Goal: Task Accomplishment & Management: Complete application form

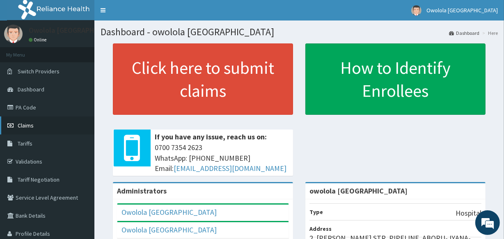
click at [48, 133] on link "Claims" at bounding box center [47, 126] width 94 height 18
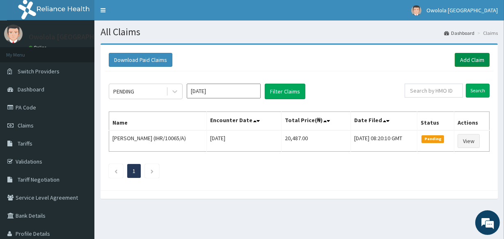
click at [470, 58] on link "Add Claim" at bounding box center [472, 60] width 35 height 14
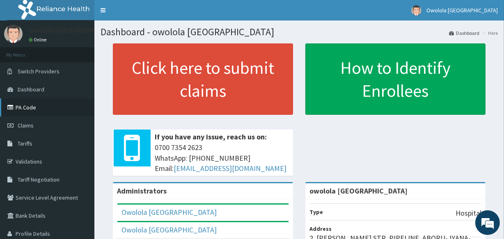
click at [46, 107] on link "PA Code" at bounding box center [47, 108] width 94 height 18
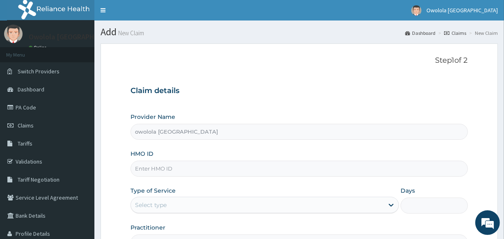
click at [197, 175] on input "HMO ID" at bounding box center [299, 169] width 337 height 16
type input "TLM/10179/A"
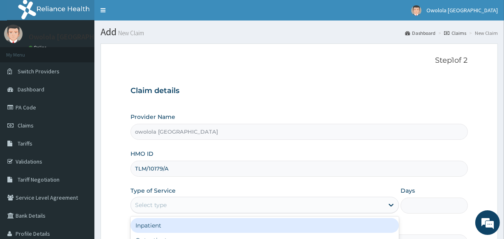
click at [183, 205] on div "Select type" at bounding box center [257, 205] width 253 height 13
click at [162, 226] on div "Inpatient" at bounding box center [265, 226] width 269 height 15
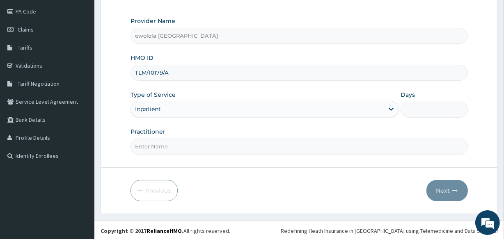
scroll to position [97, 0]
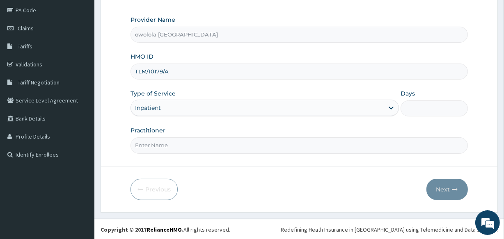
click at [414, 108] on input "Days" at bounding box center [434, 109] width 67 height 16
type input "2"
click at [361, 145] on input "Practitioner" at bounding box center [299, 146] width 337 height 16
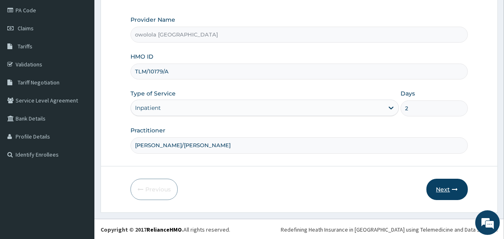
type input "DR HENRY/DR OGUNWUSI"
click at [447, 185] on button "Next" at bounding box center [447, 189] width 41 height 21
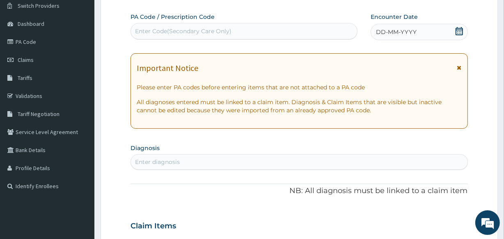
scroll to position [0, 0]
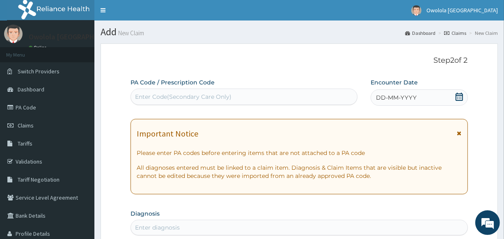
click at [207, 99] on div "Enter Code(Secondary Care Only)" at bounding box center [183, 97] width 97 height 8
paste input "PA/78DAC2"
type input "PA/78DAC2"
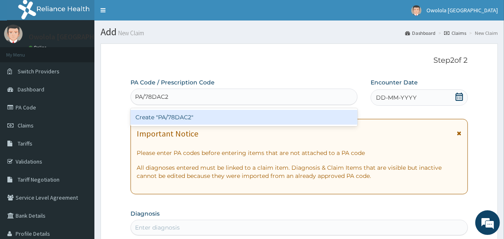
click at [204, 117] on div "Create "PA/78DAC2"" at bounding box center [244, 117] width 227 height 15
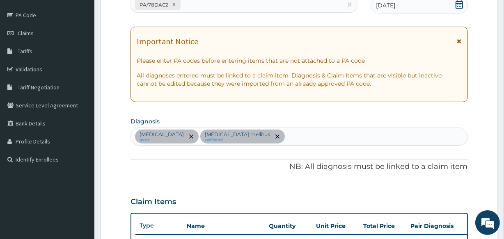
scroll to position [19, 0]
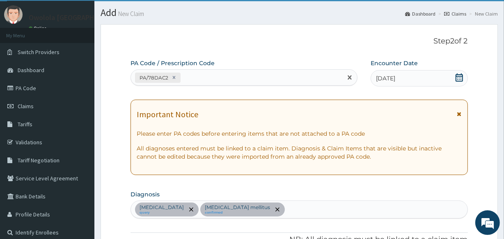
click at [228, 79] on div "PA/78DAC2" at bounding box center [236, 78] width 211 height 14
paste input "PA/ADCE0E"
type input "PA/ADCE0E"
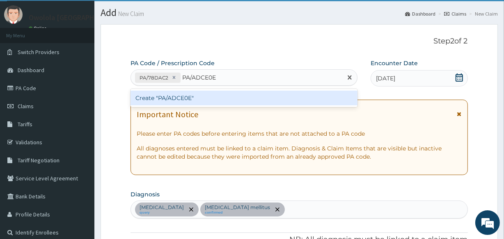
click at [237, 94] on div "Create "PA/ADCE0E"" at bounding box center [244, 98] width 227 height 15
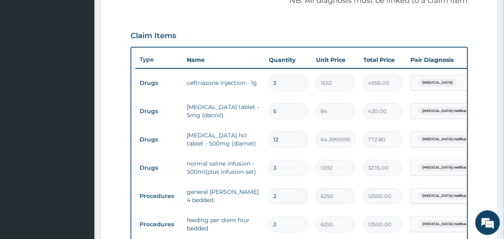
scroll to position [208, 0]
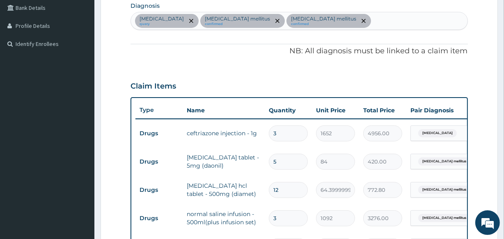
click at [340, 23] on div "Sepsis query Diabetes mellitus confirmed Type 2 diabetes mellitus confirmed" at bounding box center [299, 20] width 336 height 17
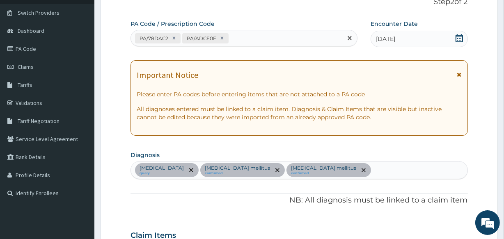
click at [260, 38] on div "PA/78DAC2 PA/ADCE0E" at bounding box center [236, 39] width 211 height 14
paste input "PA/A2ADFC"
type input "PA/A2ADFC"
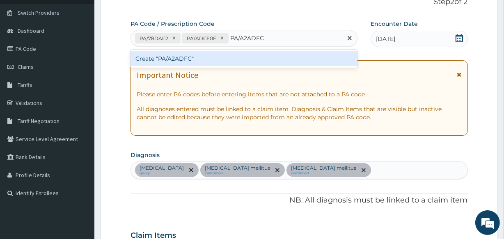
click at [296, 62] on div "Create "PA/A2ADFC"" at bounding box center [244, 58] width 227 height 15
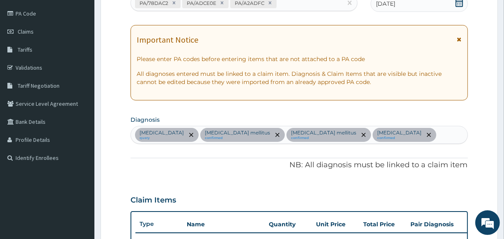
scroll to position [0, 0]
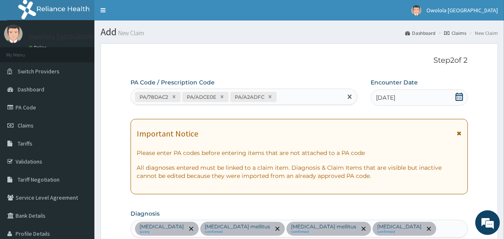
click at [279, 96] on input "text" at bounding box center [279, 97] width 1 height 8
type input "V"
paste input "PA/A2ADFC"
type input "P"
paste input "PA/713348"
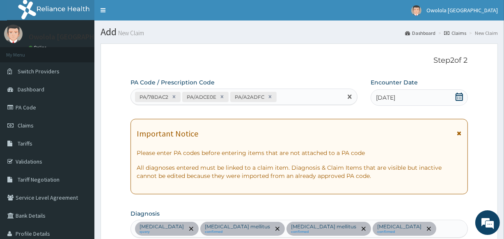
type input "PA/713348"
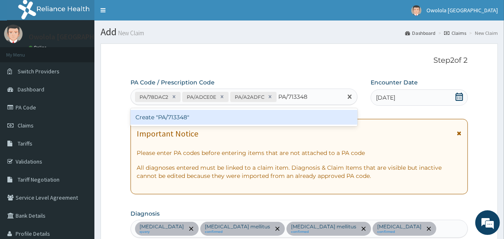
click at [157, 116] on div "Create "PA/713348"" at bounding box center [244, 117] width 227 height 15
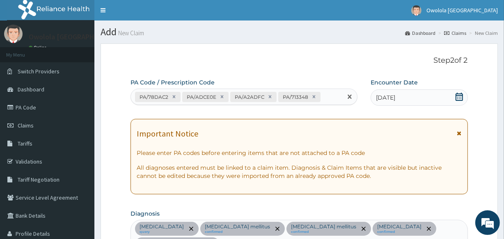
click at [327, 97] on div "PA/78DAC2 PA/ADCE0E PA/A2ADFC PA/713348" at bounding box center [236, 97] width 211 height 14
paste input "PA/1ED0BA"
type input "PA/1ED0BA"
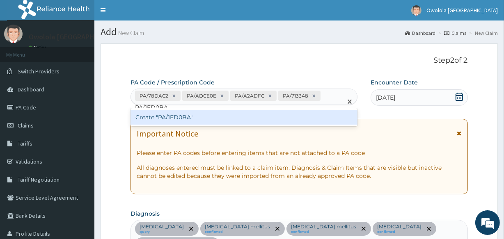
click at [249, 120] on div "Create "PA/1ED0BA"" at bounding box center [244, 117] width 227 height 15
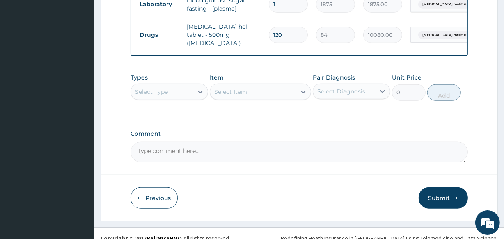
scroll to position [654, 0]
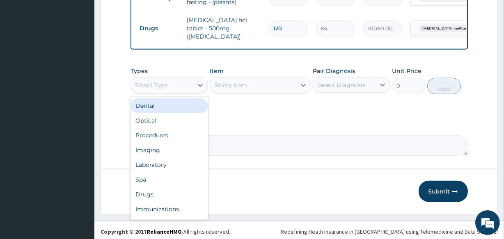
click at [170, 80] on div "Select Type" at bounding box center [162, 85] width 62 height 13
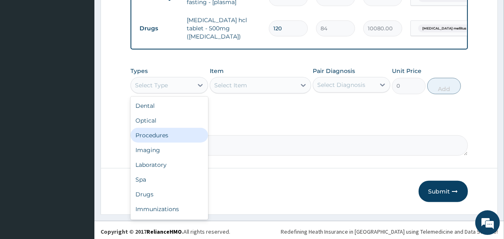
click at [166, 134] on div "Procedures" at bounding box center [170, 135] width 78 height 15
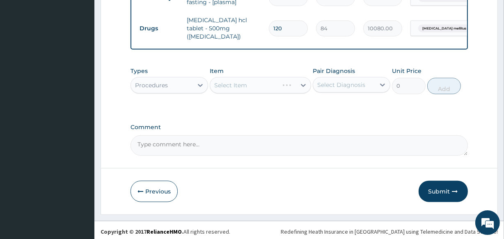
click at [226, 82] on div "Select Item" at bounding box center [260, 85] width 101 height 16
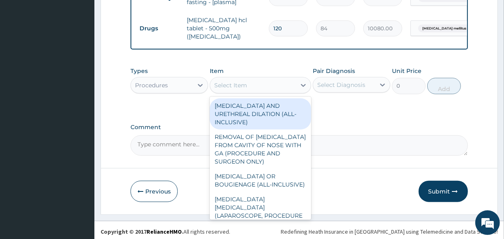
click at [235, 79] on div "Select Item" at bounding box center [252, 85] width 85 height 13
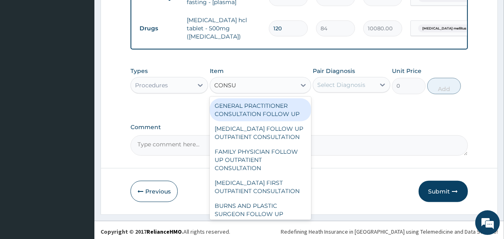
type input "CONSUL"
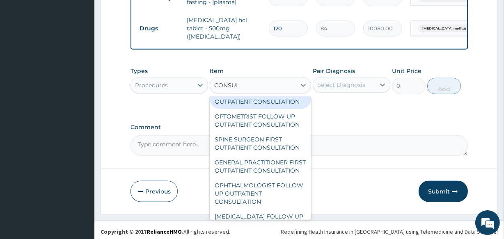
scroll to position [485, 0]
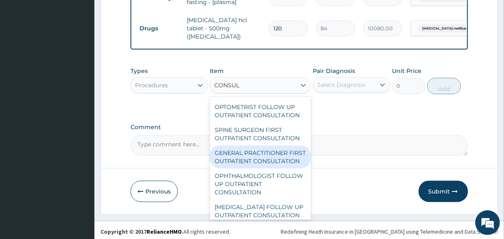
click at [251, 169] on div "GENERAL PRACTITIONER FIRST OUTPATIENT CONSULTATION" at bounding box center [260, 157] width 101 height 23
type input "3750"
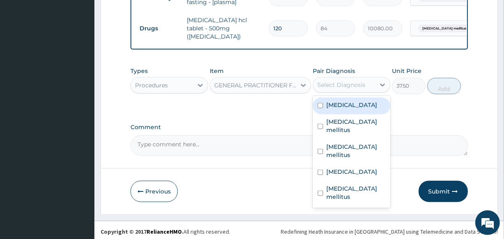
click at [329, 81] on div "Select Diagnosis" at bounding box center [342, 85] width 48 height 8
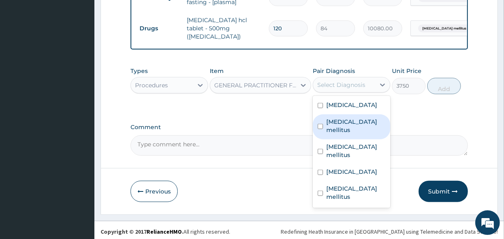
click at [341, 121] on label "Diabetes mellitus" at bounding box center [356, 126] width 59 height 16
checkbox input "true"
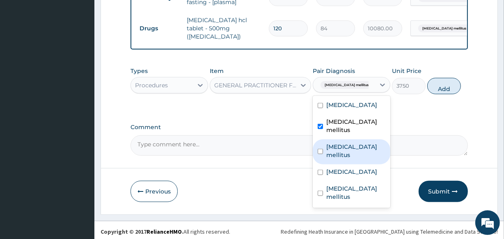
click at [338, 143] on label "Type 2 diabetes mellitus" at bounding box center [356, 151] width 59 height 16
checkbox input "true"
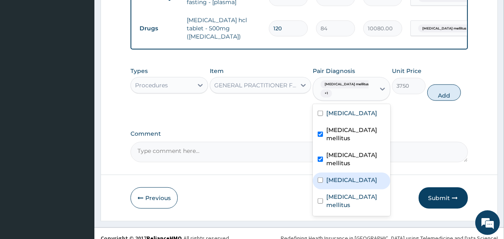
click at [339, 176] on label "Type 1 diabetes mellitus" at bounding box center [352, 180] width 51 height 8
checkbox input "true"
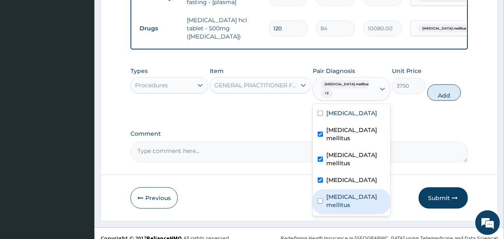
click at [349, 197] on label "Type 2 diabetes mellitus" at bounding box center [356, 201] width 59 height 16
checkbox input "true"
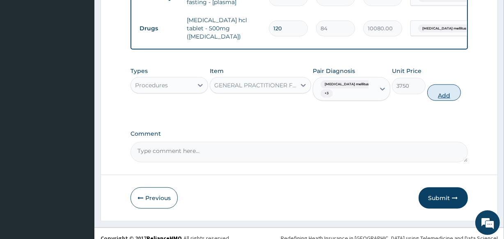
click at [443, 95] on button "Add" at bounding box center [445, 93] width 34 height 16
type input "0"
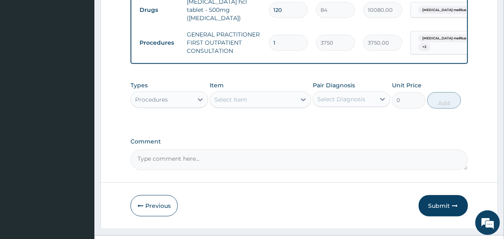
scroll to position [687, 0]
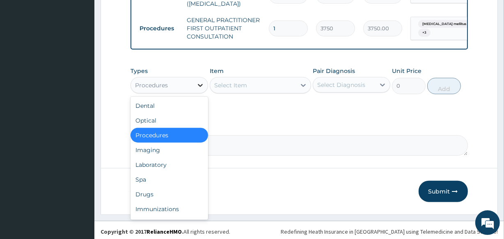
click at [194, 81] on div at bounding box center [200, 85] width 15 height 15
click at [162, 193] on div "Drugs" at bounding box center [170, 194] width 78 height 15
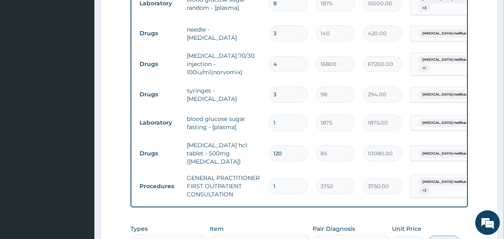
scroll to position [612, 0]
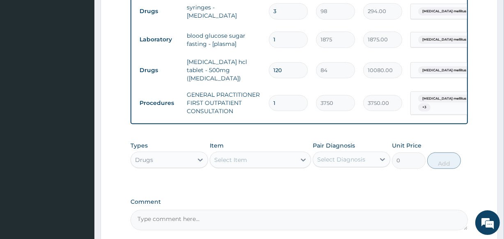
click at [229, 156] on div "Select Item" at bounding box center [230, 160] width 33 height 8
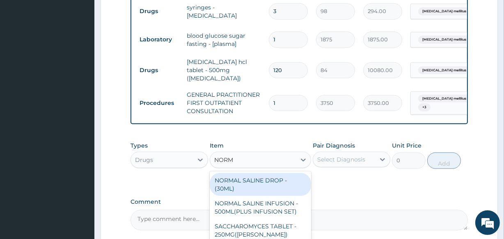
type input "NORMA"
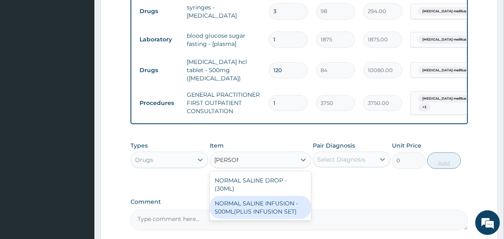
click at [253, 208] on div "NORMAL SALINE INFUSION - 500ML(PLUS INFUSION SET)" at bounding box center [260, 207] width 101 height 23
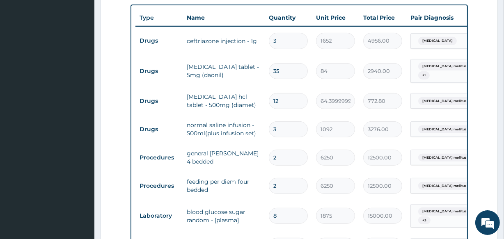
scroll to position [314, 0]
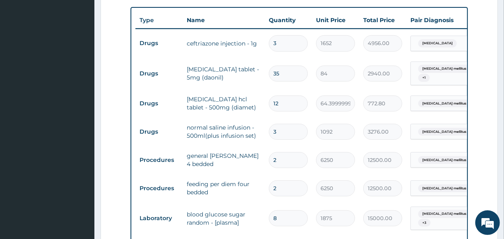
drag, startPoint x: 274, startPoint y: 126, endPoint x: 283, endPoint y: 130, distance: 10.5
click at [283, 130] on input "3" at bounding box center [288, 132] width 39 height 16
type input "4"
type input "4368.00"
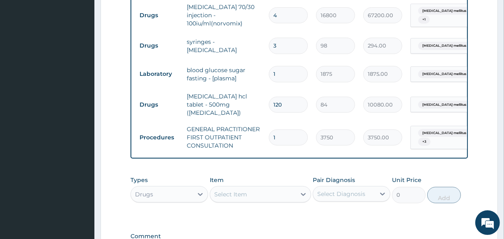
scroll to position [612, 0]
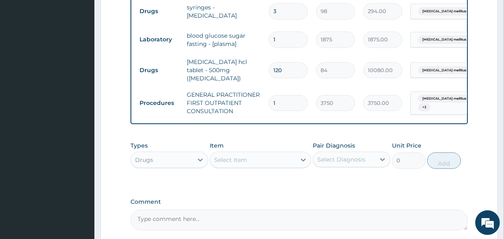
type input "4"
click at [245, 158] on div "Select Item" at bounding box center [230, 160] width 33 height 8
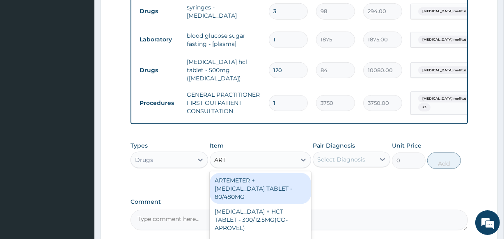
type input "ARTE"
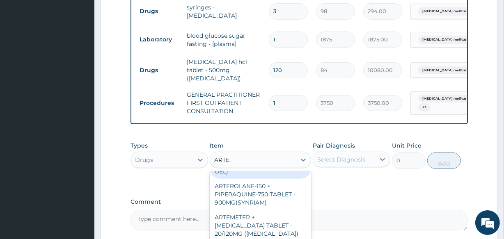
scroll to position [261, 0]
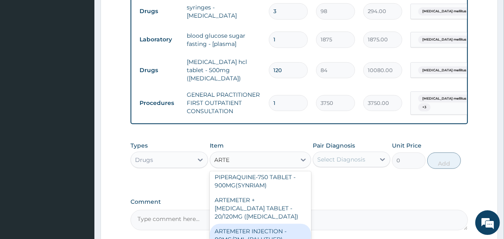
click at [242, 228] on div "ARTEMETER INJECTION - 80MG/2ML (PALUTHER)" at bounding box center [260, 235] width 101 height 23
type input "700"
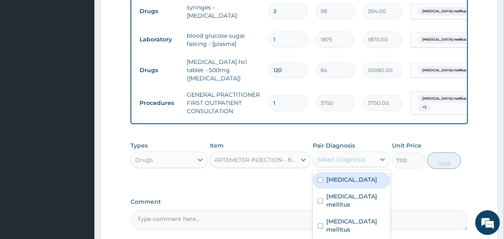
click at [360, 157] on div "Select Diagnosis" at bounding box center [342, 160] width 48 height 8
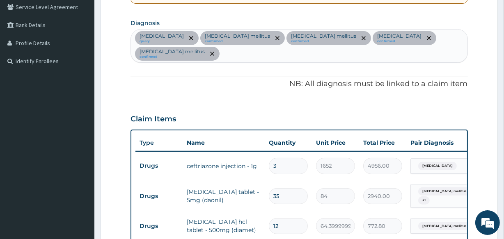
scroll to position [127, 0]
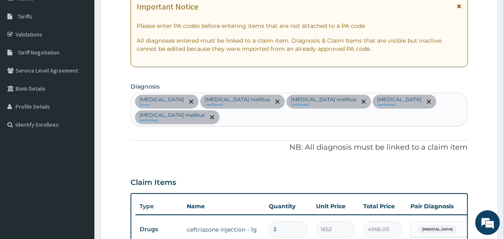
click at [230, 120] on div "Sepsis query Diabetes mellitus confirmed Type 2 diabetes mellitus confirmed Typ…" at bounding box center [299, 109] width 336 height 33
type input "MALARIA"
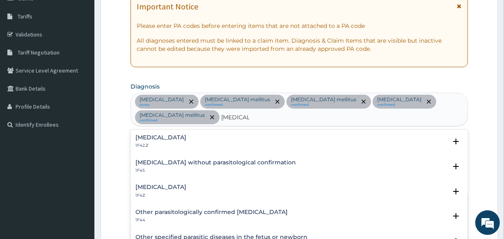
click at [205, 189] on div "Malaria, unspecified 1F4Z" at bounding box center [299, 191] width 327 height 14
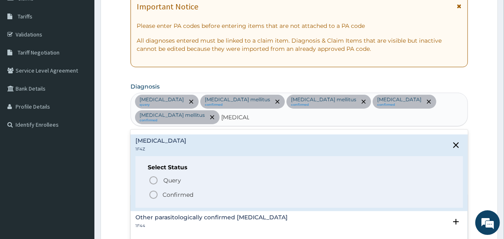
scroll to position [37, 0]
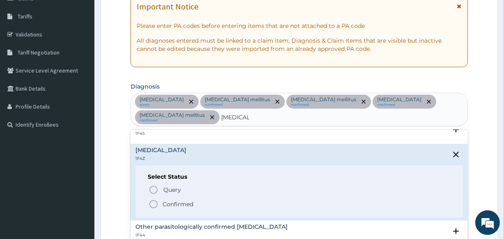
click at [188, 203] on p "Confirmed" at bounding box center [178, 204] width 31 height 8
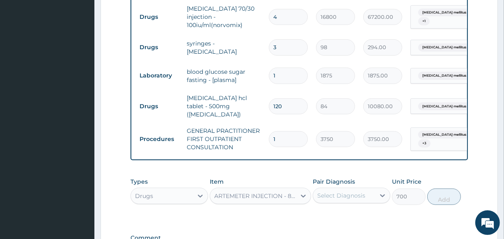
scroll to position [687, 0]
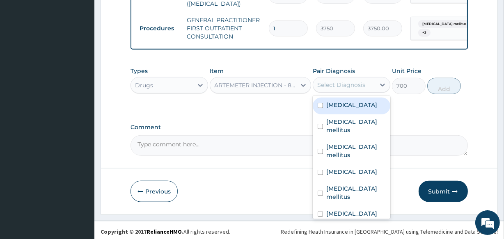
click at [355, 83] on div "Select Diagnosis" at bounding box center [342, 85] width 48 height 8
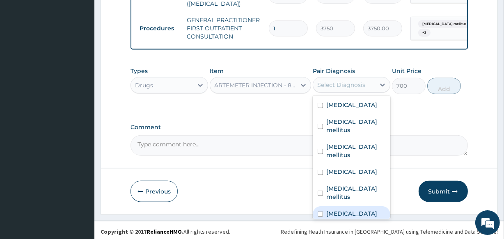
click at [354, 213] on label "Malaria, unspecified" at bounding box center [352, 214] width 51 height 8
checkbox input "true"
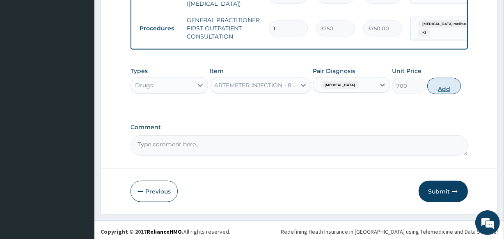
click at [439, 78] on button "Add" at bounding box center [445, 86] width 34 height 16
type input "0"
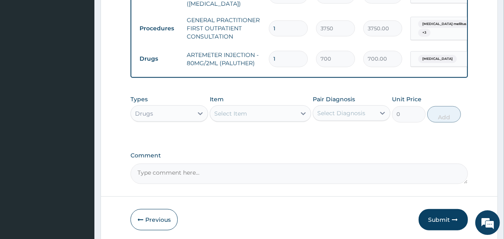
type input "0.00"
type input "2"
type input "1400.00"
type input "2"
click at [259, 111] on div "Select Item" at bounding box center [252, 113] width 85 height 13
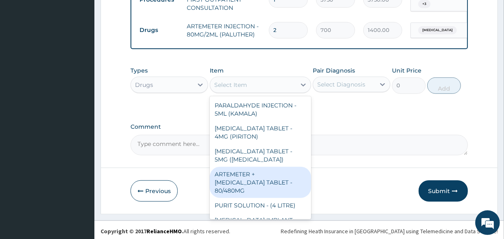
scroll to position [149, 0]
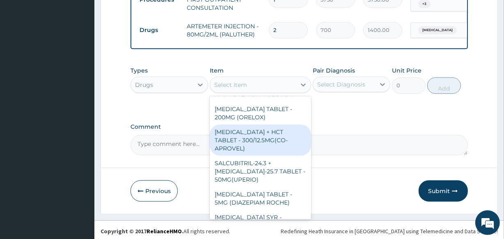
click at [179, 79] on div "Drugs" at bounding box center [162, 84] width 62 height 13
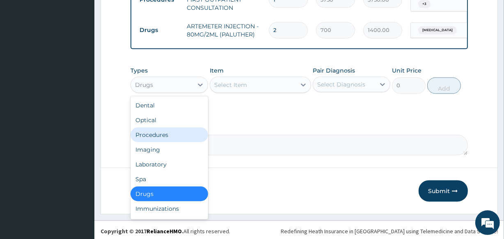
click at [168, 131] on div "Procedures" at bounding box center [170, 135] width 78 height 15
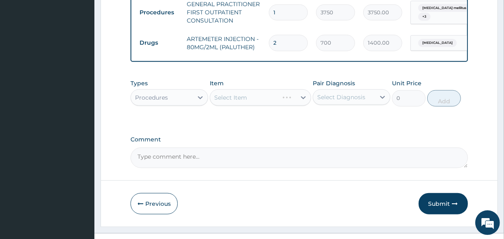
scroll to position [716, 0]
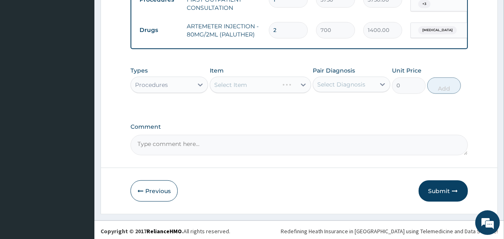
click at [250, 82] on div "Select Item" at bounding box center [260, 85] width 101 height 16
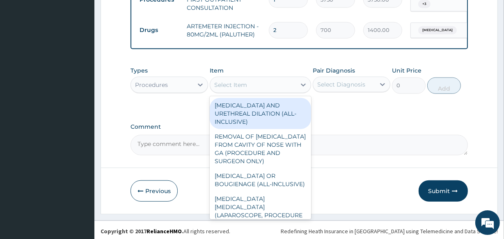
click at [283, 78] on div "Select Item" at bounding box center [252, 84] width 85 height 13
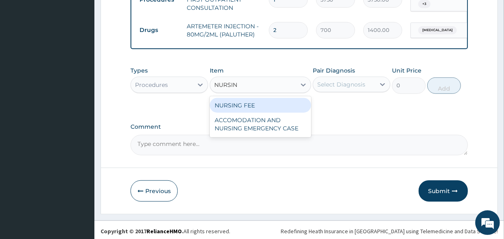
type input "NURSING"
click at [246, 97] on div "NURSING FEE ACCOMODATION AND NURSING EMERGENCY CASE" at bounding box center [260, 117] width 101 height 41
click at [258, 105] on div "NURSING FEE" at bounding box center [260, 105] width 101 height 15
type input "1875"
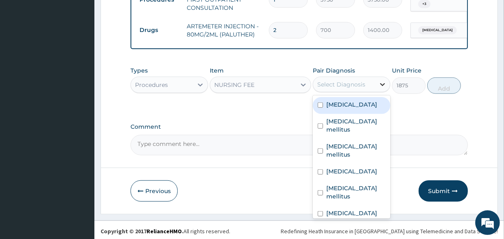
click at [376, 84] on div at bounding box center [382, 84] width 15 height 15
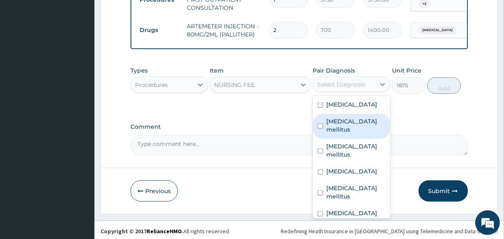
click at [341, 119] on label "Diabetes mellitus" at bounding box center [356, 125] width 59 height 16
checkbox input "true"
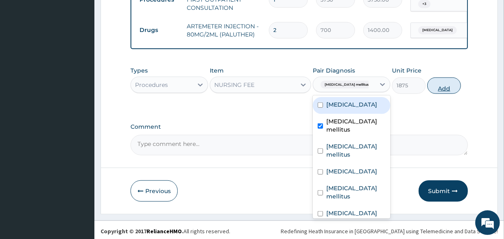
click at [444, 85] on button "Add" at bounding box center [445, 86] width 34 height 16
type input "0"
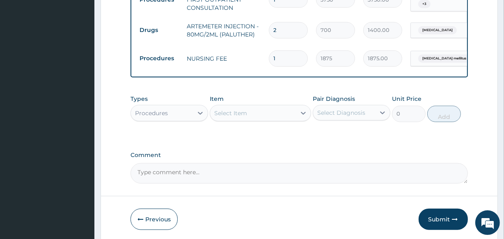
drag, startPoint x: 278, startPoint y: 50, endPoint x: 265, endPoint y: 44, distance: 14.0
click at [265, 46] on td "1" at bounding box center [288, 58] width 47 height 24
type input "2"
type input "3750.00"
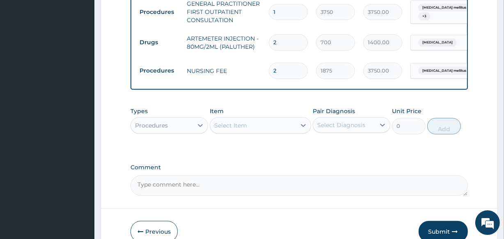
scroll to position [744, 0]
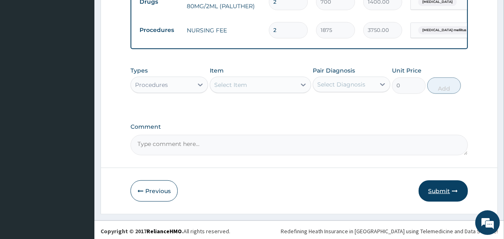
type input "2"
click at [440, 189] on button "Submit" at bounding box center [443, 191] width 49 height 21
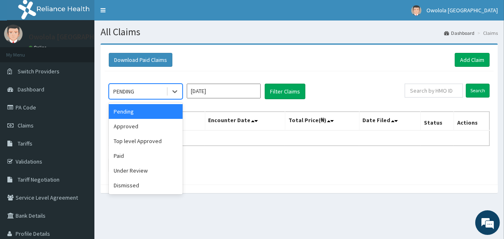
click at [150, 91] on div "PENDING" at bounding box center [137, 91] width 57 height 13
click at [121, 170] on div "Under Review" at bounding box center [146, 170] width 74 height 15
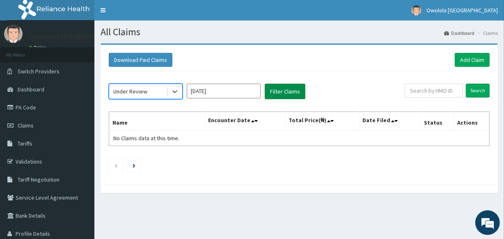
click at [287, 93] on button "Filter Claims" at bounding box center [285, 92] width 41 height 16
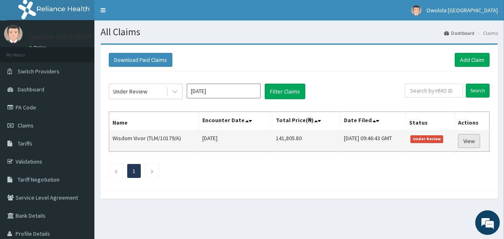
click at [463, 138] on link "View" at bounding box center [469, 141] width 22 height 14
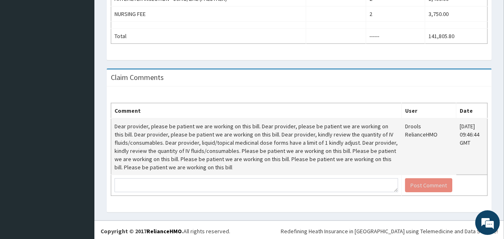
scroll to position [524, 0]
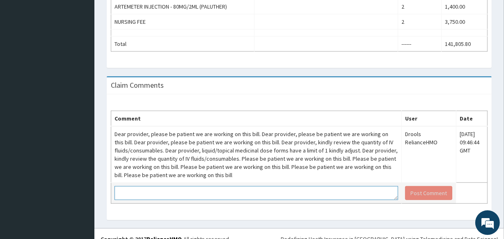
click at [191, 187] on textarea at bounding box center [257, 194] width 284 height 14
type textarea "P"
type textarea "W"
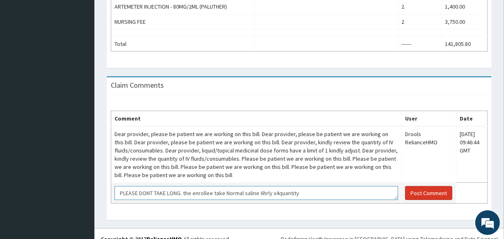
type textarea "PLEASE DONT TAKE LONG. the enrollee take Normal saline 6hrly x4quantity"
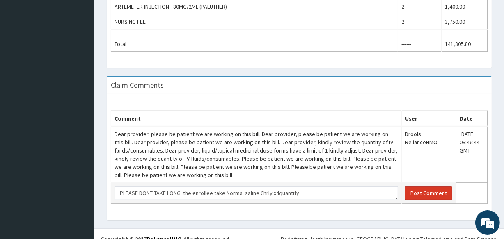
click at [436, 190] on button "Post Comment" at bounding box center [428, 194] width 47 height 14
click at [439, 192] on button "Post Comment" at bounding box center [428, 194] width 47 height 14
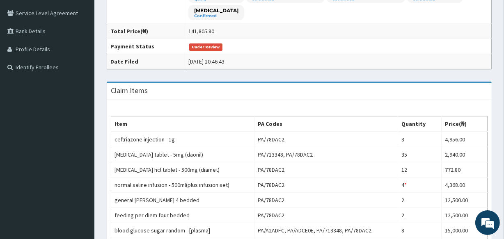
scroll to position [1, 0]
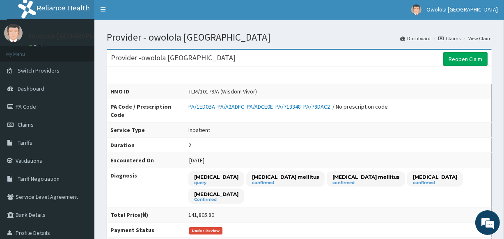
click at [451, 37] on link "Claims" at bounding box center [450, 38] width 22 height 7
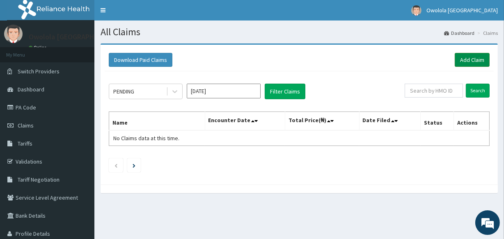
click at [461, 57] on link "Add Claim" at bounding box center [472, 60] width 35 height 14
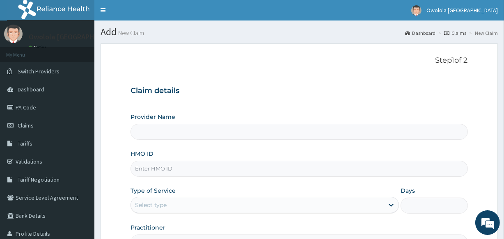
type input "owolola [GEOGRAPHIC_DATA]"
click at [277, 173] on input "HMO ID" at bounding box center [299, 169] width 337 height 16
click at [238, 133] on input "owolola [GEOGRAPHIC_DATA]" at bounding box center [299, 132] width 337 height 16
click at [212, 166] on input "HMO ID" at bounding box center [299, 169] width 337 height 16
type input "TLM/10137/A"
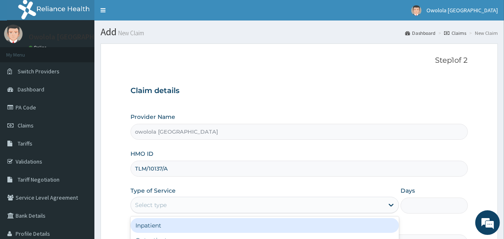
click at [188, 205] on div "Select type" at bounding box center [257, 205] width 253 height 13
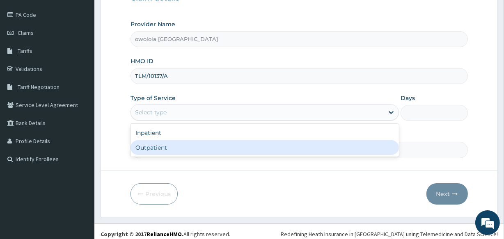
scroll to position [97, 0]
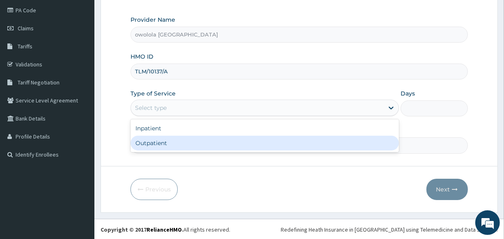
click at [182, 140] on div "Outpatient" at bounding box center [265, 143] width 269 height 15
type input "1"
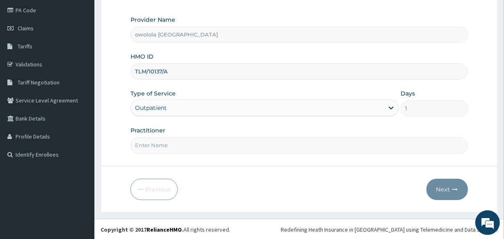
drag, startPoint x: 327, startPoint y: 216, endPoint x: 292, endPoint y: 187, distance: 44.6
drag, startPoint x: 292, startPoint y: 187, endPoint x: 467, endPoint y: 179, distance: 175.2
click at [467, 179] on div "Next" at bounding box center [447, 189] width 41 height 21
click at [376, 152] on input "Practitioner" at bounding box center [299, 146] width 337 height 16
type input "DR HENRY"
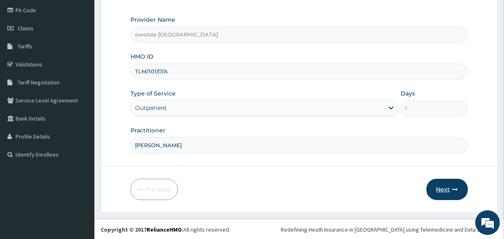
click at [447, 184] on button "Next" at bounding box center [447, 189] width 41 height 21
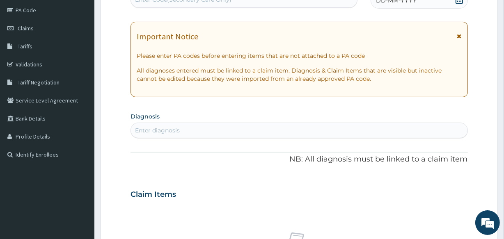
click at [194, 130] on div "Enter diagnosis" at bounding box center [299, 130] width 336 height 13
type input "MALARIA"
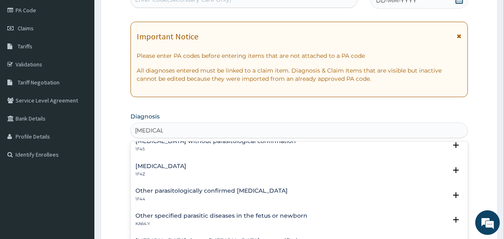
scroll to position [0, 0]
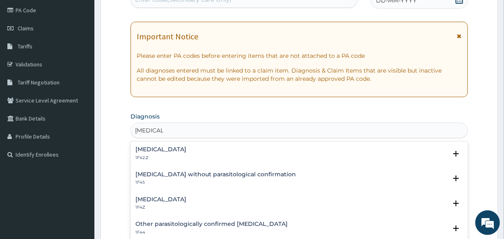
click at [180, 200] on h4 "Malaria, unspecified" at bounding box center [161, 200] width 51 height 6
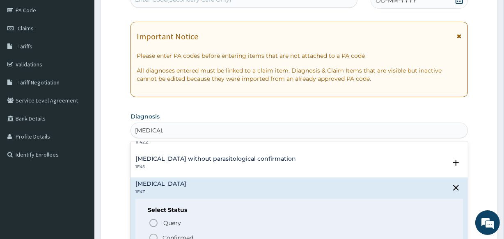
scroll to position [37, 0]
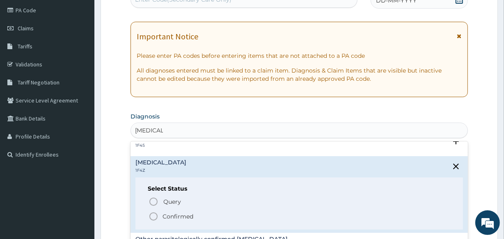
click at [183, 215] on p "Confirmed" at bounding box center [178, 217] width 31 height 8
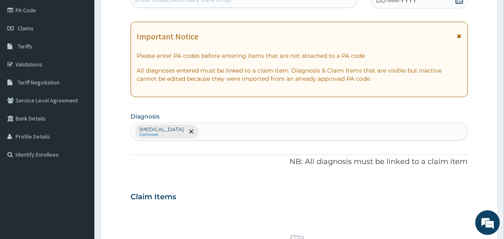
click at [234, 133] on div "Malaria, unspecified Confirmed" at bounding box center [299, 131] width 336 height 17
type input "SEPSIS"
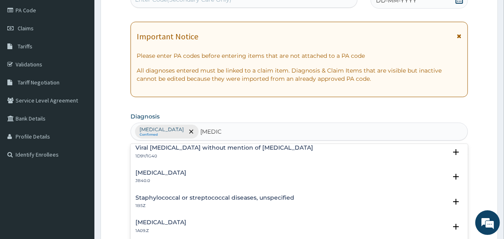
scroll to position [0, 0]
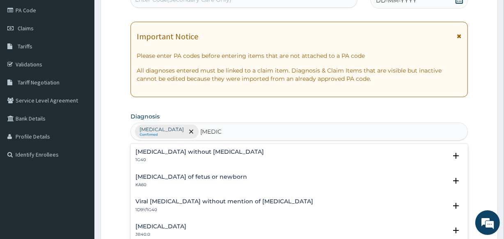
click at [197, 152] on h4 "Sepsis without septic shock" at bounding box center [200, 152] width 129 height 6
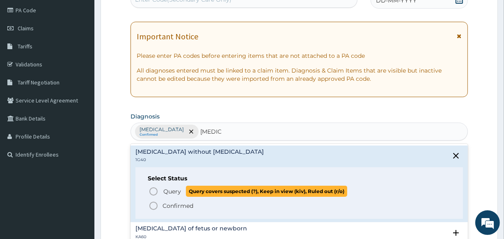
click at [165, 189] on span "Query" at bounding box center [172, 192] width 18 height 8
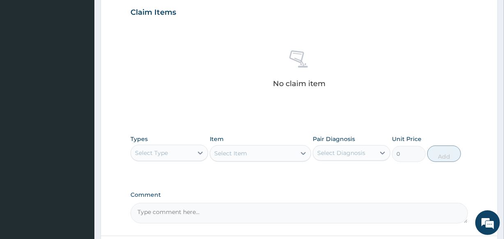
scroll to position [284, 0]
click at [185, 147] on div "Select Type" at bounding box center [162, 151] width 62 height 13
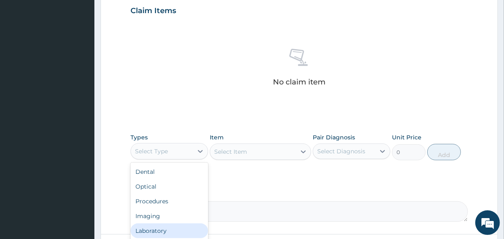
click at [156, 230] on div "Laboratory" at bounding box center [170, 231] width 78 height 15
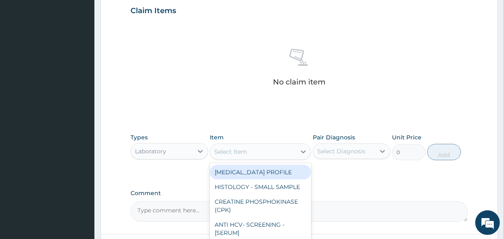
click at [259, 154] on div "Select Item" at bounding box center [252, 151] width 85 height 13
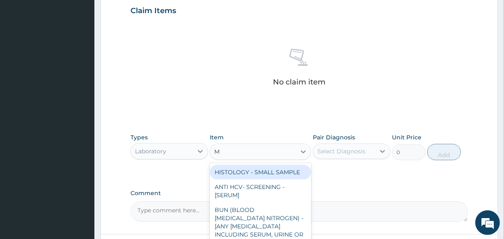
type input "MP"
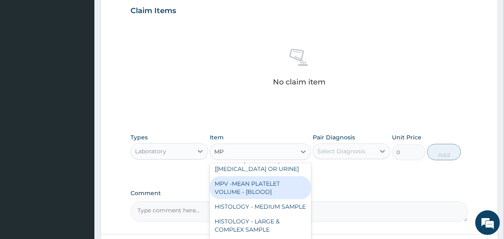
scroll to position [74, 0]
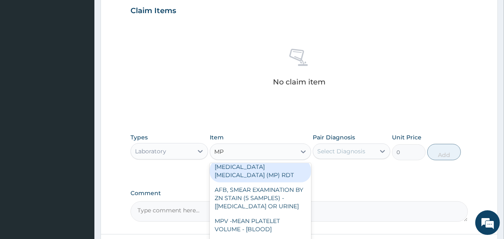
click at [258, 181] on div "[MEDICAL_DATA] [MEDICAL_DATA] (MP) RDT" at bounding box center [260, 171] width 101 height 23
type input "2000"
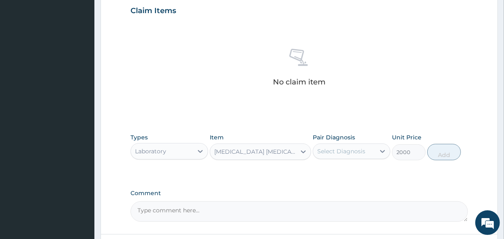
click at [345, 151] on div "Select Diagnosis" at bounding box center [342, 151] width 48 height 8
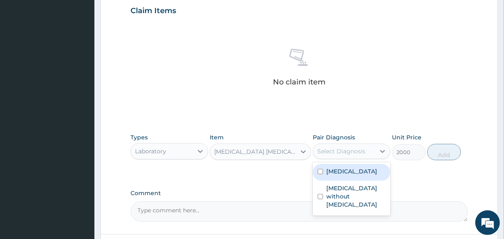
click at [331, 175] on div "[MEDICAL_DATA]" at bounding box center [352, 172] width 78 height 17
checkbox input "true"
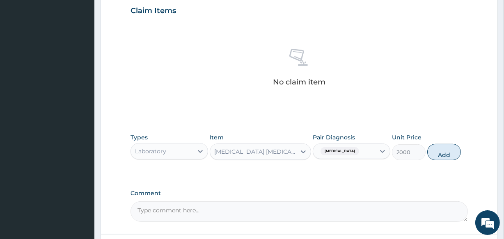
drag, startPoint x: 498, startPoint y: 187, endPoint x: 489, endPoint y: 181, distance: 10.1
click at [493, 184] on form "Step 2 of 2 PA Code / Prescription Code Enter Code(Secondary Care Only) Encount…" at bounding box center [300, 20] width 398 height 521
click at [452, 153] on button "Add" at bounding box center [445, 152] width 34 height 16
type input "0"
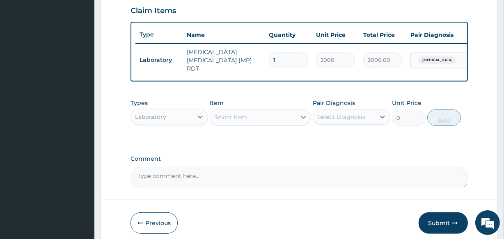
click at [246, 120] on div "Select Item" at bounding box center [230, 117] width 33 height 8
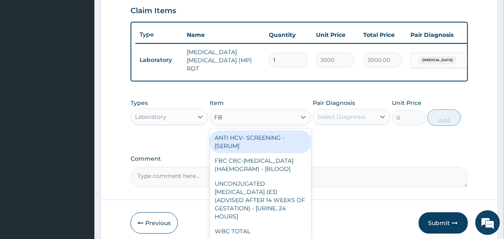
type input "FBC"
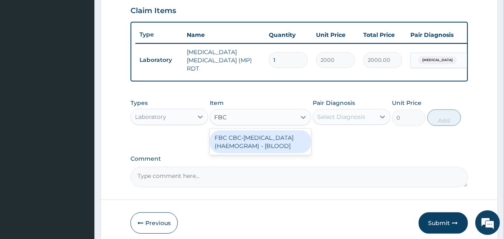
click at [295, 140] on div "FBC CBC-COMPLETE BLOOD COUNT (HAEMOGRAM) - [BLOOD]" at bounding box center [260, 142] width 101 height 23
type input "5000"
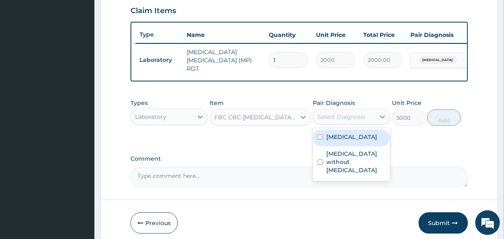
click at [352, 113] on div "Select Diagnosis" at bounding box center [344, 117] width 62 height 13
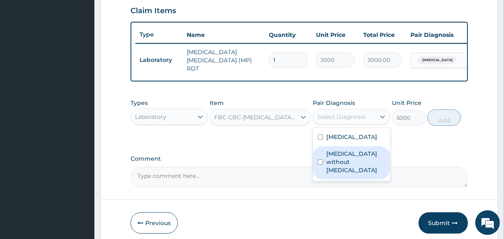
drag, startPoint x: 343, startPoint y: 161, endPoint x: 382, endPoint y: 150, distance: 40.5
click at [345, 160] on label "Sepsis without septic shock" at bounding box center [356, 162] width 59 height 25
checkbox input "true"
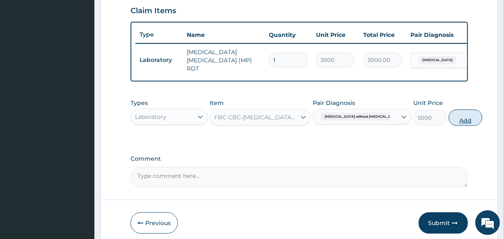
click at [454, 117] on button "Add" at bounding box center [466, 118] width 34 height 16
type input "0"
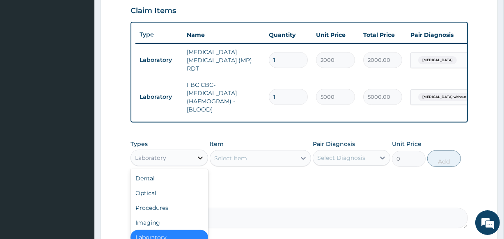
click at [195, 163] on div at bounding box center [200, 158] width 15 height 15
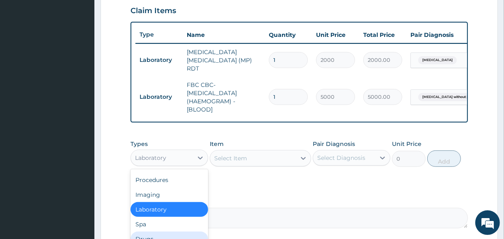
click at [156, 238] on div "Drugs" at bounding box center [170, 239] width 78 height 15
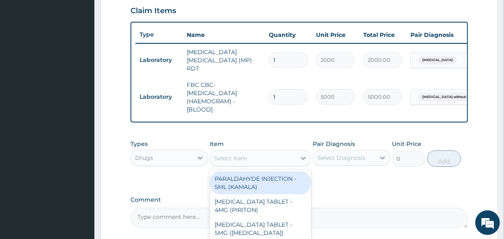
click at [265, 157] on div "Select Item" at bounding box center [252, 158] width 85 height 13
type input "ORPHE"
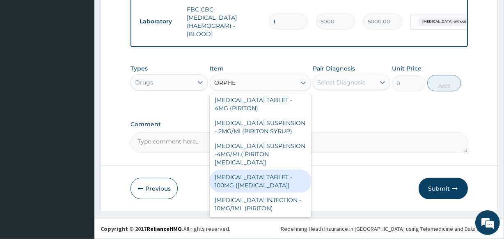
scroll to position [0, 0]
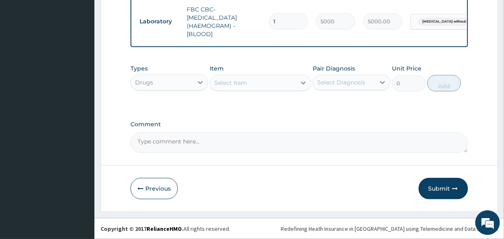
drag, startPoint x: 253, startPoint y: 82, endPoint x: 191, endPoint y: 78, distance: 62.2
click at [191, 78] on div "Types Drugs Item option FBC CBC-COMPLETE BLOOD COUNT (HAEMOGRAM) - [BLOOD], sel…" at bounding box center [299, 77] width 337 height 35
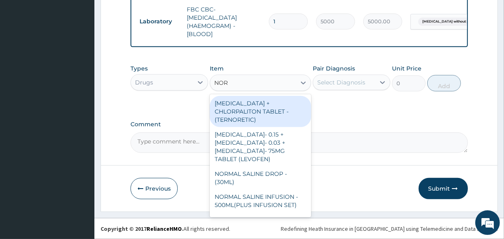
type input "NORG"
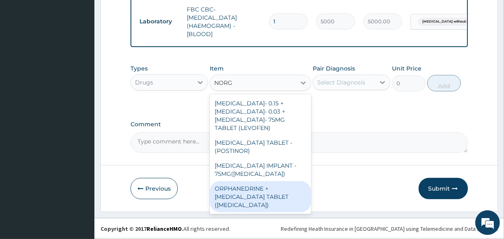
click at [253, 189] on div "ORPHANEDRINE + PARACETAMOL TABLET (NORGESIC)" at bounding box center [260, 197] width 101 height 31
type input "168"
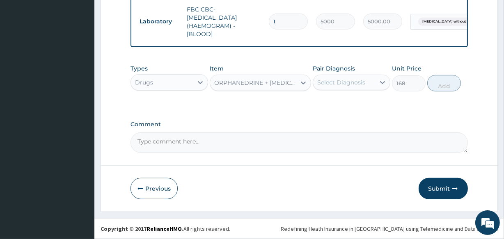
click at [346, 82] on div "Select Diagnosis" at bounding box center [342, 82] width 48 height 8
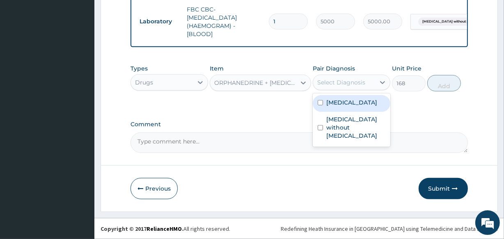
click at [342, 103] on label "Malaria, unspecified" at bounding box center [352, 103] width 51 height 8
checkbox input "true"
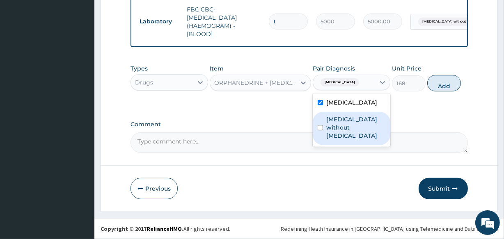
drag, startPoint x: 339, startPoint y: 119, endPoint x: 450, endPoint y: 90, distance: 114.7
click at [348, 117] on label "Sepsis without septic shock" at bounding box center [356, 127] width 59 height 25
checkbox input "true"
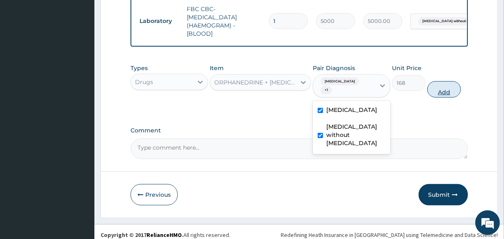
click at [441, 90] on button "Add" at bounding box center [445, 89] width 34 height 16
type input "0"
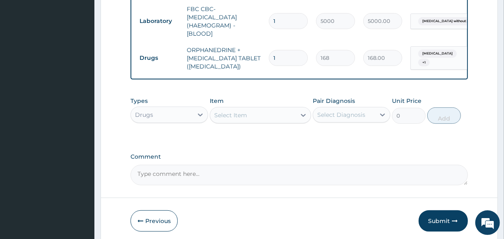
type input "12"
type input "2016.00"
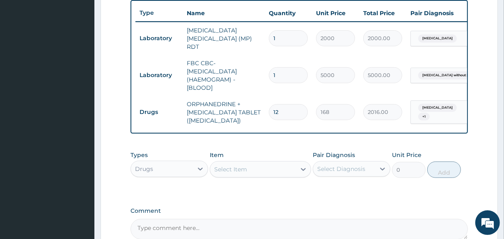
scroll to position [393, 0]
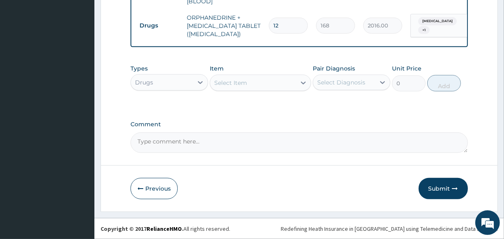
type input "12"
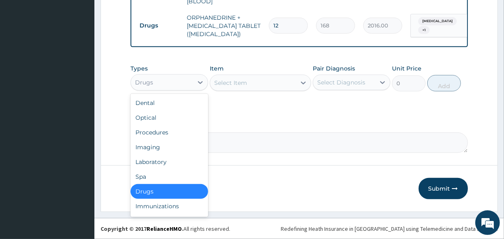
click at [180, 82] on div "Drugs" at bounding box center [162, 82] width 62 height 13
click at [169, 134] on div "Procedures" at bounding box center [170, 132] width 78 height 15
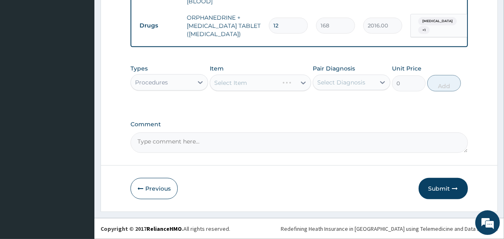
click at [251, 82] on div "Select Item" at bounding box center [260, 83] width 101 height 16
click at [258, 85] on div "Select Item" at bounding box center [260, 83] width 101 height 16
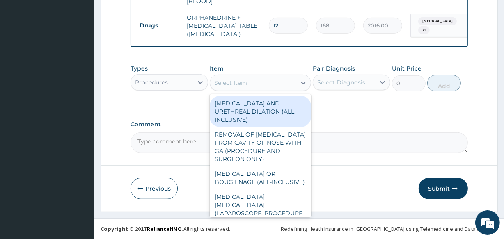
click at [271, 83] on div "Select Item" at bounding box center [252, 82] width 85 height 13
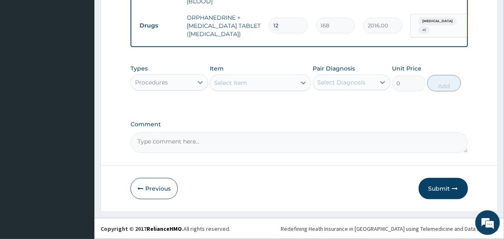
click at [271, 83] on div "Select Item" at bounding box center [252, 82] width 85 height 13
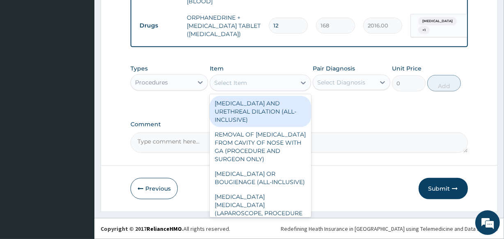
click at [271, 83] on div "Select Item" at bounding box center [252, 82] width 85 height 13
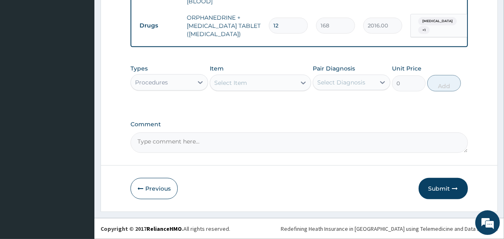
click at [272, 83] on div "Select Item" at bounding box center [252, 82] width 85 height 13
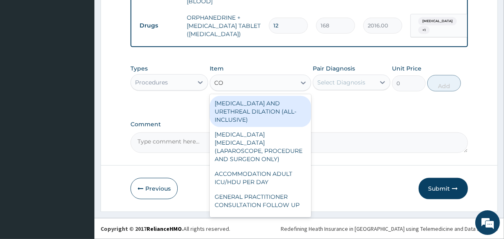
type input "CON"
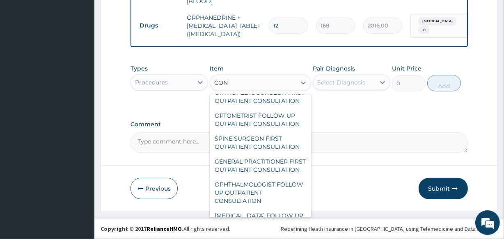
scroll to position [597, 0]
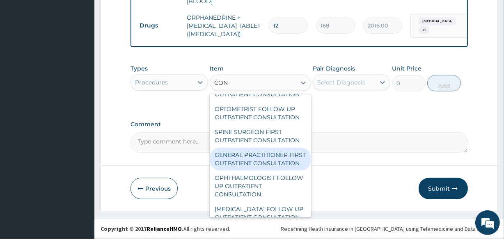
click at [266, 171] on div "GENERAL PRACTITIONER FIRST OUTPATIENT CONSULTATION" at bounding box center [260, 159] width 101 height 23
type input "3750"
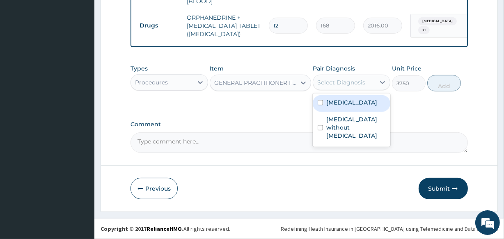
click at [361, 78] on div "Select Diagnosis" at bounding box center [342, 82] width 48 height 8
click at [358, 105] on label "Malaria, unspecified" at bounding box center [352, 103] width 51 height 8
checkbox input "true"
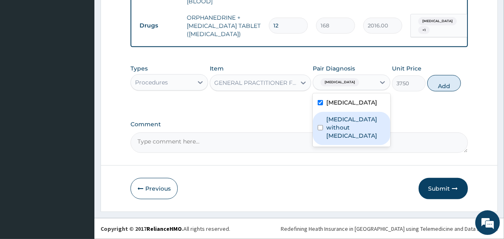
click at [357, 123] on label "Sepsis without septic shock" at bounding box center [356, 127] width 59 height 25
checkbox input "true"
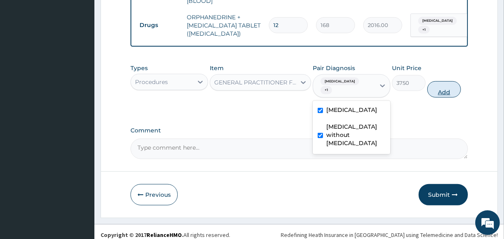
click at [449, 89] on button "Add" at bounding box center [445, 89] width 34 height 16
type input "0"
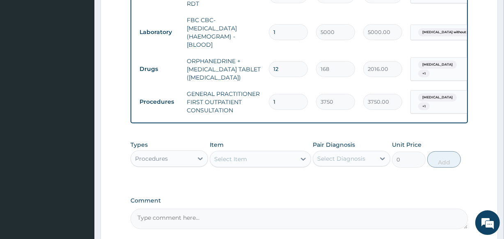
scroll to position [426, 0]
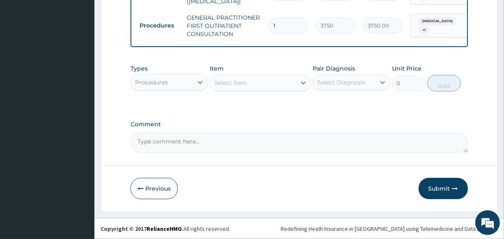
drag, startPoint x: 443, startPoint y: 186, endPoint x: 431, endPoint y: 173, distance: 18.6
click at [443, 185] on button "Submit" at bounding box center [443, 188] width 49 height 21
click at [447, 190] on button "Submit" at bounding box center [443, 188] width 49 height 21
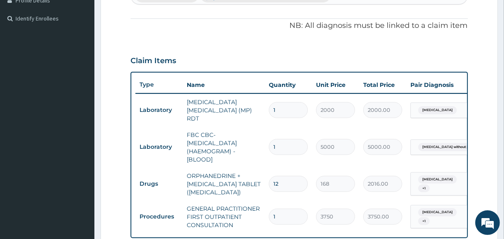
scroll to position [52, 0]
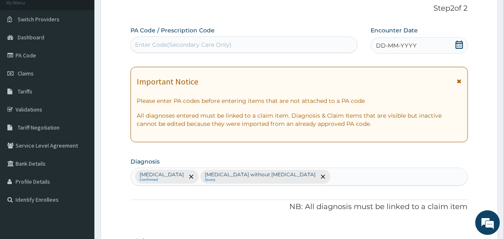
click at [451, 46] on div "DD-MM-YYYY" at bounding box center [419, 45] width 97 height 16
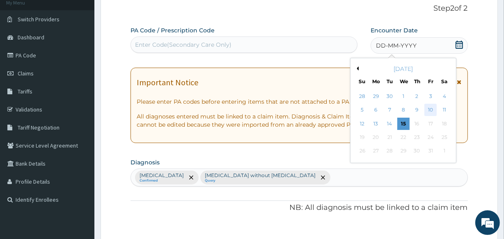
click at [433, 108] on div "10" at bounding box center [431, 110] width 12 height 12
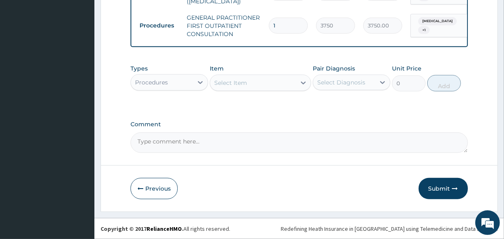
drag, startPoint x: 440, startPoint y: 190, endPoint x: 423, endPoint y: 195, distance: 18.1
click at [429, 194] on button "Submit" at bounding box center [443, 188] width 49 height 21
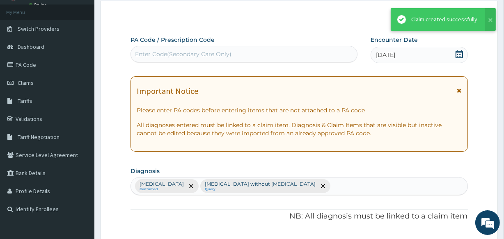
scroll to position [426, 0]
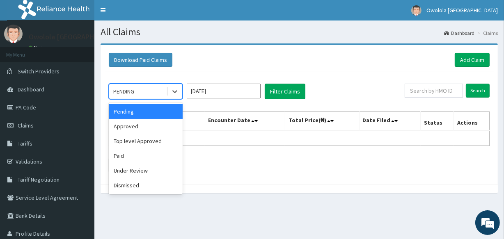
click at [139, 90] on div "PENDING" at bounding box center [137, 91] width 57 height 13
click at [136, 128] on div "Approved" at bounding box center [146, 126] width 74 height 15
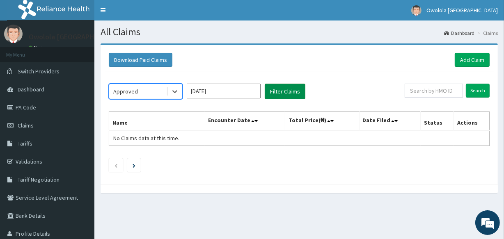
click at [292, 90] on button "Filter Claims" at bounding box center [285, 92] width 41 height 16
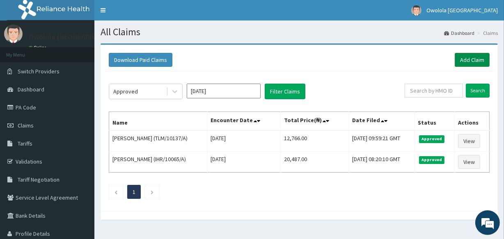
click at [464, 62] on link "Add Claim" at bounding box center [472, 60] width 35 height 14
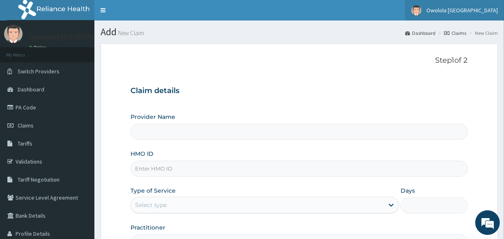
type input "owolola Bethel Hospital"
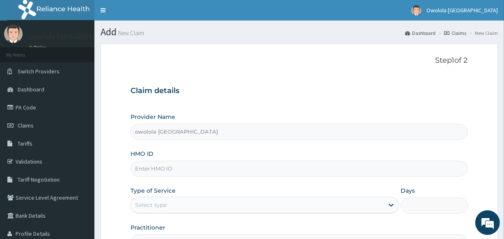
click at [210, 171] on input "HMO ID" at bounding box center [299, 169] width 337 height 16
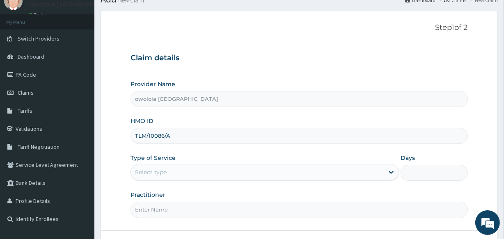
scroll to position [74, 0]
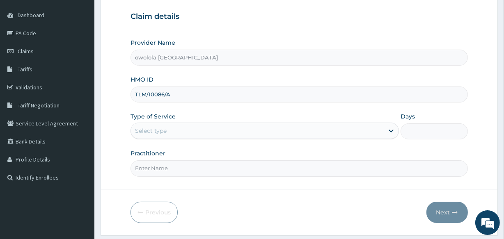
type input "TLM/10086/A"
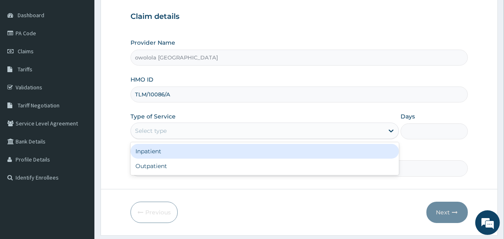
click at [242, 127] on div "Select type" at bounding box center [257, 130] width 253 height 13
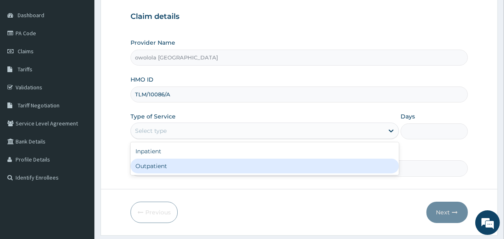
click at [164, 164] on div "Outpatient" at bounding box center [265, 166] width 269 height 15
type input "1"
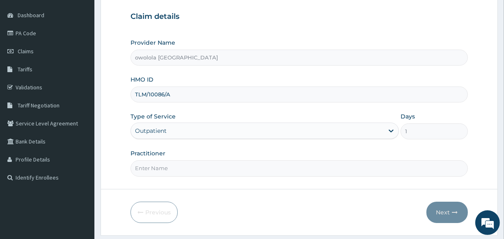
click at [162, 173] on input "Practitioner" at bounding box center [299, 169] width 337 height 16
type input "DR HENRY"
click at [438, 206] on button "Next" at bounding box center [447, 212] width 41 height 21
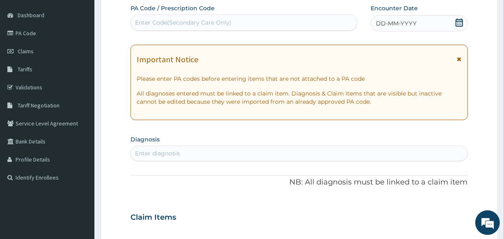
click at [269, 25] on div "Enter Code(Secondary Care Only)" at bounding box center [244, 22] width 226 height 13
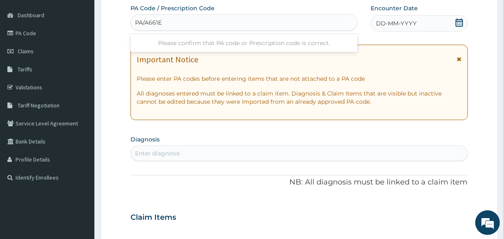
type input "PA/A661E9"
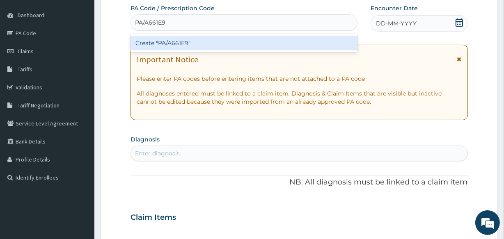
click at [258, 50] on div "Create "PA/A661E9"" at bounding box center [244, 43] width 227 height 15
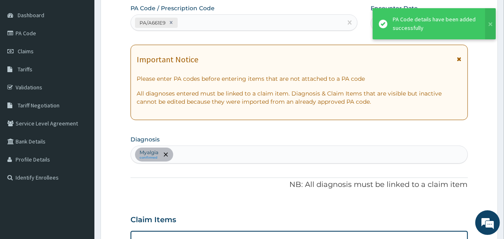
scroll to position [250, 0]
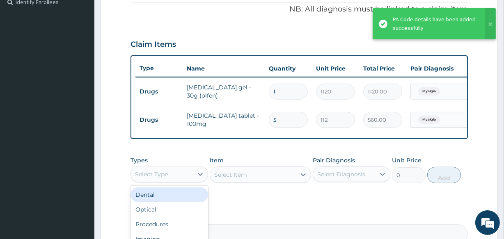
click at [175, 180] on div "Select Type" at bounding box center [162, 174] width 62 height 13
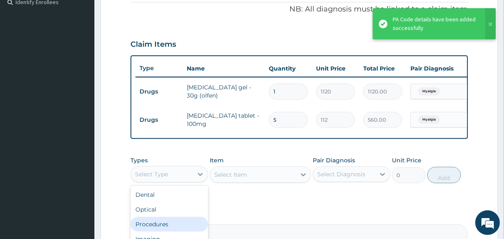
click at [170, 229] on div "Procedures" at bounding box center [170, 224] width 78 height 15
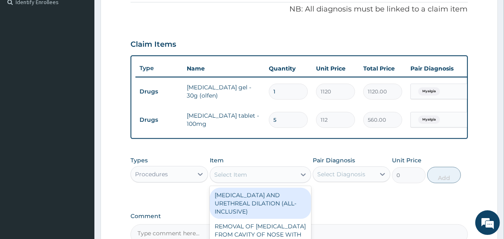
click at [261, 178] on div "Select Item" at bounding box center [252, 174] width 85 height 13
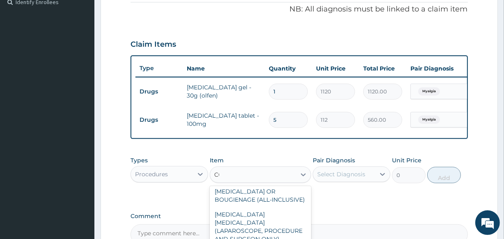
scroll to position [0, 0]
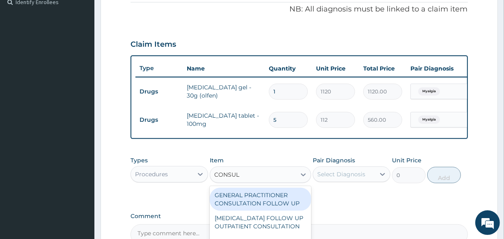
type input "CONSULT"
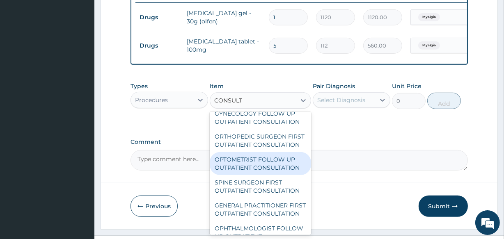
scroll to position [485, 0]
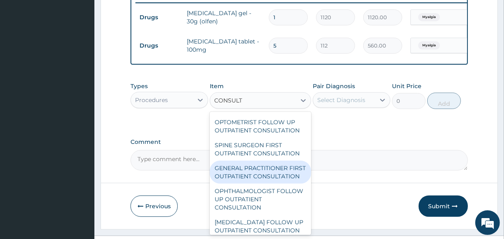
click at [279, 184] on div "GENERAL PRACTITIONER FIRST OUTPATIENT CONSULTATION" at bounding box center [260, 172] width 101 height 23
type input "3750"
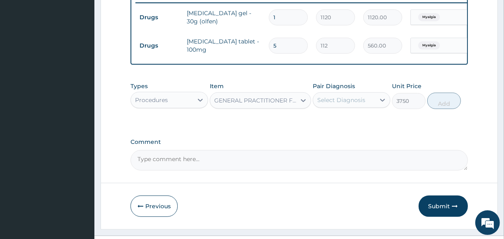
click at [344, 107] on div "Select Diagnosis" at bounding box center [344, 100] width 62 height 13
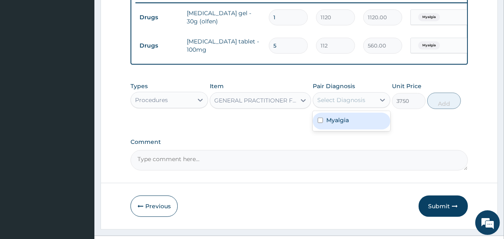
click at [334, 124] on label "Myalgia" at bounding box center [338, 120] width 23 height 8
checkbox input "true"
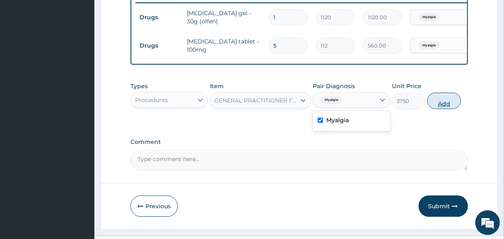
click at [439, 105] on button "Add" at bounding box center [445, 101] width 34 height 16
type input "0"
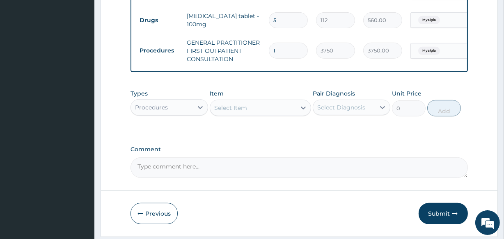
scroll to position [380, 0]
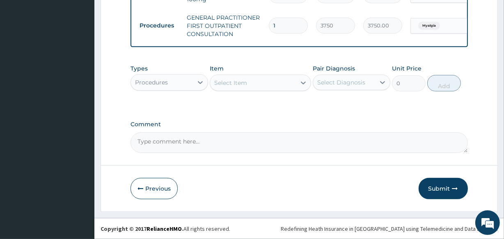
click at [274, 78] on div "Select Item" at bounding box center [252, 82] width 85 height 13
click at [456, 190] on icon "button" at bounding box center [456, 189] width 6 height 6
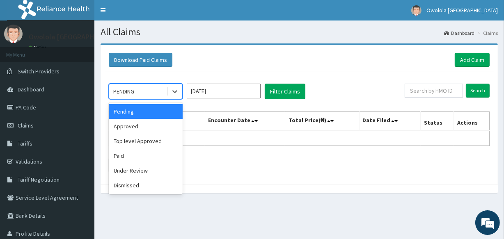
click at [144, 91] on div "PENDING" at bounding box center [137, 91] width 57 height 13
click at [131, 131] on div "Approved" at bounding box center [146, 126] width 74 height 15
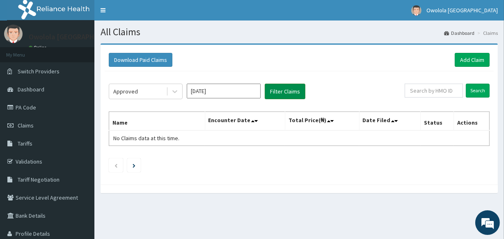
click at [292, 96] on button "Filter Claims" at bounding box center [285, 92] width 41 height 16
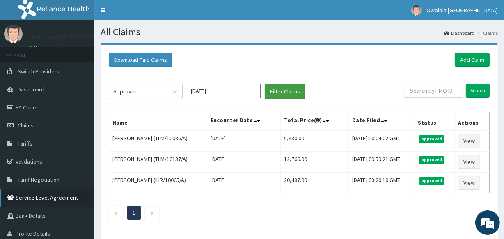
drag, startPoint x: 292, startPoint y: 96, endPoint x: 70, endPoint y: 195, distance: 242.9
click at [70, 195] on div "R EL Toggle navigation [GEOGRAPHIC_DATA] [GEOGRAPHIC_DATA] - [EMAIL_ADDRESS][DO…" at bounding box center [252, 141] width 504 height 282
click at [265, 84] on button "Filter Claims" at bounding box center [285, 92] width 41 height 16
click at [488, 59] on link "Add Claim" at bounding box center [472, 60] width 35 height 14
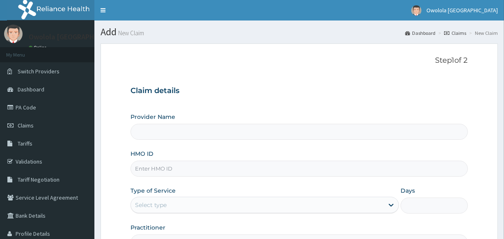
click at [148, 173] on input "HMO ID" at bounding box center [299, 169] width 337 height 16
type input "owolola [GEOGRAPHIC_DATA]"
type input "EAG/10007/B"
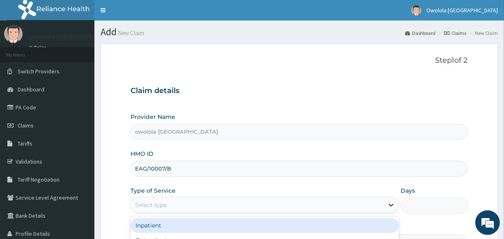
click at [270, 206] on div "Select type" at bounding box center [257, 205] width 253 height 13
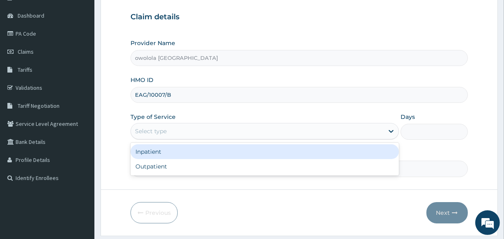
scroll to position [74, 0]
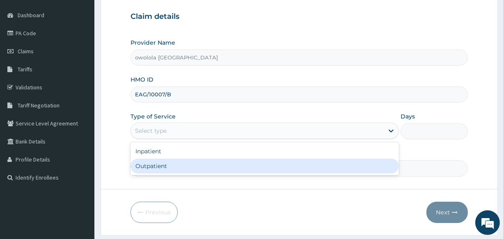
click at [233, 166] on div "Outpatient" at bounding box center [265, 166] width 269 height 15
type input "1"
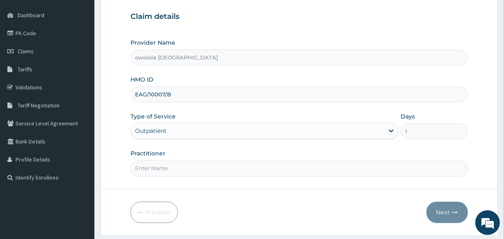
click at [274, 166] on input "Practitioner" at bounding box center [299, 169] width 337 height 16
type input "DR HENRY"
click at [456, 210] on icon "button" at bounding box center [456, 213] width 6 height 6
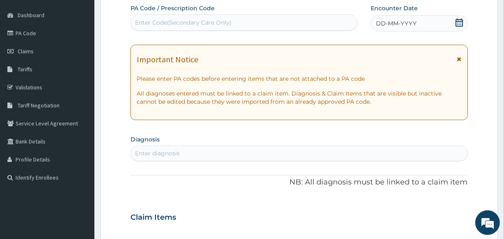
click at [221, 27] on div "Enter Code(Secondary Care Only)" at bounding box center [244, 22] width 226 height 13
click at [462, 21] on icon at bounding box center [459, 22] width 7 height 8
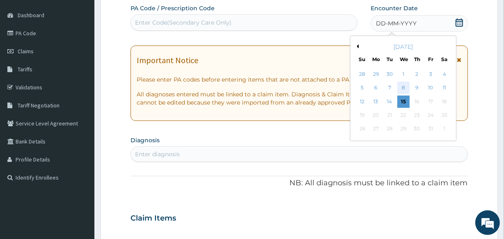
click at [403, 87] on div "8" at bounding box center [403, 88] width 12 height 12
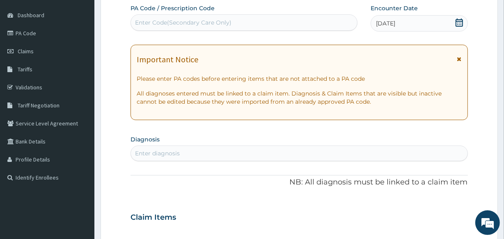
click at [163, 155] on div "Enter diagnosis" at bounding box center [157, 154] width 45 height 8
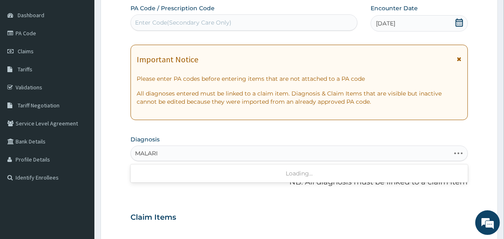
type input "MALARIA"
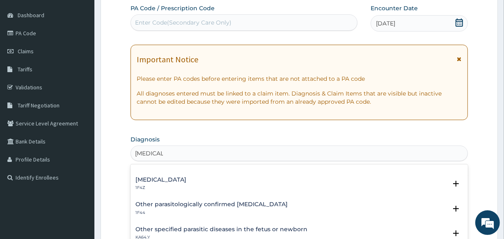
scroll to position [5, 0]
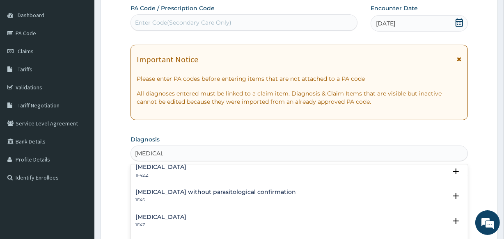
click at [179, 215] on h4 "Malaria, unspecified" at bounding box center [161, 217] width 51 height 6
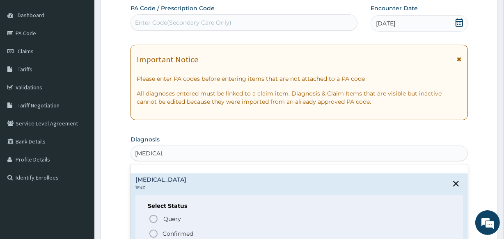
scroll to position [80, 0]
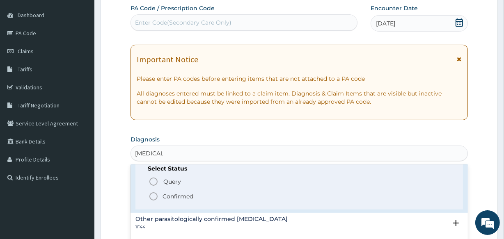
click at [190, 201] on span "Confirmed" at bounding box center [300, 197] width 302 height 10
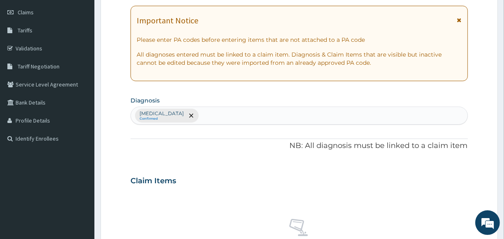
scroll to position [149, 0]
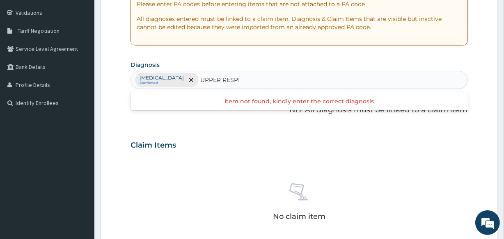
type input "UPPER RESPI"
click at [302, 140] on div "Claim Items" at bounding box center [299, 143] width 337 height 21
click at [274, 82] on div "Malaria, unspecified Confirmed" at bounding box center [299, 79] width 336 height 17
type input "UPPER"
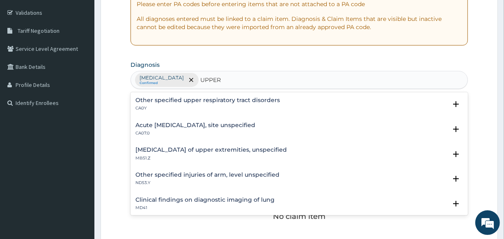
click at [247, 128] on h4 "Acute upper respiratory infection, site unspecified" at bounding box center [196, 125] width 120 height 6
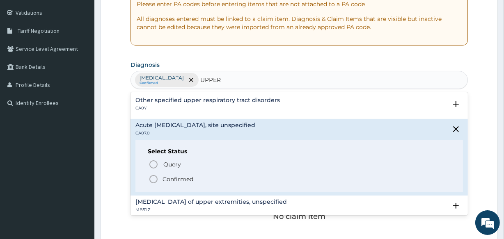
click at [161, 175] on span "Confirmed" at bounding box center [300, 180] width 302 height 10
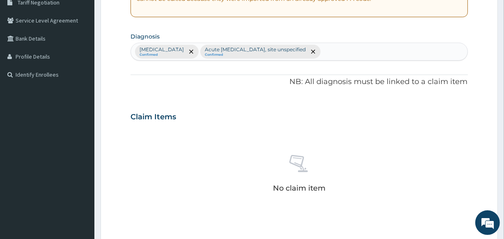
scroll to position [299, 0]
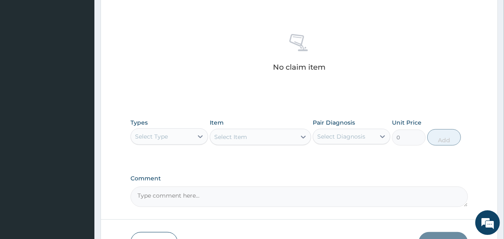
click at [188, 134] on div "Select Type" at bounding box center [162, 136] width 62 height 13
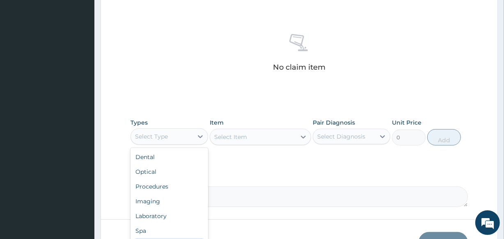
scroll to position [28, 0]
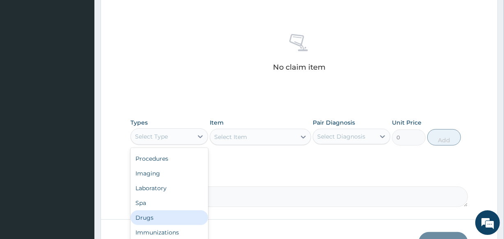
click at [156, 218] on div "Drugs" at bounding box center [170, 218] width 78 height 15
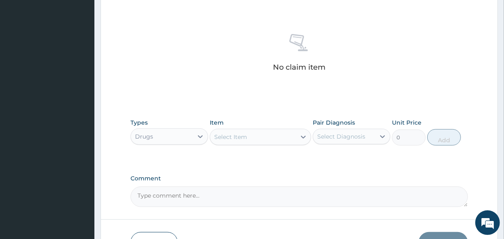
click at [263, 134] on div "Select Item" at bounding box center [252, 137] width 85 height 13
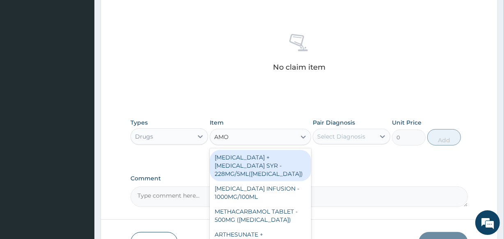
type input "AMOX"
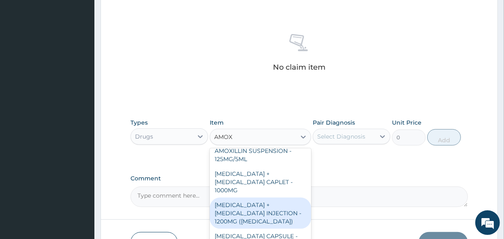
scroll to position [336, 0]
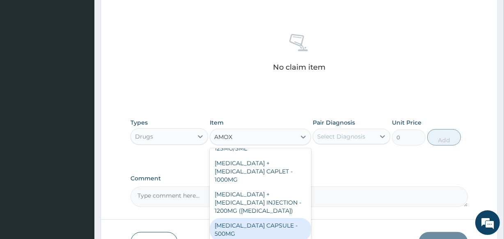
click at [256, 219] on div "[MEDICAL_DATA] CAPSULE - 500MG" at bounding box center [260, 230] width 101 height 23
type input "112"
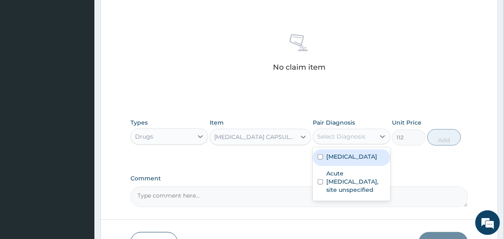
click at [340, 131] on div "Select Diagnosis" at bounding box center [344, 136] width 62 height 13
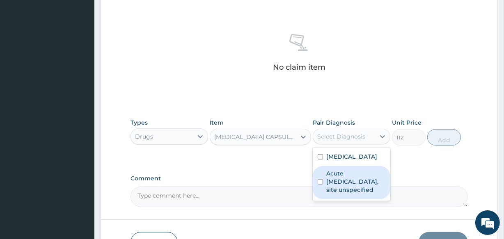
drag, startPoint x: 332, startPoint y: 159, endPoint x: 332, endPoint y: 183, distance: 23.8
click at [332, 183] on div "Malaria, unspecified Acute upper respiratory infection, site unspecified" at bounding box center [352, 174] width 78 height 53
click at [332, 183] on label "Acute [MEDICAL_DATA], site unspecified" at bounding box center [356, 182] width 59 height 25
checkbox input "true"
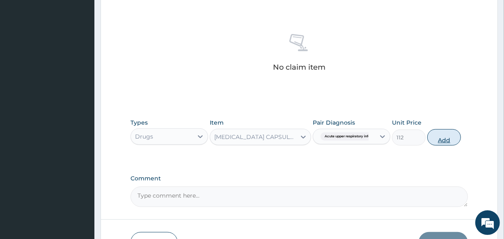
click at [436, 138] on button "Add" at bounding box center [445, 137] width 34 height 16
type input "0"
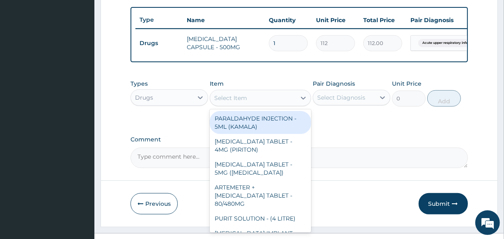
click at [242, 102] on div "Select Item" at bounding box center [230, 98] width 33 height 8
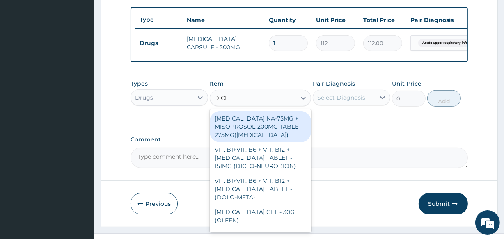
type input "DICLO"
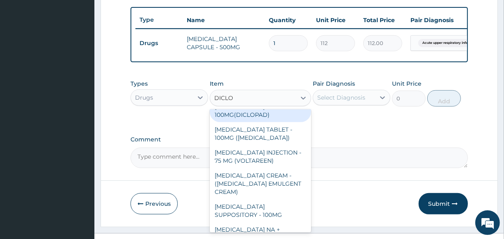
scroll to position [243, 0]
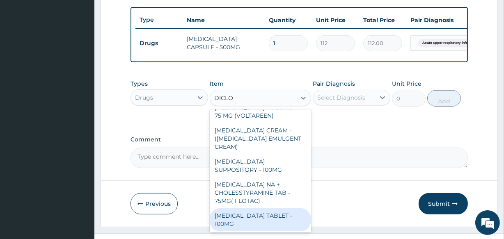
click at [252, 225] on div "DICLOFENAC TABLET - 100MG" at bounding box center [260, 220] width 101 height 23
type input "112"
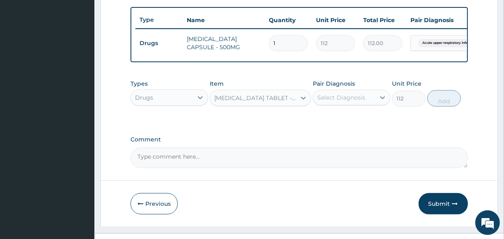
click at [352, 102] on div "Select Diagnosis" at bounding box center [342, 98] width 48 height 8
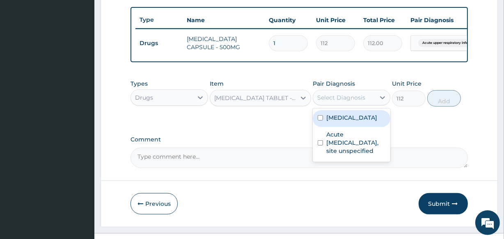
click at [341, 122] on label "Malaria, unspecified" at bounding box center [352, 118] width 51 height 8
checkbox input "true"
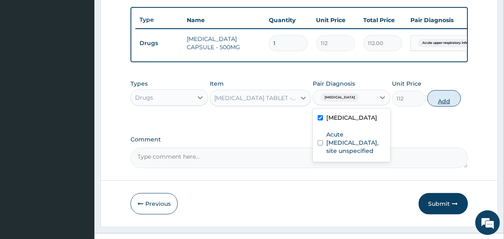
click at [456, 107] on button "Add" at bounding box center [445, 98] width 34 height 16
type input "0"
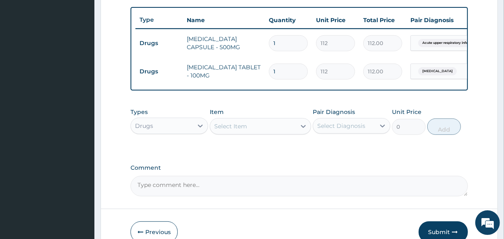
click at [259, 133] on div "Select Item" at bounding box center [252, 126] width 85 height 13
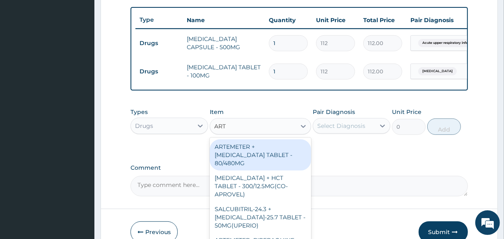
type input "ARTE"
click at [252, 155] on div "ARTEMETER + LUMEFANTRINE TABLET - 80/480MG" at bounding box center [260, 155] width 101 height 31
type input "364"
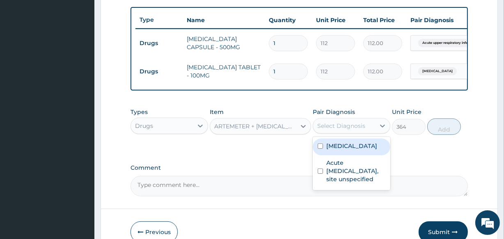
click at [341, 128] on div "Select Diagnosis" at bounding box center [342, 126] width 48 height 8
click at [332, 148] on label "Malaria, unspecified" at bounding box center [352, 146] width 51 height 8
checkbox input "true"
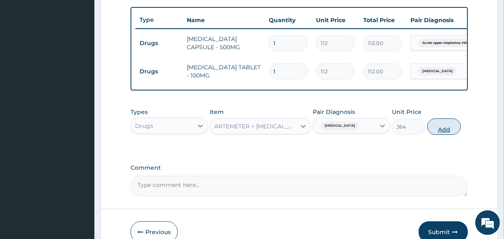
click at [431, 132] on button "Add" at bounding box center [445, 127] width 34 height 16
type input "0"
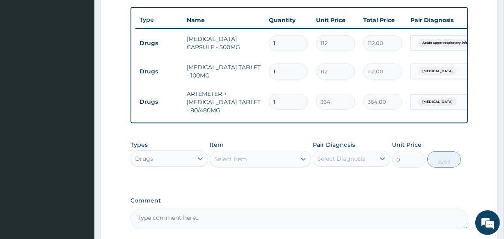
click at [218, 161] on div "Select Item" at bounding box center [230, 159] width 33 height 8
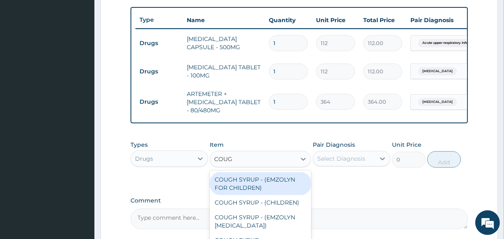
type input "COUGH"
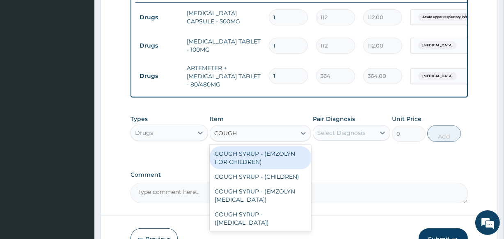
scroll to position [336, 0]
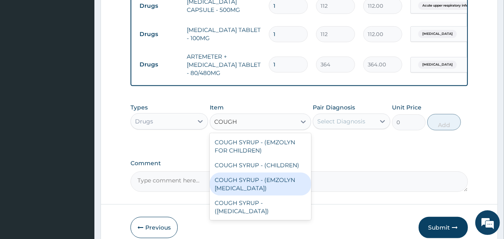
click at [279, 196] on div "COUGH SYRUP - (EMZOLYN EXPECTORANT)" at bounding box center [260, 184] width 101 height 23
type input "1120"
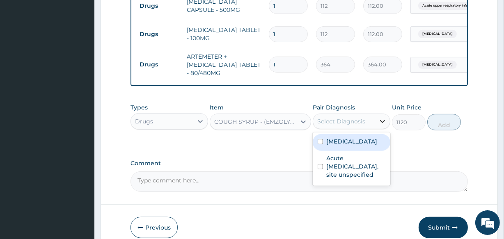
click at [376, 129] on div at bounding box center [382, 121] width 15 height 15
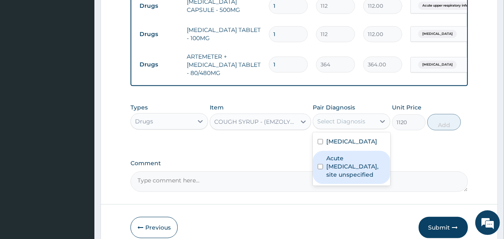
click at [353, 175] on label "Acute upper respiratory infection, site unspecified" at bounding box center [356, 166] width 59 height 25
checkbox input "true"
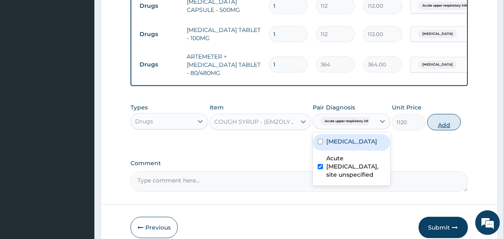
click at [453, 130] on button "Add" at bounding box center [445, 122] width 34 height 16
type input "0"
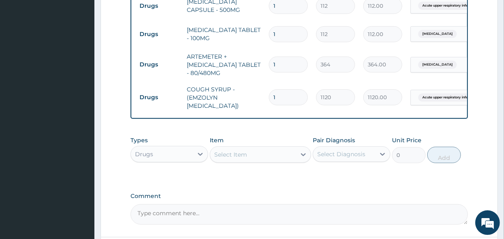
click at [137, 159] on div "Drugs" at bounding box center [144, 154] width 18 height 8
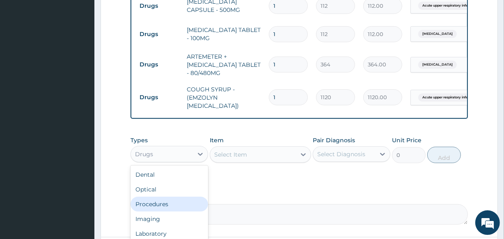
click at [147, 212] on div "Procedures" at bounding box center [170, 204] width 78 height 15
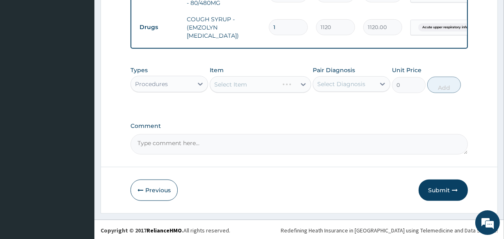
scroll to position [411, 0]
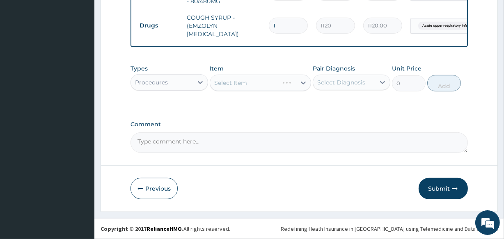
click at [281, 82] on div "Select Item" at bounding box center [260, 83] width 101 height 16
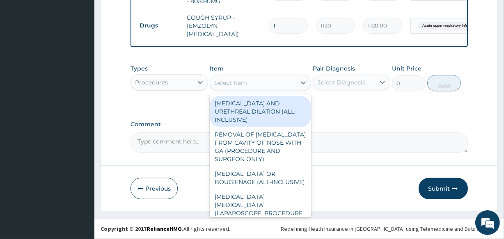
click at [281, 82] on div "Select Item" at bounding box center [252, 82] width 85 height 13
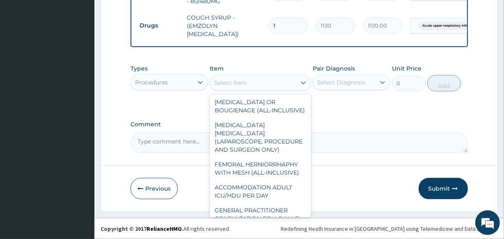
scroll to position [0, 0]
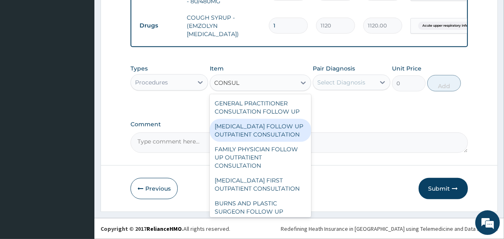
type input "CONSULT"
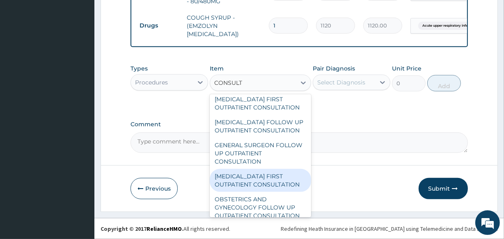
scroll to position [448, 0]
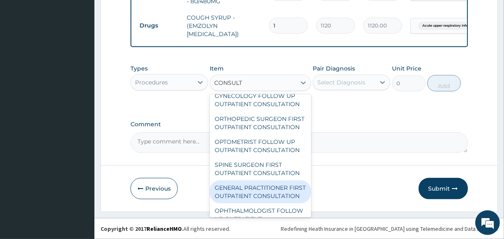
click at [263, 204] on div "GENERAL PRACTITIONER FIRST OUTPATIENT CONSULTATION" at bounding box center [260, 192] width 101 height 23
type input "3750"
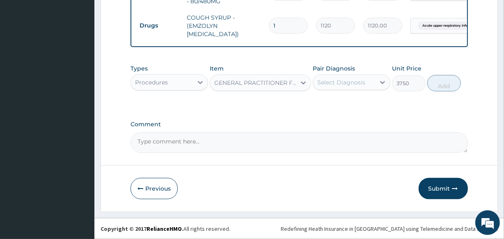
click at [356, 78] on div "Select Diagnosis" at bounding box center [344, 82] width 62 height 13
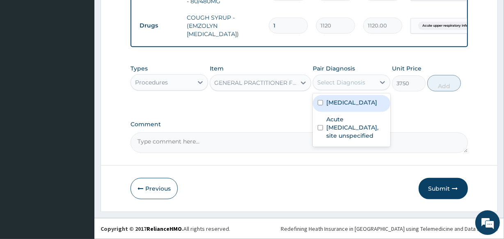
click at [347, 110] on div "[MEDICAL_DATA]" at bounding box center [352, 103] width 78 height 17
checkbox input "true"
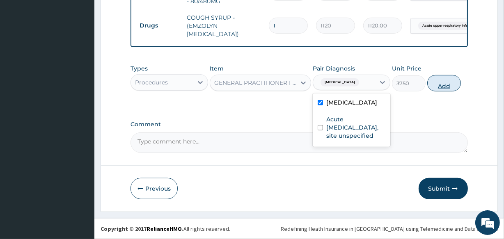
click at [444, 89] on button "Add" at bounding box center [445, 83] width 34 height 16
type input "0"
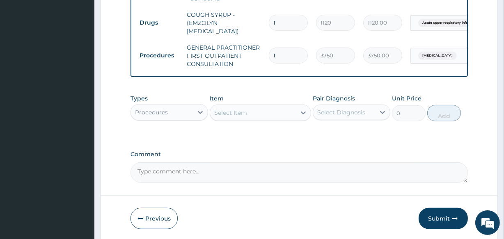
click at [141, 115] on div "Procedures" at bounding box center [151, 112] width 33 height 8
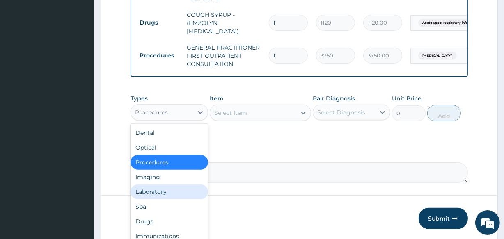
click at [141, 193] on div "Laboratory" at bounding box center [170, 192] width 78 height 15
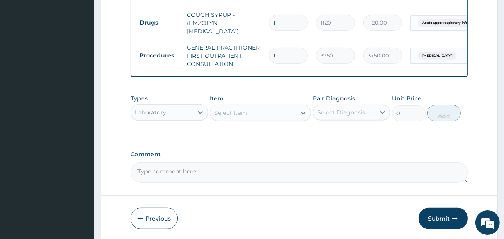
click at [246, 117] on div "Select Item" at bounding box center [230, 113] width 33 height 8
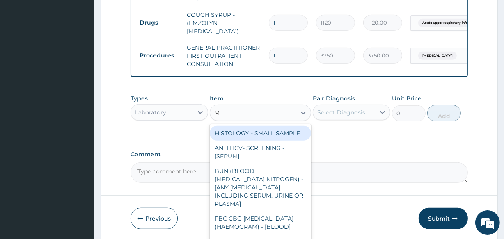
type input "MP"
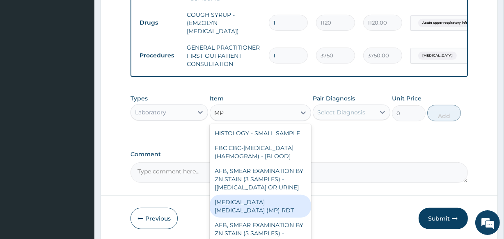
click at [268, 218] on div "MALARIA PARASITE (MP) RDT" at bounding box center [260, 206] width 101 height 23
type input "2000"
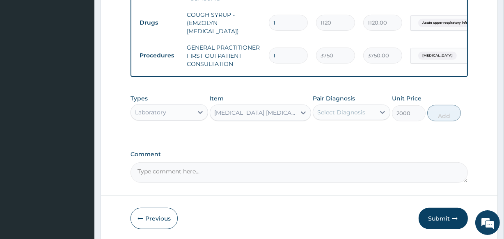
click at [338, 117] on div "Select Diagnosis" at bounding box center [342, 112] width 48 height 8
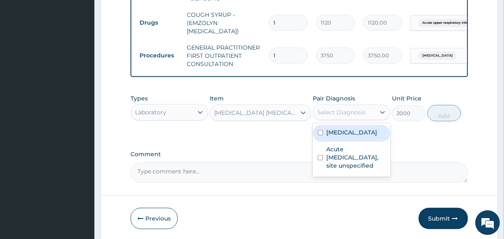
click at [345, 137] on label "Malaria, unspecified" at bounding box center [352, 133] width 51 height 8
checkbox input "true"
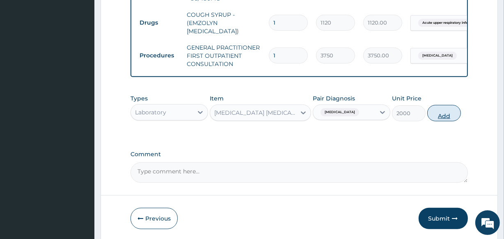
click at [442, 118] on button "Add" at bounding box center [445, 113] width 34 height 16
type input "0"
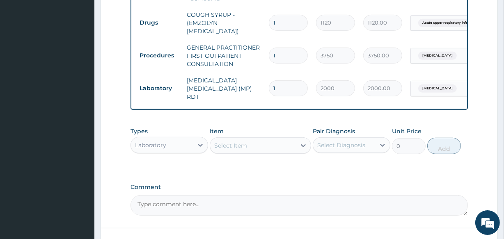
click at [257, 151] on div "Select Item" at bounding box center [252, 145] width 85 height 13
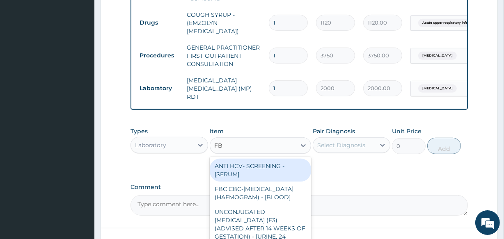
type input "FBC"
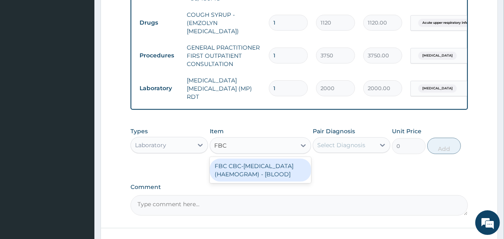
click at [251, 179] on div "FBC CBC-COMPLETE BLOOD COUNT (HAEMOGRAM) - [BLOOD]" at bounding box center [260, 170] width 101 height 23
type input "5000"
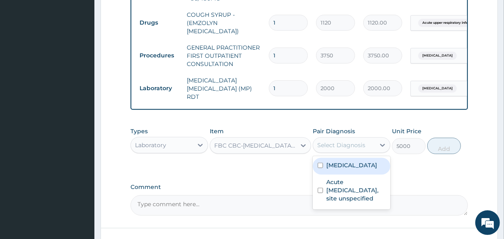
click at [346, 144] on div "Select Diagnosis" at bounding box center [342, 145] width 48 height 8
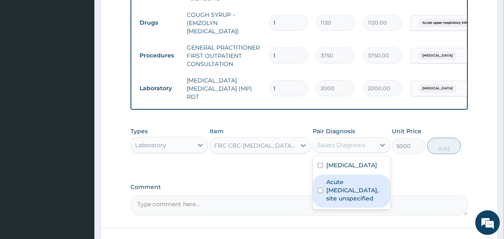
drag, startPoint x: 340, startPoint y: 190, endPoint x: 411, endPoint y: 168, distance: 73.9
click at [341, 191] on label "Acute upper respiratory infection, site unspecified" at bounding box center [356, 190] width 59 height 25
checkbox input "true"
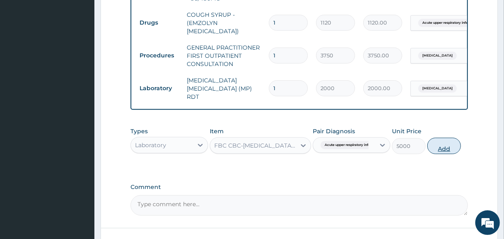
click at [440, 144] on button "Add" at bounding box center [445, 146] width 34 height 16
type input "0"
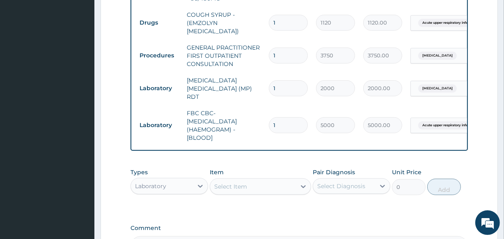
type input "2"
type input "10000.00"
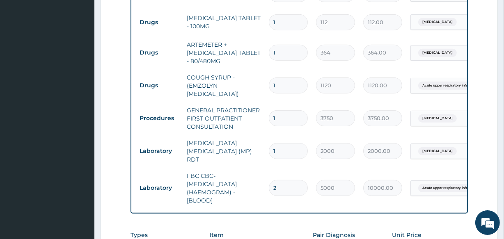
scroll to position [299, 0]
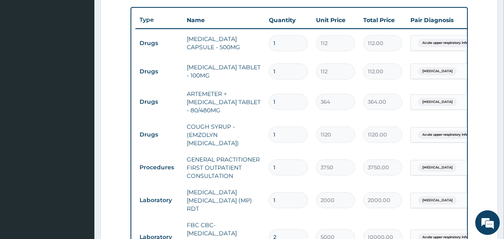
type input "2"
click at [283, 134] on input "1" at bounding box center [288, 135] width 39 height 16
drag, startPoint x: 296, startPoint y: 101, endPoint x: 255, endPoint y: 105, distance: 41.2
click at [255, 105] on tr "Drugs ARTEMETER + LUMEFANTRINE TABLET - 80/480MG 1 364 364.00 Malaria, unspecif…" at bounding box center [337, 102] width 403 height 33
type input "6"
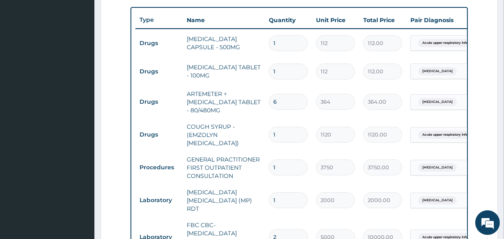
type input "2184.00"
type input "6"
drag, startPoint x: 284, startPoint y: 70, endPoint x: 271, endPoint y: 77, distance: 15.2
click at [271, 77] on div "1" at bounding box center [288, 72] width 39 height 16
type input "5"
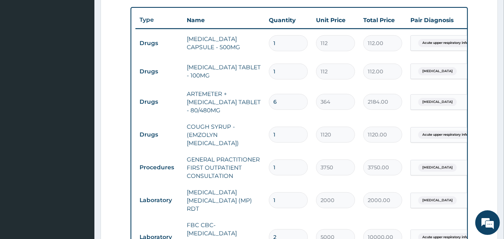
type input "560.00"
type input "5"
click at [276, 41] on input "1" at bounding box center [288, 43] width 39 height 16
type input "15"
type input "1680.00"
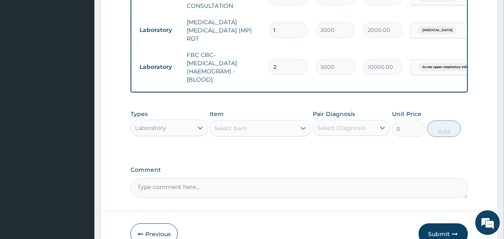
scroll to position [485, 0]
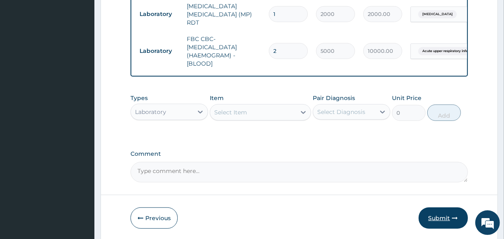
type input "15"
click at [440, 213] on button "Submit" at bounding box center [443, 218] width 49 height 21
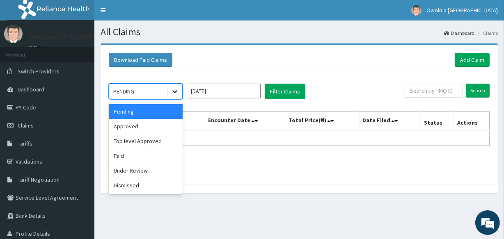
click at [168, 90] on div at bounding box center [175, 91] width 15 height 15
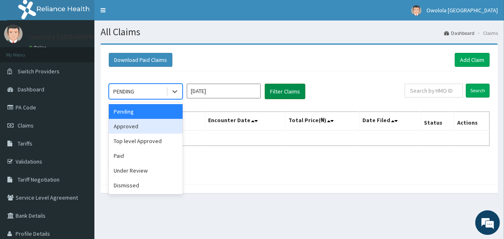
drag, startPoint x: 148, startPoint y: 124, endPoint x: 295, endPoint y: 89, distance: 150.8
click at [150, 124] on div "Approved" at bounding box center [146, 126] width 74 height 15
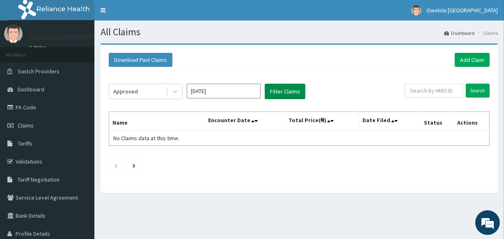
click at [288, 94] on button "Filter Claims" at bounding box center [285, 92] width 41 height 16
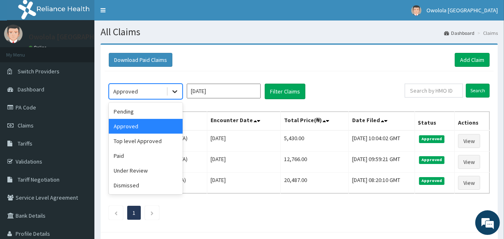
click at [178, 92] on icon at bounding box center [175, 91] width 8 height 8
click at [140, 110] on div "Pending" at bounding box center [146, 111] width 74 height 15
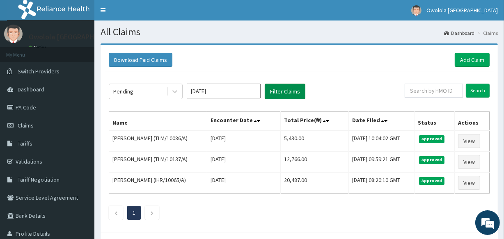
click at [281, 91] on button "Filter Claims" at bounding box center [285, 92] width 41 height 16
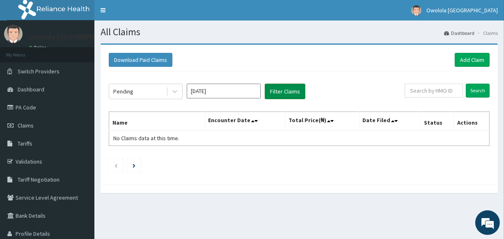
click at [295, 88] on button "Filter Claims" at bounding box center [285, 92] width 41 height 16
click at [125, 90] on div "Pending" at bounding box center [123, 91] width 20 height 8
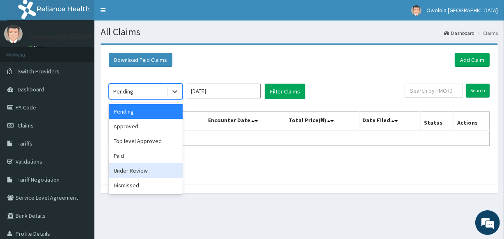
click at [136, 173] on div "Under Review" at bounding box center [146, 170] width 74 height 15
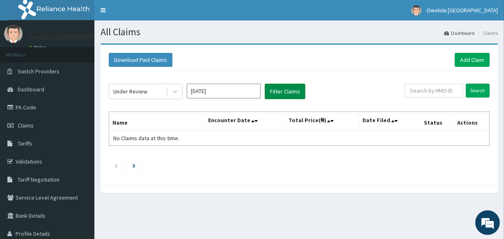
click at [285, 93] on button "Filter Claims" at bounding box center [285, 92] width 41 height 16
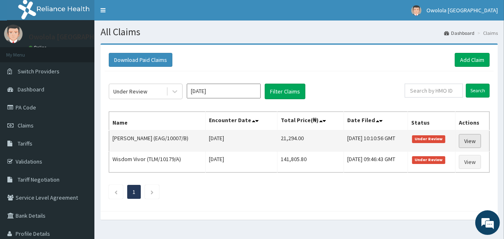
click at [477, 138] on link "View" at bounding box center [470, 141] width 22 height 14
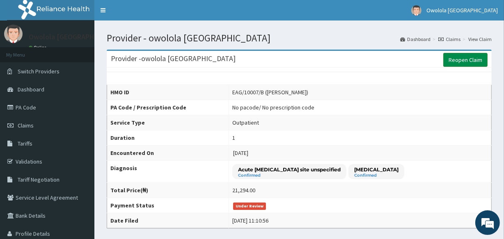
click at [454, 57] on link "Reopen Claim" at bounding box center [466, 60] width 44 height 14
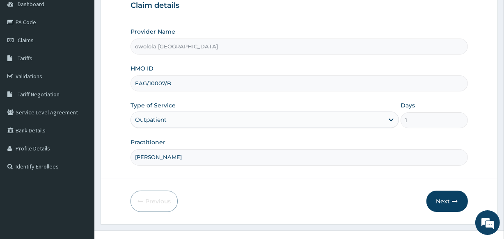
scroll to position [97, 0]
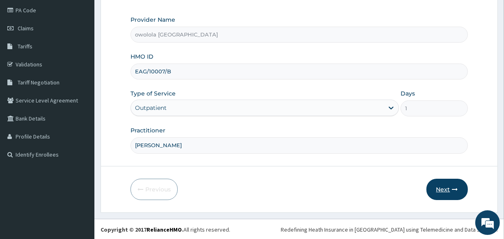
click at [440, 189] on button "Next" at bounding box center [447, 189] width 41 height 21
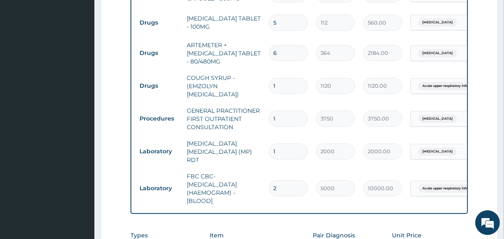
scroll to position [396, 0]
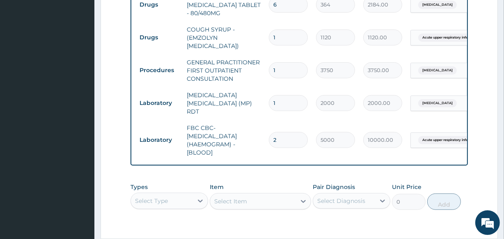
drag, startPoint x: 287, startPoint y: 136, endPoint x: 263, endPoint y: 144, distance: 24.7
click at [263, 144] on tr "Laboratory FBC CBC-[MEDICAL_DATA] (HAEMOGRAM) - [BLOOD] 2 5000 10000.00 Acute u…" at bounding box center [337, 140] width 403 height 41
type input "5"
type input "25000.00"
type input "0.00"
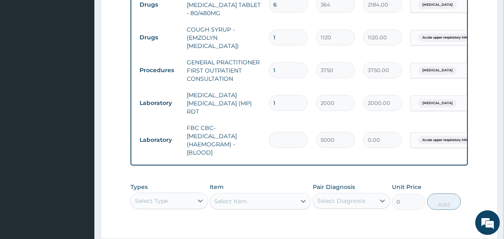
type input "1"
type input "5000.00"
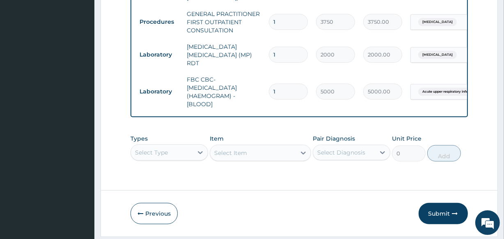
scroll to position [470, 0]
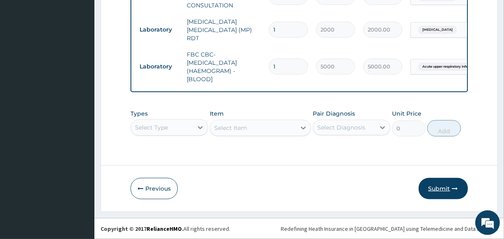
type input "1"
click at [444, 184] on button "Submit" at bounding box center [443, 188] width 49 height 21
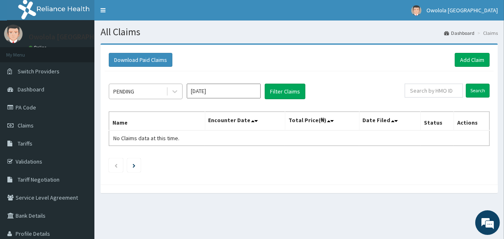
click at [144, 85] on div "PENDING" at bounding box center [137, 91] width 57 height 13
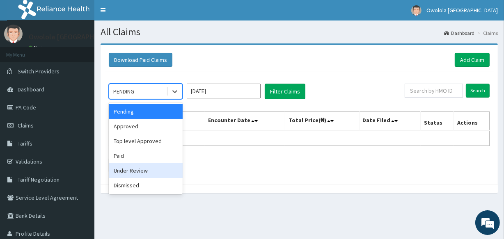
drag, startPoint x: 145, startPoint y: 171, endPoint x: 247, endPoint y: 97, distance: 125.3
click at [152, 164] on div "Under Review" at bounding box center [146, 170] width 74 height 15
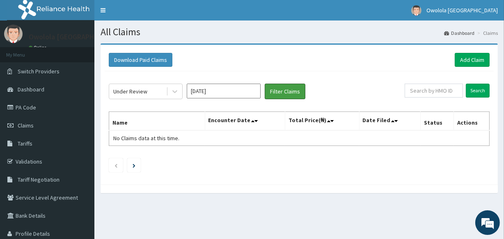
drag, startPoint x: 281, startPoint y: 87, endPoint x: 237, endPoint y: 51, distance: 56.9
click at [275, 83] on div "Under Review [DATE] Filter Claims Search Name Encounter Date Total Price(₦) Dat…" at bounding box center [299, 125] width 389 height 109
click at [296, 85] on button "Filter Claims" at bounding box center [285, 92] width 41 height 16
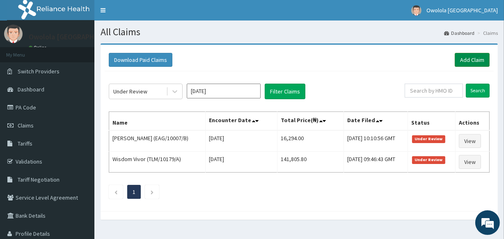
click at [482, 58] on link "Add Claim" at bounding box center [472, 60] width 35 height 14
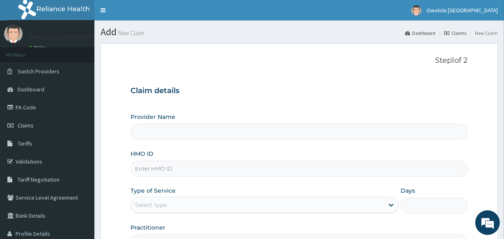
type input "owolola [GEOGRAPHIC_DATA]"
click at [207, 173] on input "HMO ID" at bounding box center [299, 169] width 337 height 16
type input "EAG/10007/C"
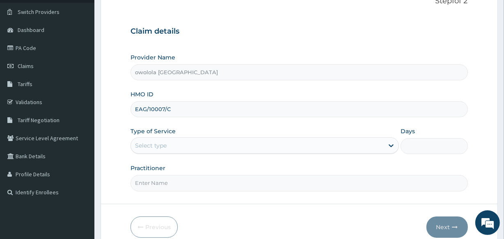
scroll to position [97, 0]
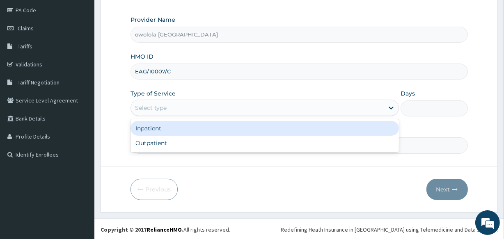
click at [345, 101] on div "Select type" at bounding box center [257, 107] width 253 height 13
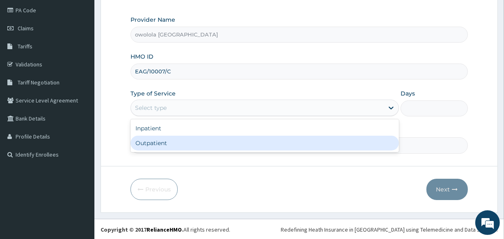
click at [172, 139] on div "Outpatient" at bounding box center [265, 143] width 269 height 15
type input "1"
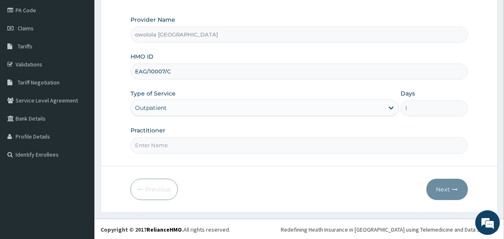
click at [173, 144] on input "Practitioner" at bounding box center [299, 146] width 337 height 16
type input "[PERSON_NAME]"
click at [453, 184] on button "Next" at bounding box center [447, 189] width 41 height 21
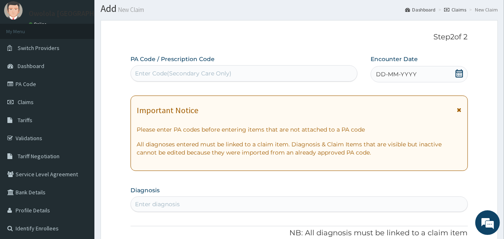
scroll to position [23, 0]
click at [461, 76] on icon at bounding box center [460, 74] width 8 height 8
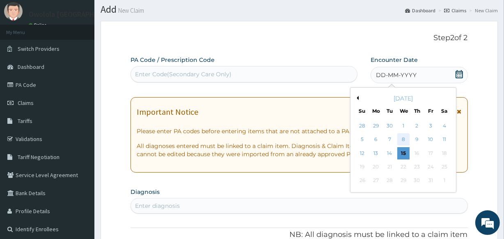
click at [403, 136] on div "8" at bounding box center [403, 140] width 12 height 12
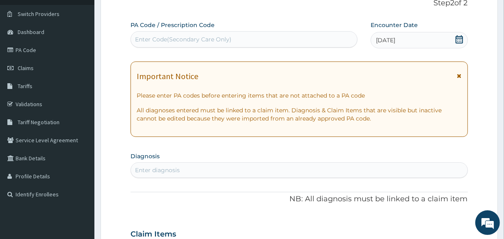
scroll to position [97, 0]
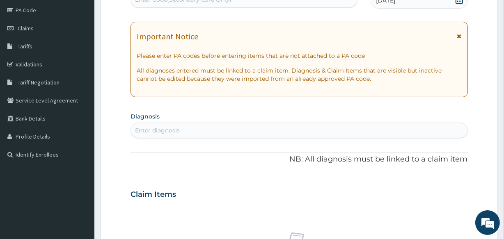
click at [219, 131] on div "Enter diagnosis" at bounding box center [299, 130] width 336 height 13
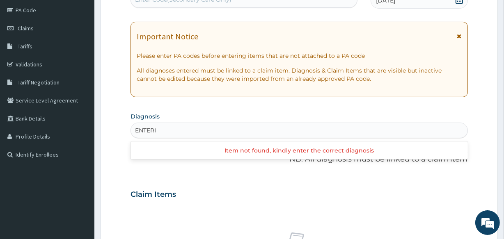
type input "ENTER"
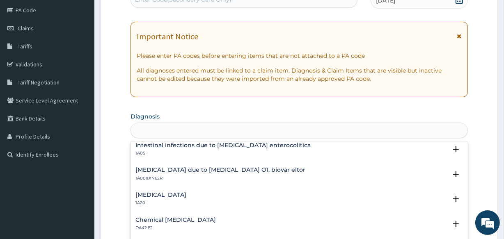
scroll to position [0, 0]
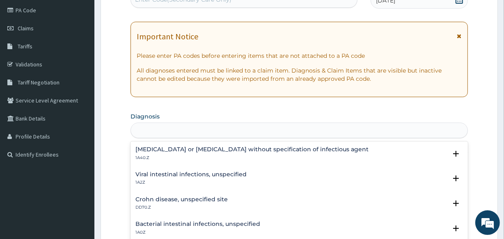
click at [157, 131] on div "ENTER" at bounding box center [299, 130] width 336 height 13
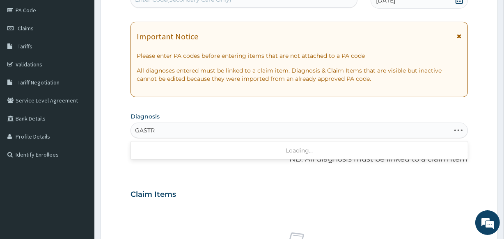
type input "GASTRO"
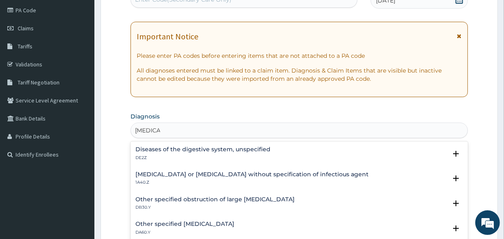
click at [187, 172] on h4 "Infectious gastroenteritis or colitis without specification of infectious agent" at bounding box center [252, 175] width 233 height 6
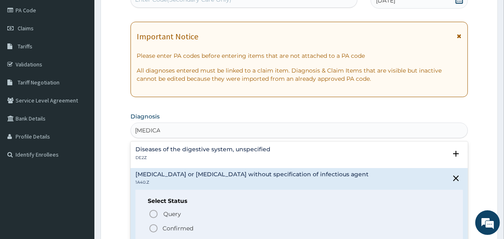
click at [179, 225] on p "Confirmed" at bounding box center [178, 229] width 31 height 8
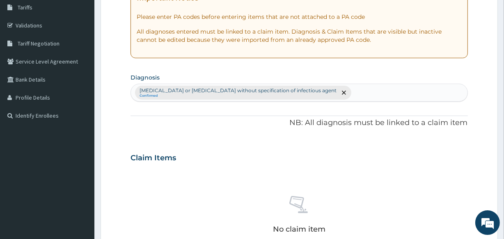
scroll to position [135, 0]
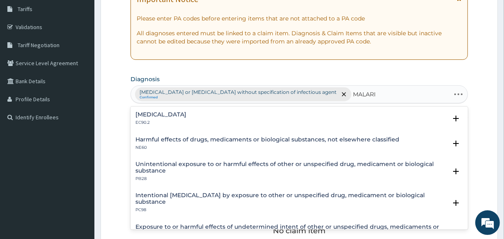
type input "[MEDICAL_DATA]"
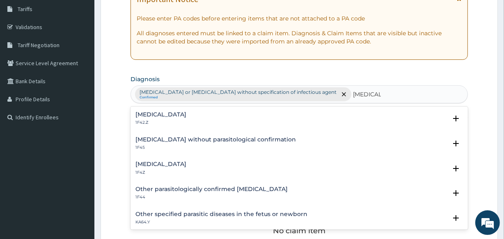
click at [171, 161] on h4 "[MEDICAL_DATA]" at bounding box center [161, 164] width 51 height 6
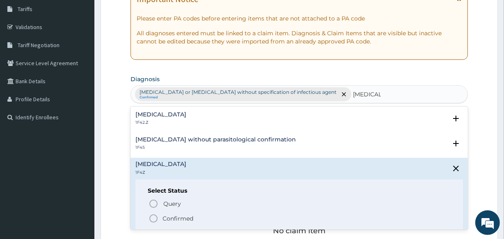
click at [168, 218] on p "Confirmed" at bounding box center [178, 219] width 31 height 8
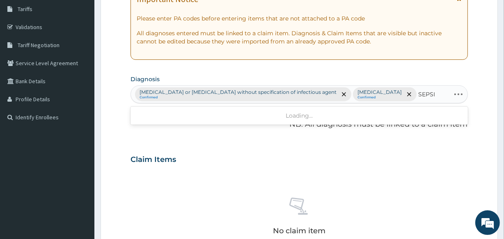
type input "[MEDICAL_DATA]"
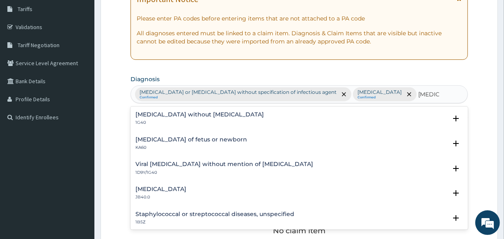
click at [205, 113] on h4 "[MEDICAL_DATA] without [MEDICAL_DATA]" at bounding box center [200, 115] width 129 height 6
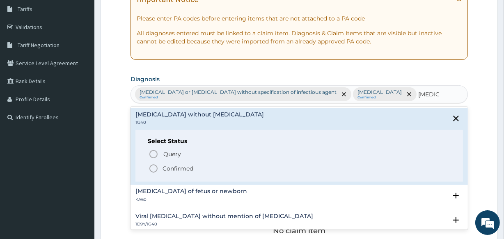
click at [152, 172] on circle "status option filled" at bounding box center [153, 168] width 7 height 7
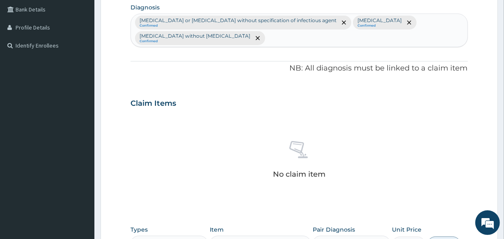
scroll to position [284, 0]
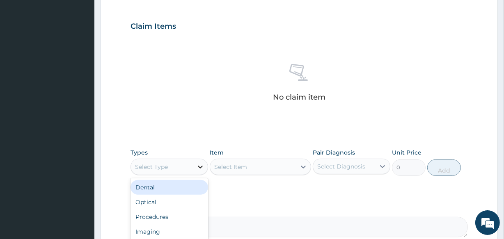
click at [193, 172] on div at bounding box center [200, 167] width 15 height 15
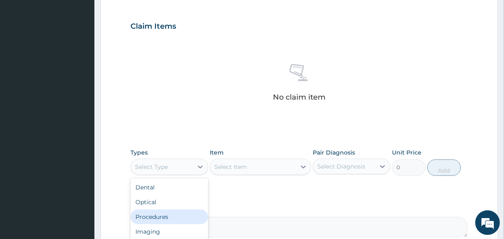
click at [165, 219] on div "Procedures" at bounding box center [170, 217] width 78 height 15
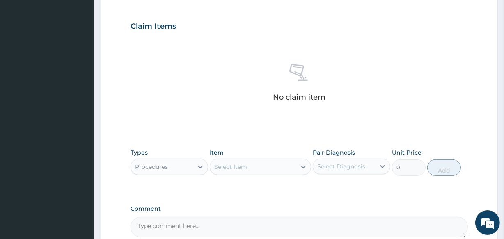
click at [260, 169] on div "Select Item" at bounding box center [252, 167] width 85 height 13
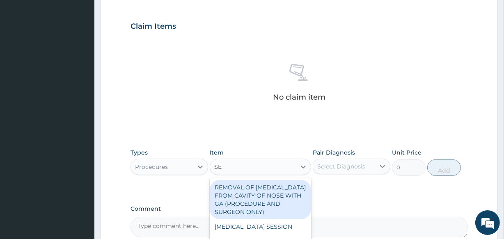
type input "S"
type input "REGIS"
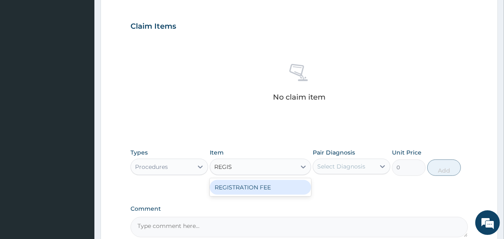
click at [294, 184] on div "REGISTRATION FEE" at bounding box center [260, 187] width 101 height 15
type input "2500"
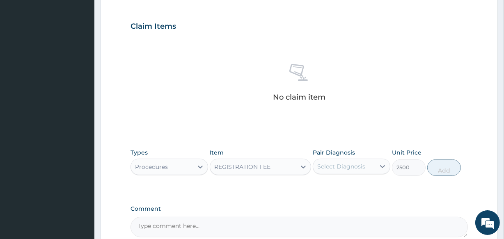
click at [345, 165] on div "Select Diagnosis" at bounding box center [342, 167] width 48 height 8
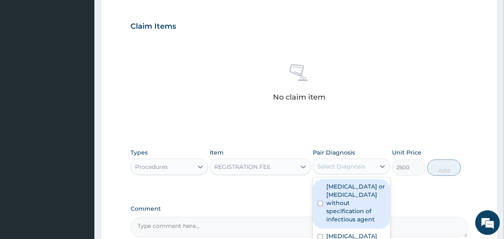
click at [352, 195] on label "Infectious gastroenteritis or colitis without specification of infectious agent" at bounding box center [356, 203] width 59 height 41
checkbox input "true"
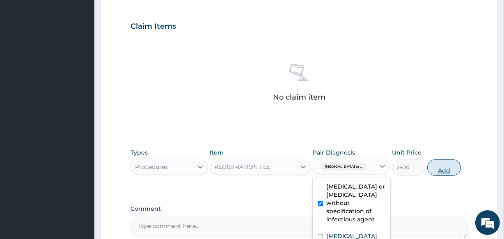
click at [445, 167] on button "Add" at bounding box center [445, 168] width 34 height 16
type input "0"
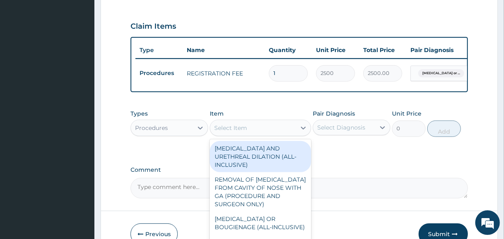
drag, startPoint x: 252, startPoint y: 127, endPoint x: 263, endPoint y: 81, distance: 47.3
click at [258, 114] on div "Types Procedures Item option REGISTRATION FEE, selected. option CYSTOSCOPY AND …" at bounding box center [299, 123] width 337 height 35
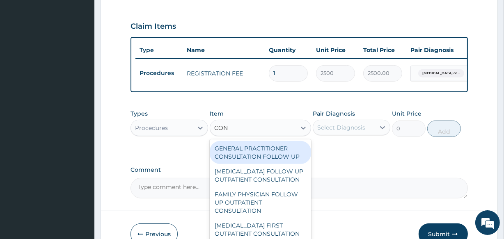
type input "CONS"
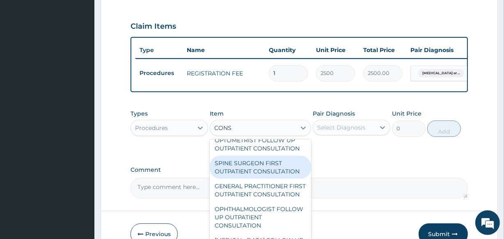
scroll to position [523, 0]
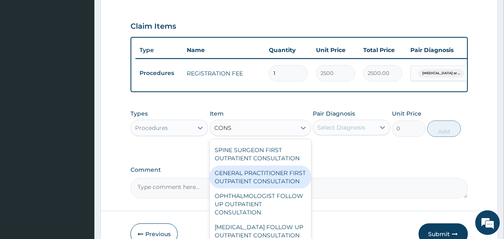
click at [265, 189] on div "GENERAL PRACTITIONER FIRST OUTPATIENT CONSULTATION" at bounding box center [260, 177] width 101 height 23
type input "3750"
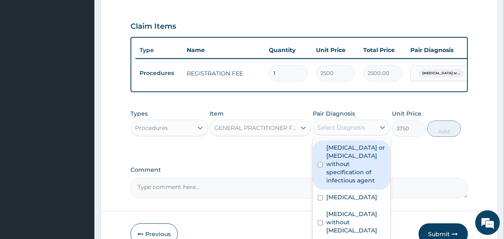
click at [350, 131] on div "Select Diagnosis" at bounding box center [342, 128] width 48 height 8
click at [349, 171] on label "Infectious gastroenteritis or colitis without specification of infectious agent" at bounding box center [356, 164] width 59 height 41
checkbox input "true"
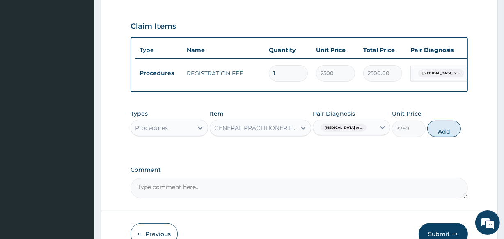
click at [451, 130] on button "Add" at bounding box center [445, 129] width 34 height 16
type input "0"
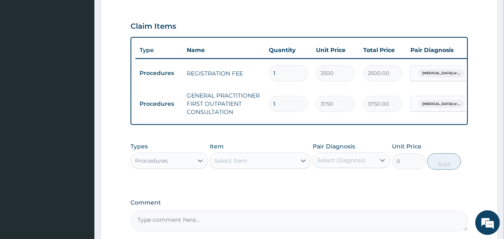
click at [167, 165] on div "Procedures" at bounding box center [151, 161] width 33 height 8
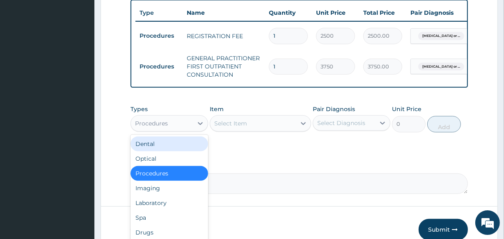
scroll to position [28, 0]
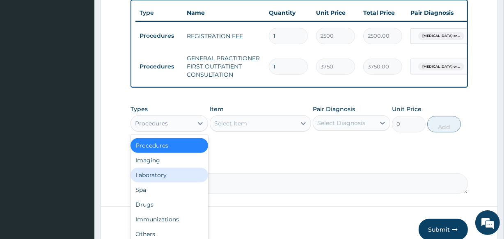
click at [160, 180] on div "Laboratory" at bounding box center [170, 175] width 78 height 15
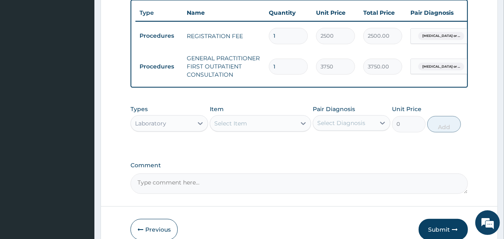
click at [246, 124] on div "Select Item" at bounding box center [230, 124] width 33 height 8
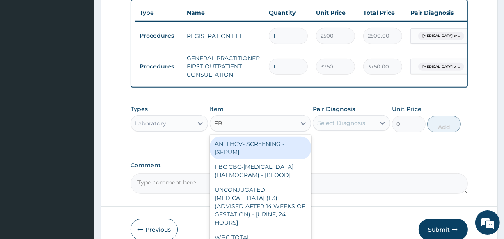
type input "FBC"
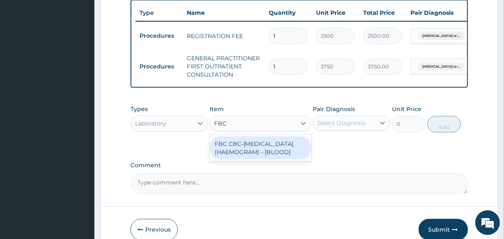
click at [266, 160] on div "FBC CBC-[MEDICAL_DATA] (HAEMOGRAM) - [BLOOD]" at bounding box center [260, 148] width 101 height 23
type input "5000"
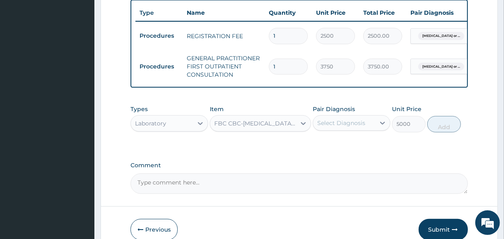
click at [360, 127] on div "Select Diagnosis" at bounding box center [342, 123] width 48 height 8
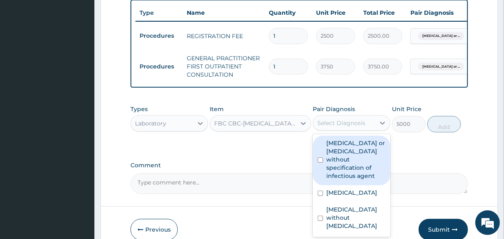
click at [349, 179] on label "Infectious gastroenteritis or colitis without specification of infectious agent" at bounding box center [356, 159] width 59 height 41
checkbox input "true"
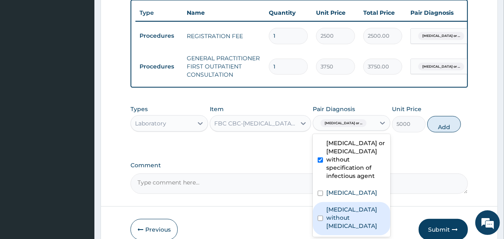
click at [329, 219] on label "Sepsis without septic shock" at bounding box center [356, 218] width 59 height 25
checkbox input "true"
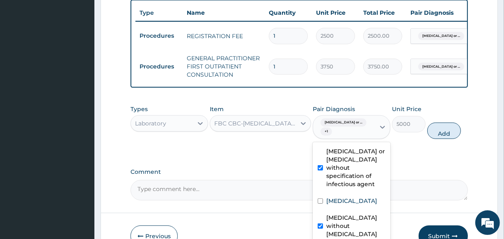
click at [435, 131] on button "Add" at bounding box center [445, 131] width 34 height 16
type input "0"
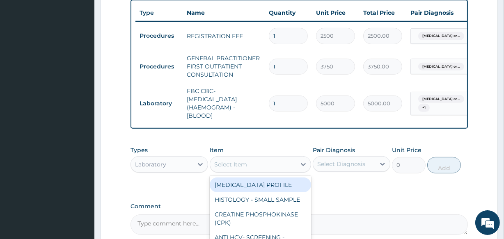
click at [243, 169] on div "Select Item" at bounding box center [230, 165] width 33 height 8
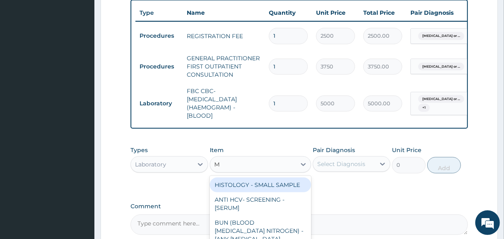
type input "MP"
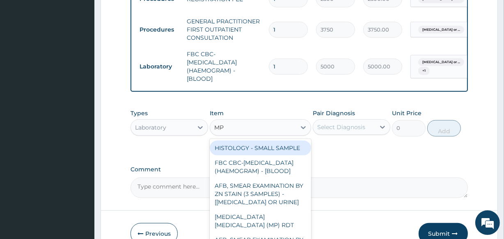
scroll to position [408, 0]
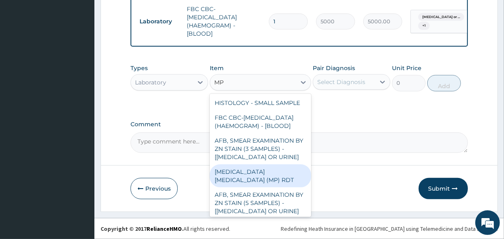
click at [247, 188] on div "MALARIA PARASITE (MP) RDT" at bounding box center [260, 176] width 101 height 23
type input "2000"
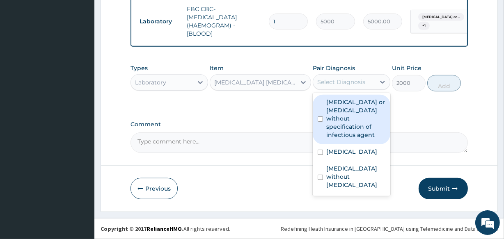
click at [353, 78] on div "Select Diagnosis" at bounding box center [342, 82] width 48 height 8
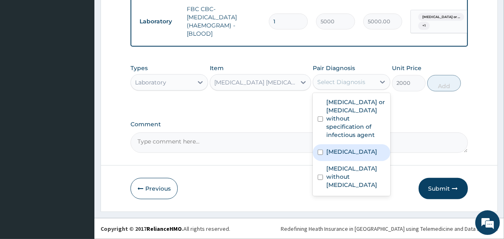
click at [357, 161] on div "Malaria, unspecified" at bounding box center [352, 153] width 78 height 17
checkbox input "true"
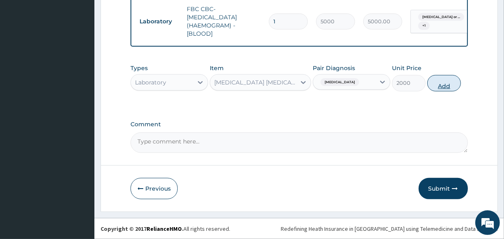
click at [444, 85] on button "Add" at bounding box center [445, 83] width 34 height 16
type input "0"
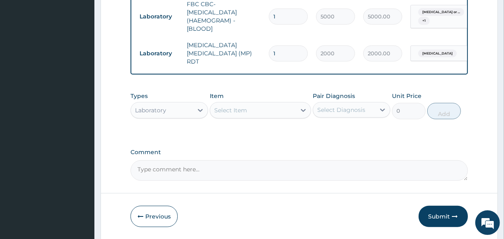
click at [172, 110] on div "Laboratory" at bounding box center [162, 110] width 62 height 13
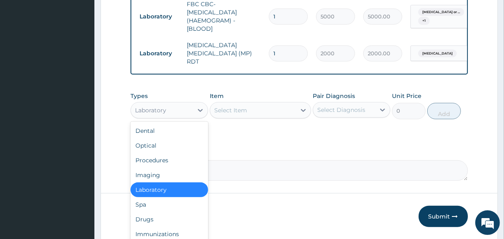
scroll to position [28, 0]
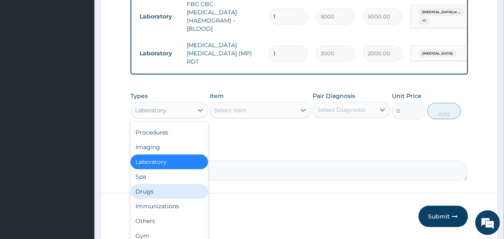
click at [160, 191] on div "Drugs" at bounding box center [170, 191] width 78 height 15
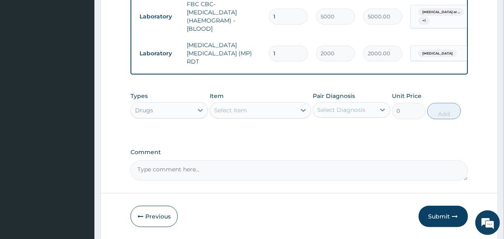
click at [259, 120] on div "Types Drugs Item Select Item Pair Diagnosis Select Diagnosis Unit Price 0 Add" at bounding box center [299, 105] width 337 height 35
click at [271, 113] on div "Select Item" at bounding box center [252, 110] width 85 height 13
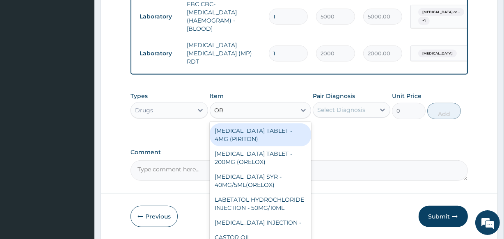
type input "ORS"
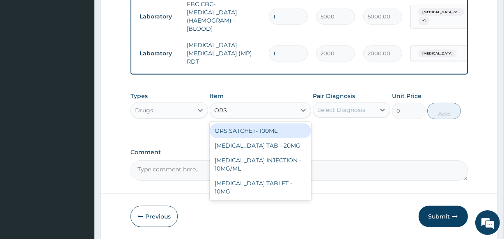
click at [272, 130] on div "ORS SATCHET- 100ML" at bounding box center [260, 131] width 101 height 15
type input "112"
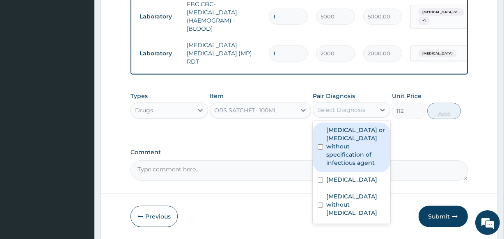
click at [365, 112] on div "Select Diagnosis" at bounding box center [344, 110] width 62 height 13
click at [361, 150] on label "Infectious gastroenteritis or colitis without specification of infectious agent" at bounding box center [356, 146] width 59 height 41
checkbox input "true"
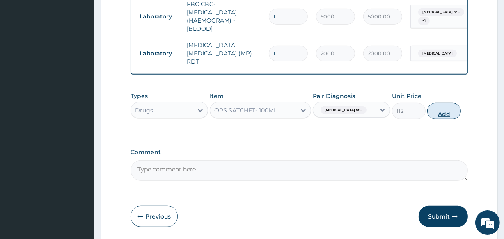
click at [440, 104] on button "Add" at bounding box center [445, 111] width 34 height 16
type input "0"
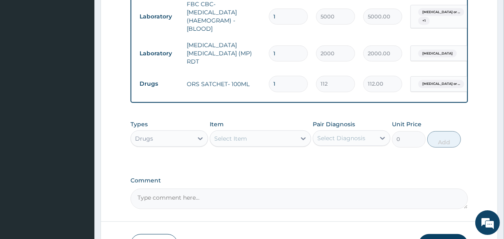
drag, startPoint x: 282, startPoint y: 81, endPoint x: 262, endPoint y: 71, distance: 21.7
click at [262, 71] on tr "Drugs ORS SATCHET- 100ML 1 112 112.00 Infectious gastroenteritis or ... Delete" at bounding box center [337, 84] width 403 height 28
type input "2"
type input "224.00"
type input "2"
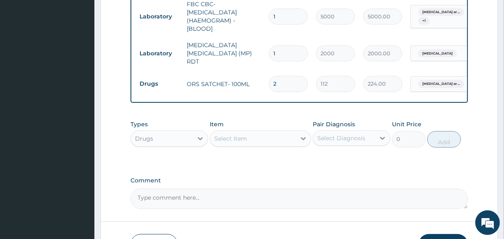
click at [240, 144] on div "Select Item" at bounding box center [252, 138] width 85 height 13
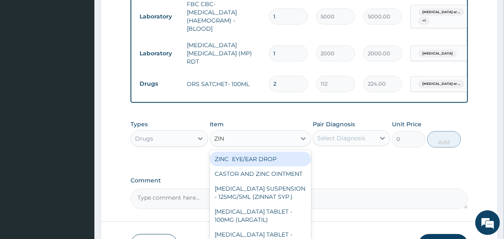
type input "ZINC"
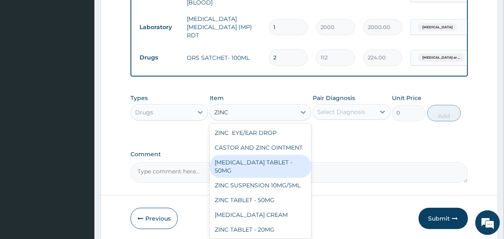
scroll to position [446, 0]
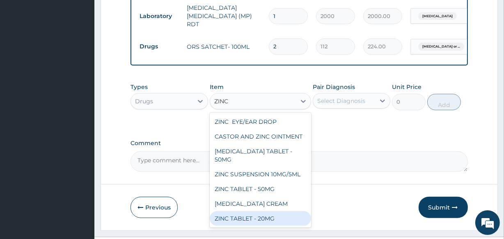
click at [255, 226] on div "ZINC TABLET - 20MG" at bounding box center [260, 219] width 101 height 15
type input "64.39999999999999"
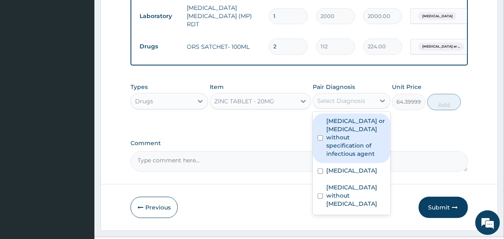
click at [323, 103] on div "Select Diagnosis" at bounding box center [342, 101] width 48 height 8
drag, startPoint x: 336, startPoint y: 135, endPoint x: 399, endPoint y: 104, distance: 70.4
click at [338, 131] on label "Infectious gastroenteritis or colitis without specification of infectious agent" at bounding box center [356, 137] width 59 height 41
checkbox input "true"
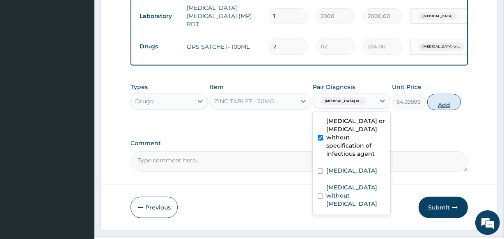
click at [452, 102] on button "Add" at bounding box center [445, 102] width 34 height 16
type input "0"
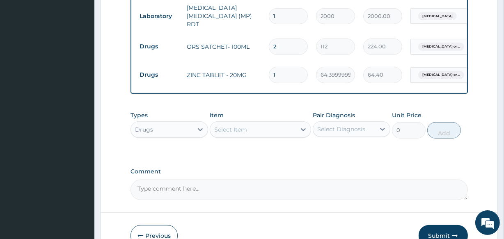
click at [271, 70] on input "1" at bounding box center [288, 75] width 39 height 16
type input "7"
type input "450.80"
type input "7"
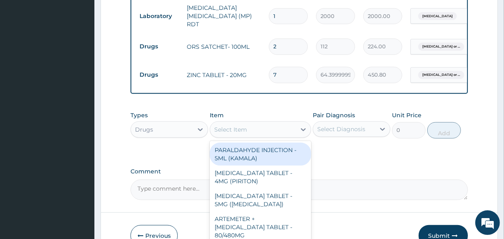
click at [228, 134] on div "Select Item" at bounding box center [230, 130] width 33 height 8
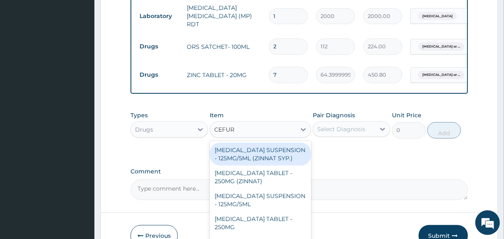
type input "CEFURO"
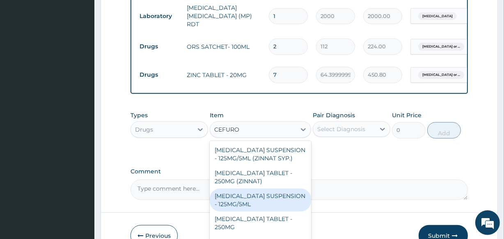
click at [270, 209] on div "[MEDICAL_DATA] SUSPENSION - 125MG/5ML" at bounding box center [260, 200] width 101 height 23
type input "3919.9999999999995"
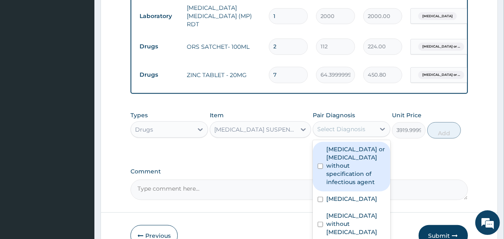
click at [369, 131] on div "Select Diagnosis" at bounding box center [344, 129] width 62 height 13
click at [328, 163] on label "Infectious gastroenteritis or colitis without specification of infectious agent" at bounding box center [356, 165] width 59 height 41
checkbox input "true"
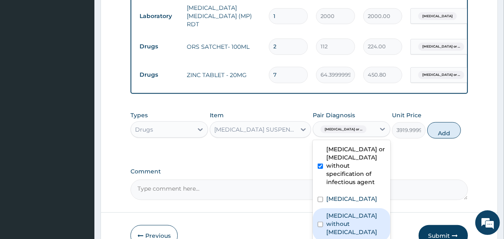
drag, startPoint x: 342, startPoint y: 219, endPoint x: 347, endPoint y: 208, distance: 11.8
click at [342, 218] on label "Sepsis without septic shock" at bounding box center [356, 224] width 59 height 25
checkbox input "true"
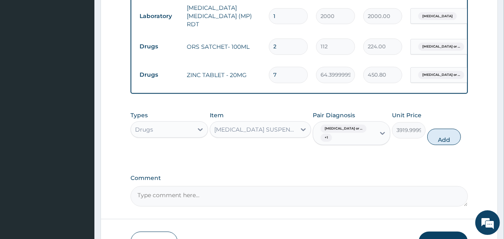
drag, startPoint x: 458, startPoint y: 140, endPoint x: 385, endPoint y: 128, distance: 74.6
click at [458, 140] on button "Add" at bounding box center [445, 137] width 34 height 16
type input "0"
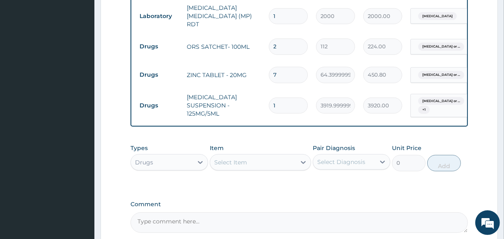
click at [272, 167] on div "Select Item" at bounding box center [252, 162] width 85 height 13
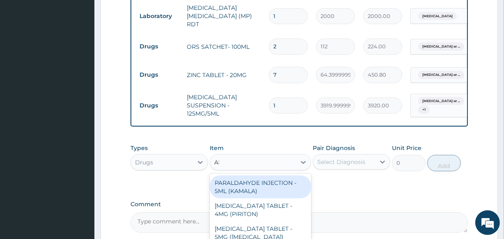
type input "ART"
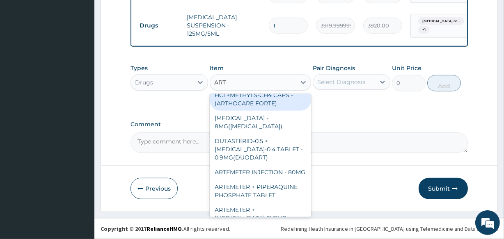
scroll to position [1045, 0]
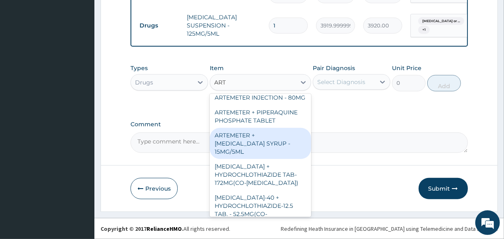
click at [283, 128] on div "ARTEMETER + [MEDICAL_DATA] SYRUP - 15MG/5ML" at bounding box center [260, 143] width 101 height 31
type input "1400"
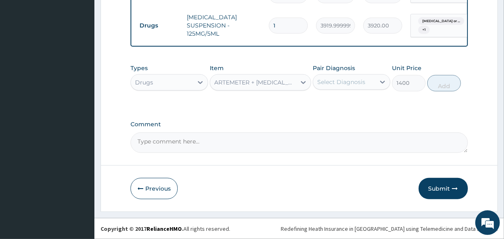
click at [340, 75] on div "Select Diagnosis" at bounding box center [352, 82] width 78 height 16
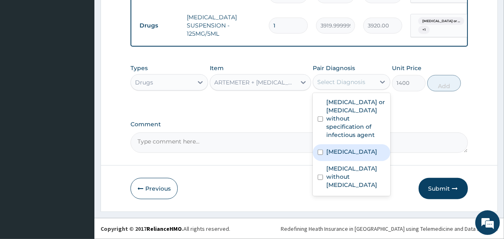
click at [342, 154] on label "Malaria, unspecified" at bounding box center [352, 152] width 51 height 8
checkbox input "true"
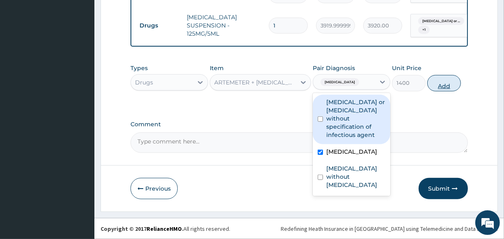
click at [442, 85] on button "Add" at bounding box center [445, 83] width 34 height 16
type input "0"
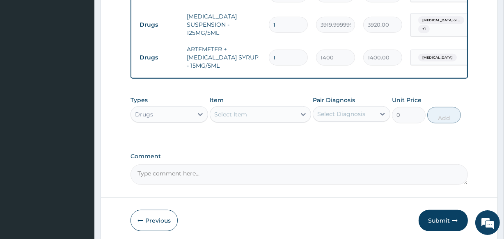
click at [247, 111] on div "Select Item" at bounding box center [252, 114] width 85 height 13
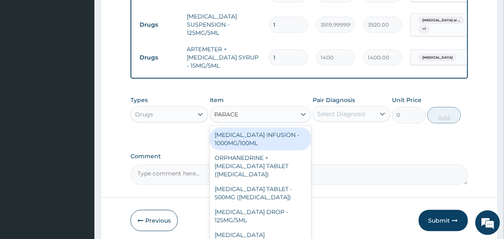
type input "PARACET"
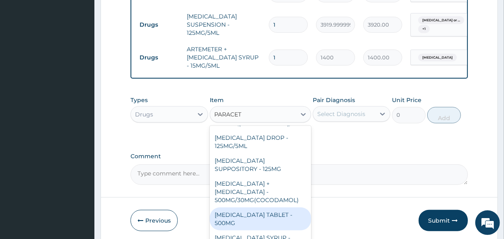
scroll to position [95, 0]
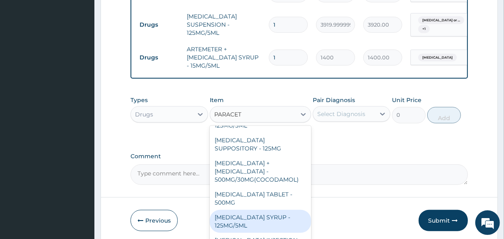
click at [252, 210] on div "PARACETAMOL SYRUP - 125MG/5ML" at bounding box center [260, 221] width 101 height 23
type input "840"
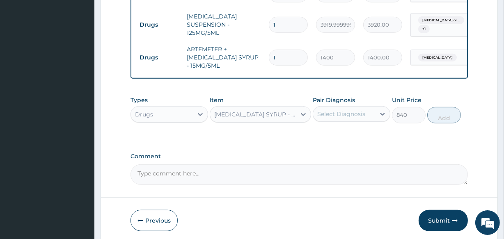
click at [345, 111] on div "Select Diagnosis" at bounding box center [342, 114] width 48 height 8
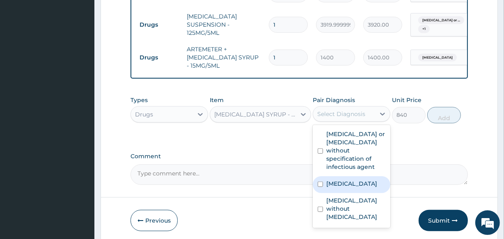
drag, startPoint x: 341, startPoint y: 186, endPoint x: 372, endPoint y: 163, distance: 38.3
click at [341, 185] on label "Malaria, unspecified" at bounding box center [352, 184] width 51 height 8
checkbox input "true"
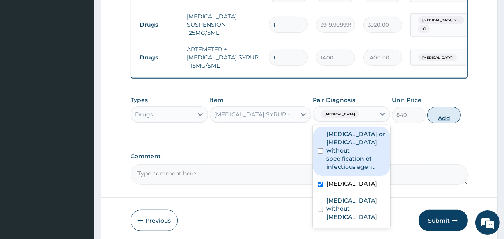
click at [461, 119] on button "Add" at bounding box center [445, 115] width 34 height 16
type input "0"
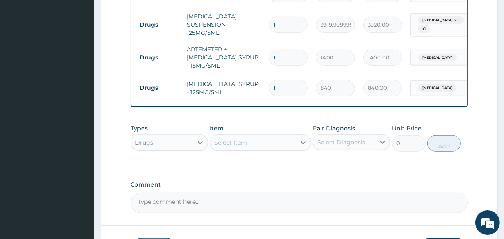
type input "2"
type input "1680.00"
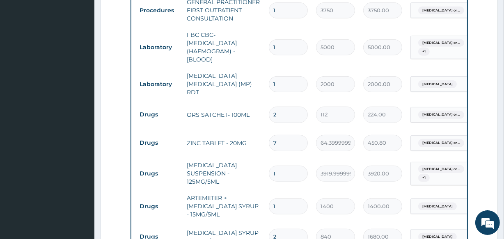
scroll to position [527, 0]
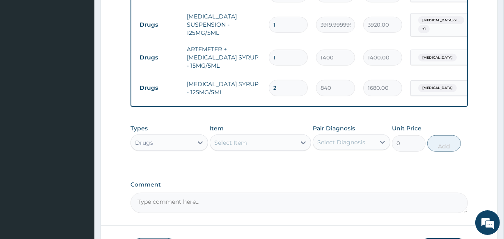
type input "0"
type input "0.00"
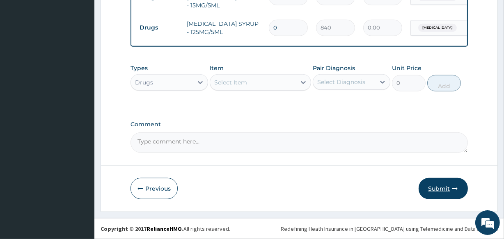
type input "0"
click at [443, 184] on button "Submit" at bounding box center [443, 188] width 49 height 21
click at [294, 20] on input "0" at bounding box center [288, 28] width 39 height 16
type input "01"
type input "840.00"
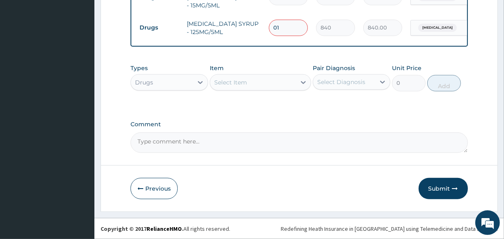
type input "0"
type input "0.00"
type input "1"
type input "840.00"
type input "1"
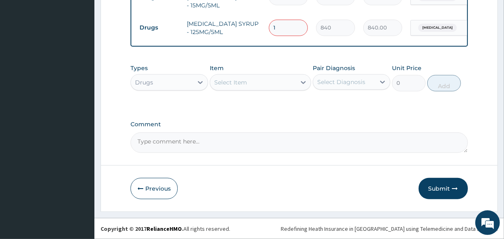
click at [430, 190] on button "Submit" at bounding box center [443, 188] width 49 height 21
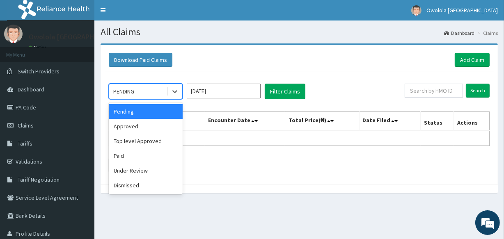
drag, startPoint x: 128, startPoint y: 91, endPoint x: 124, endPoint y: 106, distance: 15.1
click at [127, 93] on div "PENDING" at bounding box center [123, 91] width 21 height 8
click at [125, 125] on div "Approved" at bounding box center [146, 126] width 74 height 15
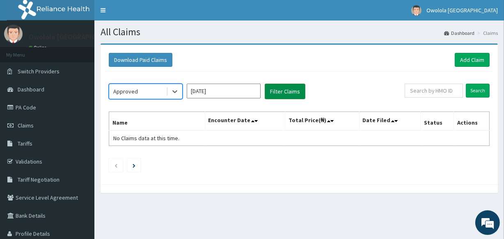
click at [281, 94] on button "Filter Claims" at bounding box center [285, 92] width 41 height 16
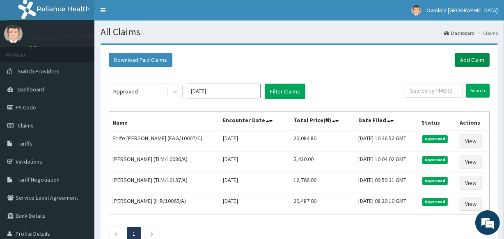
click at [486, 62] on link "Add Claim" at bounding box center [472, 60] width 35 height 14
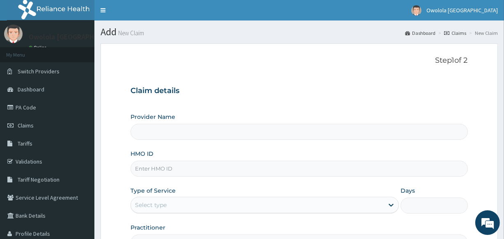
type input "owolola [GEOGRAPHIC_DATA]"
click at [147, 170] on input "HMO ID" at bounding box center [299, 169] width 337 height 16
type input "EIS/12044/C"
click at [190, 205] on div "Select type" at bounding box center [257, 205] width 253 height 13
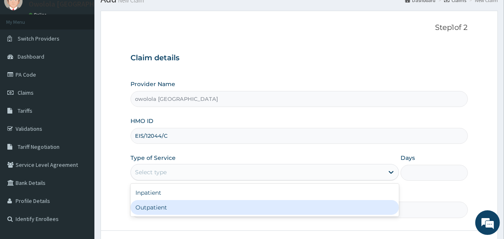
scroll to position [74, 0]
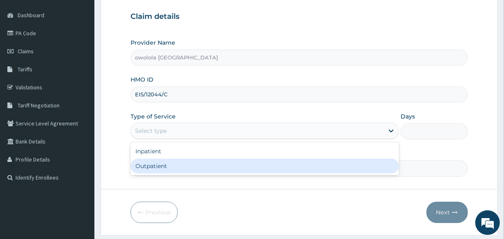
click at [177, 161] on div "Outpatient" at bounding box center [265, 166] width 269 height 15
type input "1"
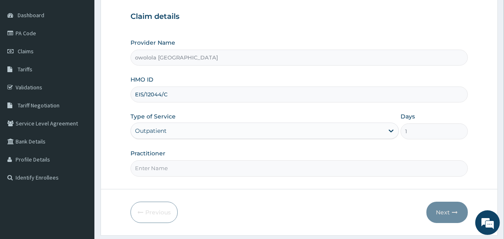
click at [235, 168] on input "Practitioner" at bounding box center [299, 169] width 337 height 16
type input "[PERSON_NAME]"
click at [447, 211] on button "Next" at bounding box center [447, 212] width 41 height 21
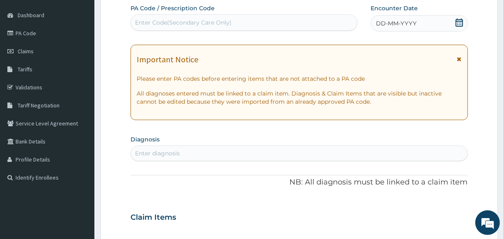
click at [283, 152] on div "Enter diagnosis" at bounding box center [299, 153] width 336 height 13
click at [463, 21] on icon at bounding box center [459, 22] width 7 height 8
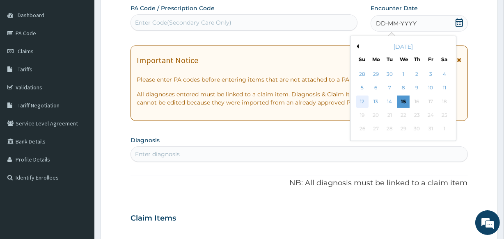
click at [366, 99] on div "12" at bounding box center [362, 102] width 12 height 12
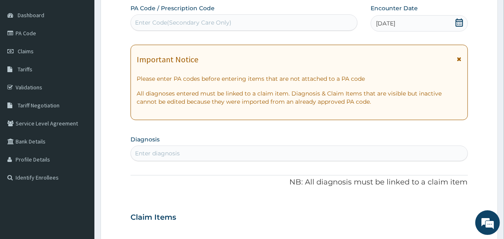
click at [228, 148] on div "Enter diagnosis" at bounding box center [299, 153] width 336 height 13
click at [217, 148] on div "Enter diagnosis" at bounding box center [299, 153] width 336 height 13
click at [214, 146] on div "Enter diagnosis" at bounding box center [299, 154] width 337 height 16
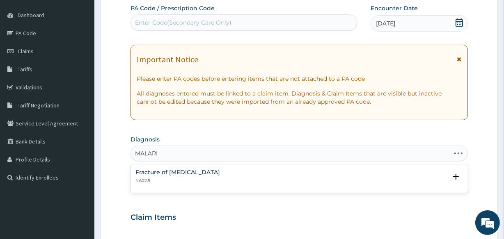
type input "[MEDICAL_DATA]"
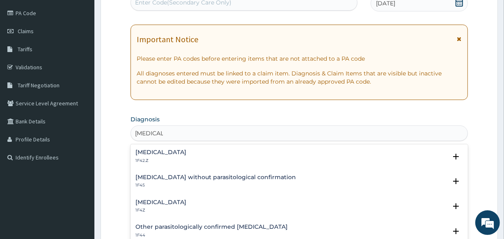
scroll to position [112, 0]
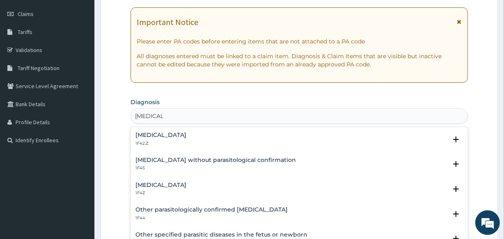
click at [185, 182] on h4 "[MEDICAL_DATA]" at bounding box center [161, 185] width 51 height 6
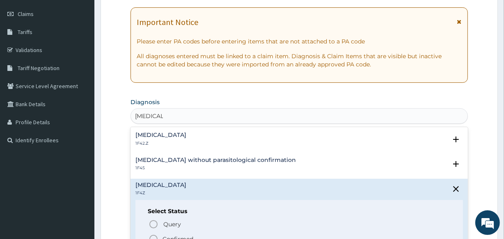
click at [167, 236] on p "Confirmed" at bounding box center [178, 239] width 31 height 8
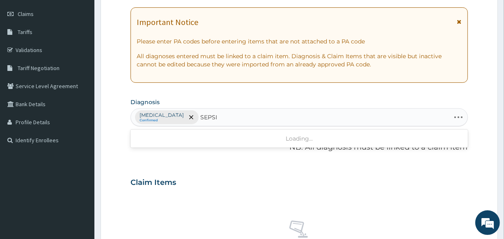
type input "[MEDICAL_DATA]"
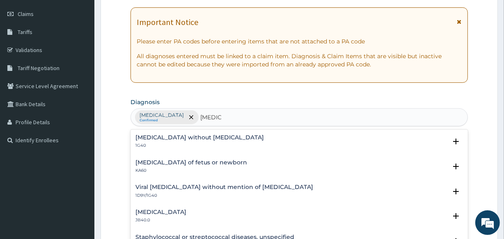
click at [164, 130] on div "[MEDICAL_DATA] without [MEDICAL_DATA] 1G40 Select Status Query Query covers sus…" at bounding box center [299, 191] width 337 height 123
click at [163, 136] on h4 "[MEDICAL_DATA] without [MEDICAL_DATA]" at bounding box center [200, 138] width 129 height 6
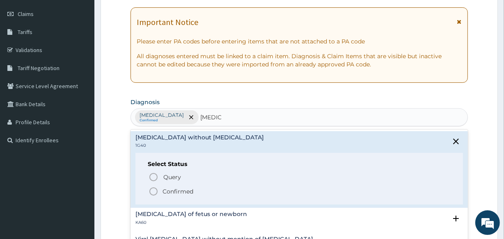
drag, startPoint x: 169, startPoint y: 192, endPoint x: 177, endPoint y: 178, distance: 16.2
click at [169, 192] on p "Confirmed" at bounding box center [178, 192] width 31 height 8
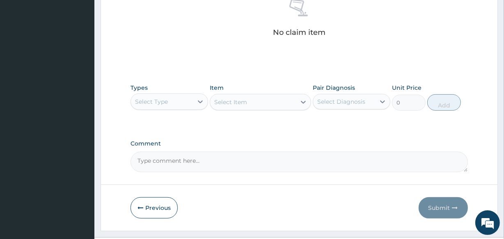
scroll to position [336, 0]
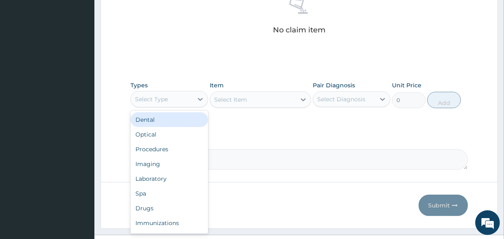
drag, startPoint x: 176, startPoint y: 101, endPoint x: 170, endPoint y: 124, distance: 24.2
click at [177, 101] on div "Select Type" at bounding box center [162, 99] width 62 height 13
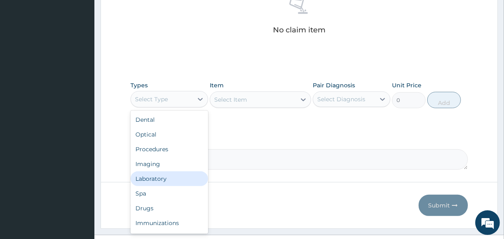
click at [153, 180] on div "Laboratory" at bounding box center [170, 179] width 78 height 15
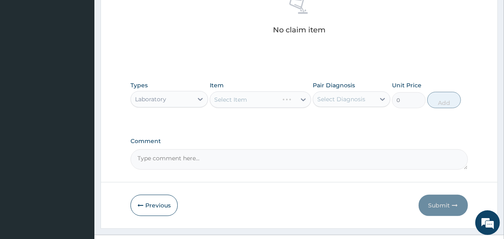
click at [278, 103] on div "Select Item" at bounding box center [260, 100] width 101 height 16
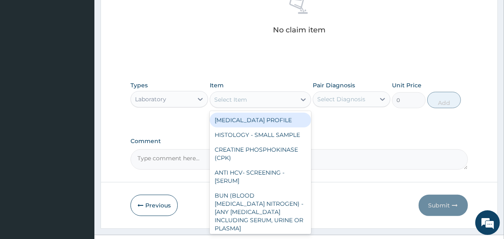
click at [280, 101] on div "Select Item" at bounding box center [252, 99] width 85 height 13
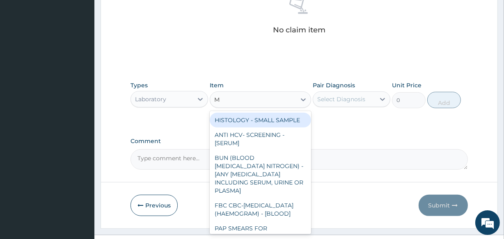
type input "MP"
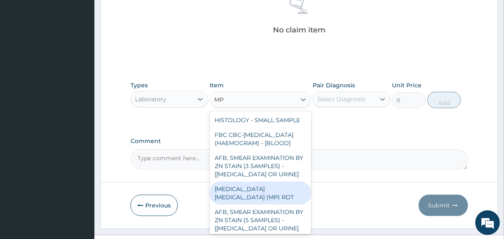
click at [246, 201] on div "[MEDICAL_DATA] [MEDICAL_DATA] (MP) RDT" at bounding box center [260, 193] width 101 height 23
type input "2000"
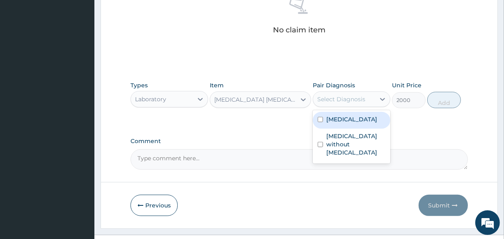
click at [342, 101] on div "Select Diagnosis" at bounding box center [342, 99] width 48 height 8
click at [348, 118] on label "[MEDICAL_DATA]" at bounding box center [352, 119] width 51 height 8
checkbox input "true"
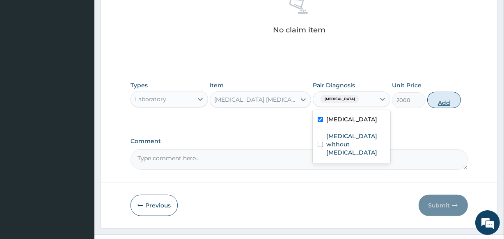
click at [439, 100] on button "Add" at bounding box center [445, 100] width 34 height 16
type input "0"
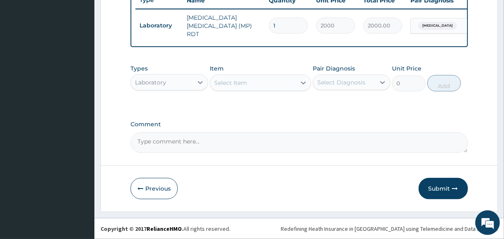
scroll to position [319, 0]
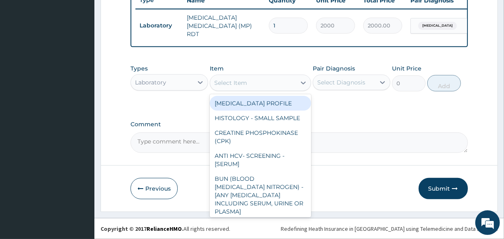
click at [253, 87] on div "Select Item" at bounding box center [252, 82] width 85 height 13
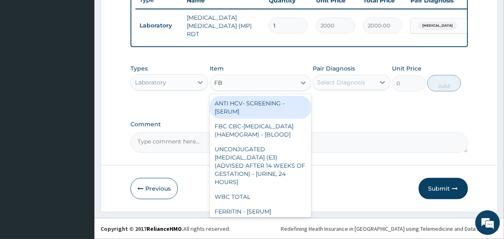
type input "FBC"
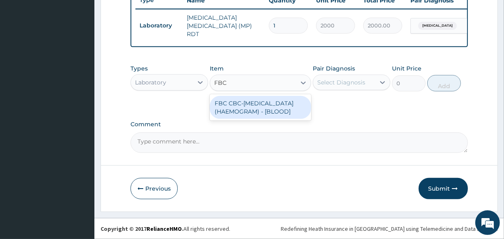
click at [252, 112] on div "FBC CBC-[MEDICAL_DATA] (HAEMOGRAM) - [BLOOD]" at bounding box center [260, 107] width 101 height 23
type input "5000"
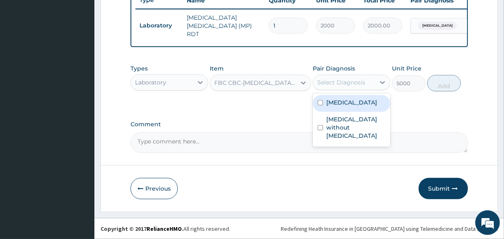
click at [365, 82] on div "Select Diagnosis" at bounding box center [342, 82] width 48 height 8
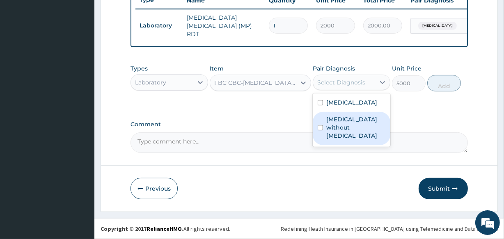
drag, startPoint x: 362, startPoint y: 124, endPoint x: 406, endPoint y: 108, distance: 46.5
click at [364, 124] on label "[MEDICAL_DATA] without [MEDICAL_DATA]" at bounding box center [356, 127] width 59 height 25
checkbox input "true"
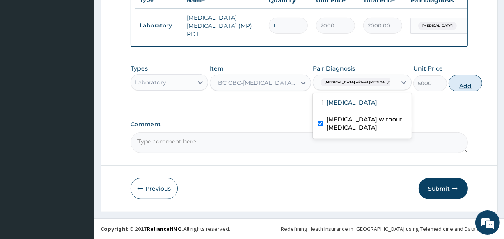
click at [461, 80] on button "Add" at bounding box center [466, 83] width 34 height 16
type input "0"
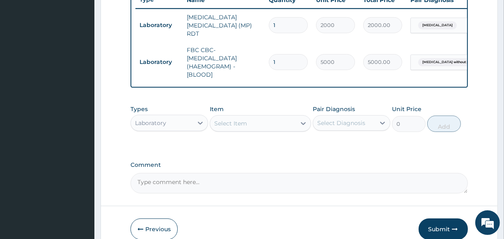
click at [181, 123] on div "Laboratory" at bounding box center [162, 123] width 62 height 13
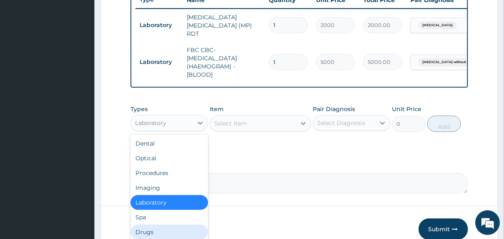
drag, startPoint x: 156, startPoint y: 230, endPoint x: 160, endPoint y: 226, distance: 6.1
click at [156, 231] on div "Drugs" at bounding box center [170, 232] width 78 height 15
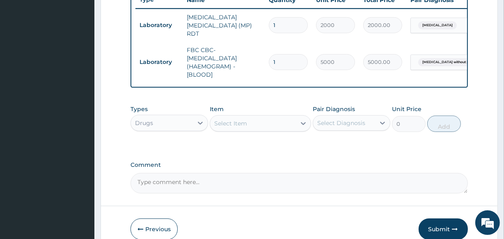
click at [253, 125] on div "Select Item" at bounding box center [252, 123] width 85 height 13
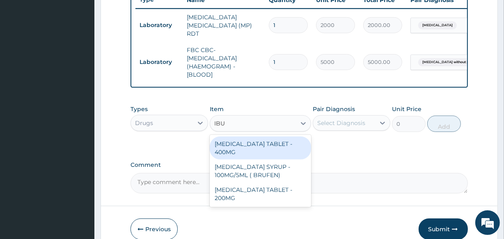
type input "IBUP"
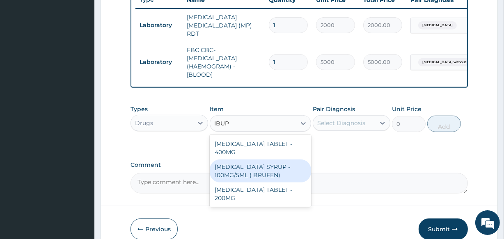
click at [256, 163] on div "IBUPROFEN SYRUP - 100MG/5ML ( BRUFEN)" at bounding box center [260, 171] width 101 height 23
type input "475.99999999999994"
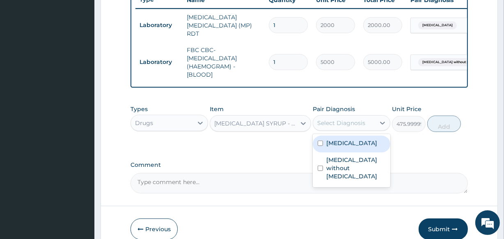
click at [324, 123] on div "Select Diagnosis" at bounding box center [342, 123] width 48 height 8
click at [327, 141] on label "Malaria, unspecified" at bounding box center [352, 143] width 51 height 8
checkbox input "true"
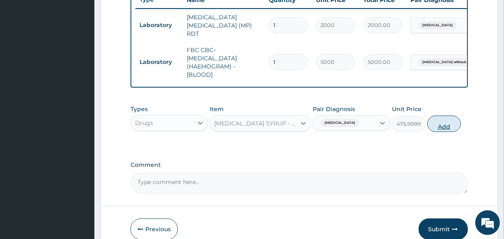
click at [444, 120] on button "Add" at bounding box center [445, 124] width 34 height 16
type input "0"
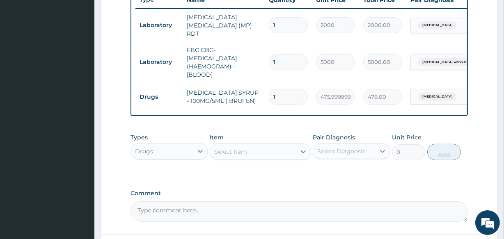
click at [241, 152] on div "Select Item" at bounding box center [230, 152] width 33 height 8
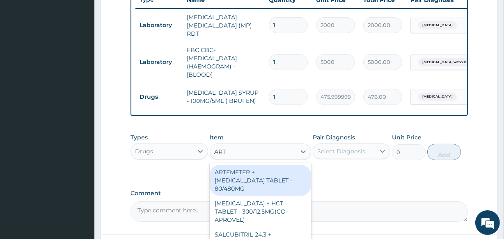
type input "ARTE"
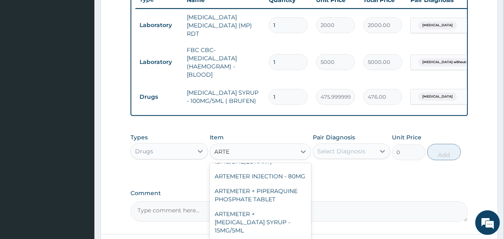
scroll to position [485, 0]
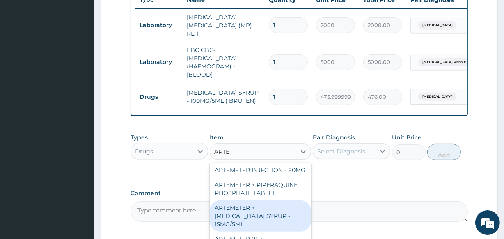
click at [254, 225] on div "ARTEMETER + LUMEFANTRINE SYRUP - 15MG/5ML" at bounding box center [260, 216] width 101 height 31
type input "1400"
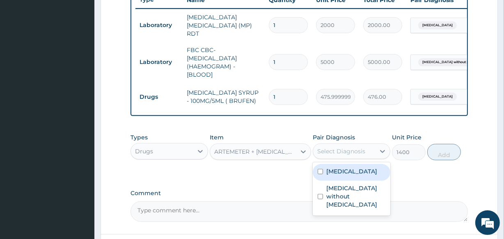
click at [347, 150] on div "Select Diagnosis" at bounding box center [342, 151] width 48 height 8
click at [350, 172] on label "Malaria, unspecified" at bounding box center [352, 172] width 51 height 8
checkbox input "true"
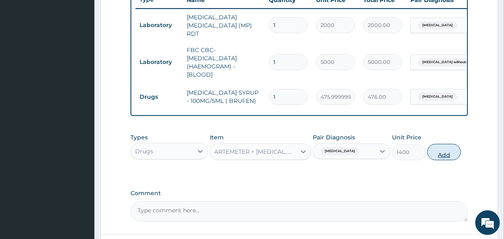
click at [455, 150] on button "Add" at bounding box center [445, 152] width 34 height 16
type input "0"
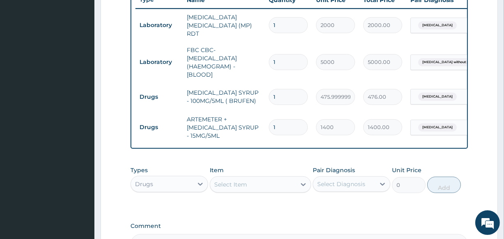
click at [270, 182] on div "Select Item" at bounding box center [252, 184] width 85 height 13
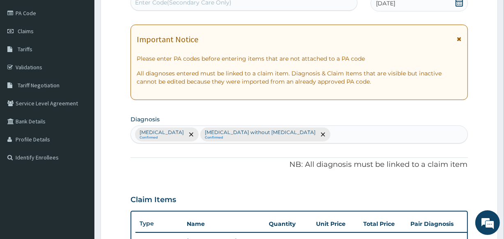
scroll to position [20, 0]
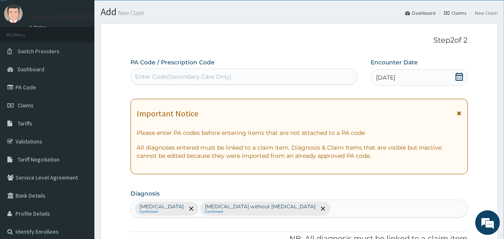
type input "COUGH"
click at [298, 210] on div "Malaria, unspecified Confirmed Sepsis without septic shock Confirmed" at bounding box center [299, 208] width 336 height 17
type input "UPPER"
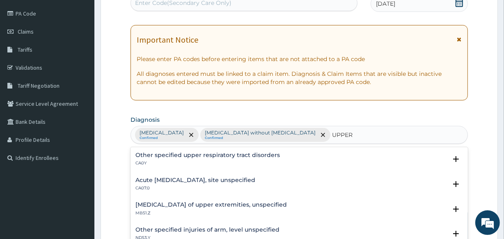
scroll to position [94, 0]
click at [215, 182] on h4 "Acute upper respiratory infection, site unspecified" at bounding box center [196, 180] width 120 height 6
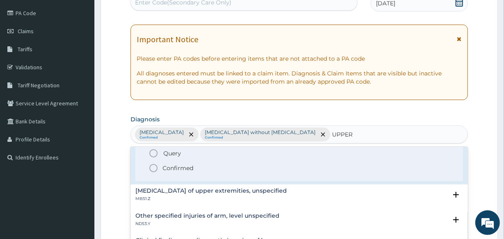
scroll to position [37, 0]
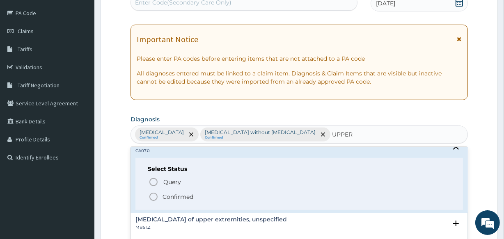
click at [173, 193] on p "Confirmed" at bounding box center [178, 197] width 31 height 8
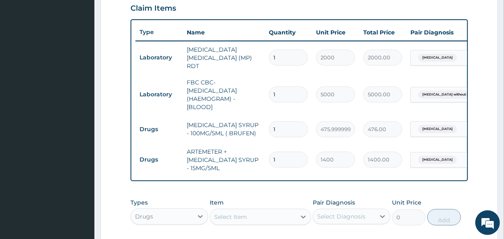
scroll to position [319, 0]
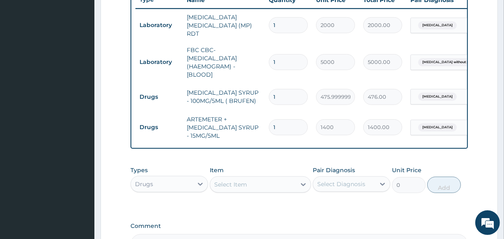
click at [265, 183] on div "Select Item" at bounding box center [252, 184] width 85 height 13
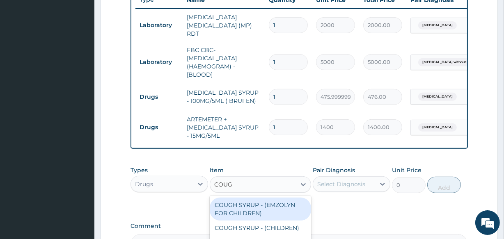
type input "COUGH"
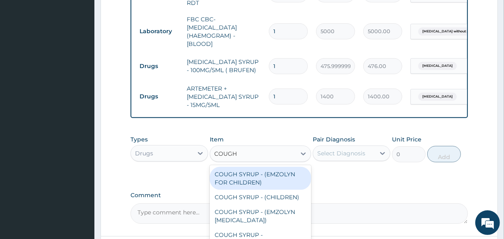
scroll to position [394, 0]
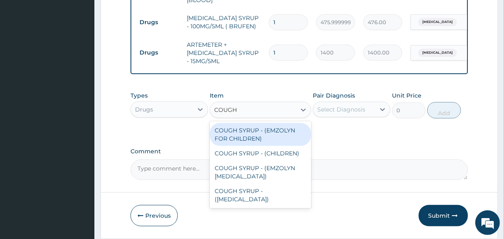
click at [276, 138] on div "COUGH SYRUP - (EMZOLYN FOR CHILDREN)" at bounding box center [260, 134] width 101 height 23
type input "1120"
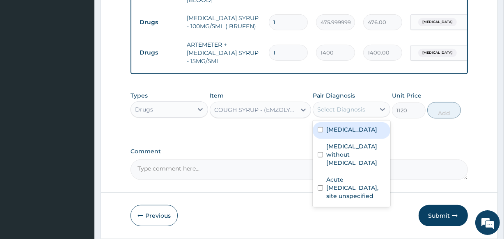
click at [355, 111] on div "Select Diagnosis" at bounding box center [342, 110] width 48 height 8
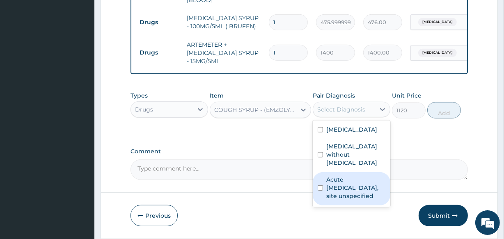
click at [338, 191] on label "Acute upper respiratory infection, site unspecified" at bounding box center [356, 188] width 59 height 25
checkbox input "true"
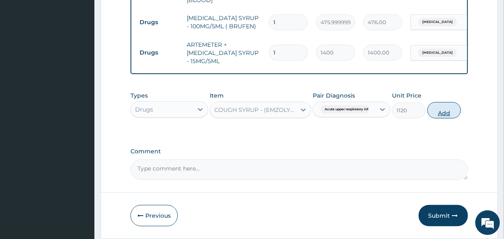
click at [451, 113] on button "Add" at bounding box center [445, 110] width 34 height 16
type input "0"
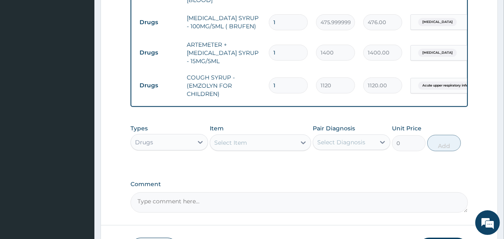
click at [168, 150] on div "Drugs" at bounding box center [170, 142] width 78 height 16
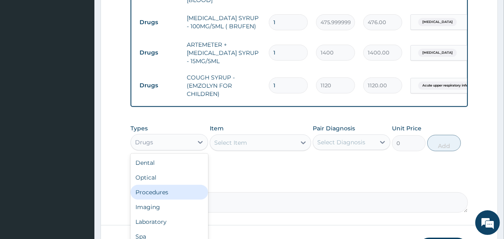
click at [166, 193] on div "Procedures" at bounding box center [170, 192] width 78 height 15
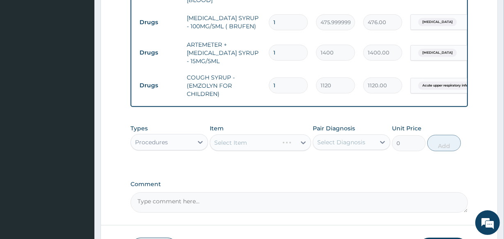
click at [262, 147] on div "Select Item" at bounding box center [260, 143] width 101 height 16
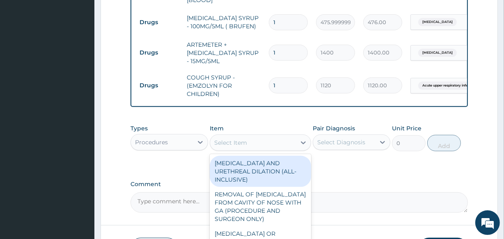
click at [265, 148] on div "Select Item" at bounding box center [252, 142] width 85 height 13
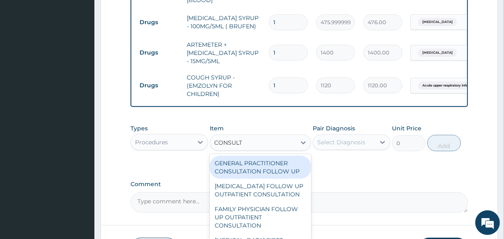
type input "CONSULTA"
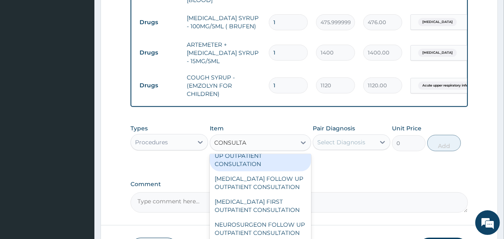
scroll to position [534, 0]
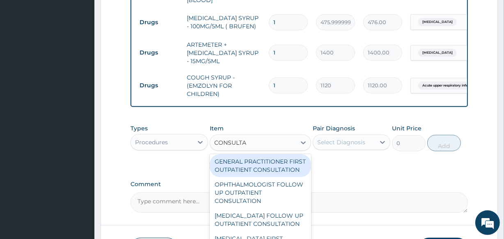
click at [267, 177] on div "GENERAL PRACTITIONER FIRST OUTPATIENT CONSULTATION" at bounding box center [260, 165] width 101 height 23
type input "3750"
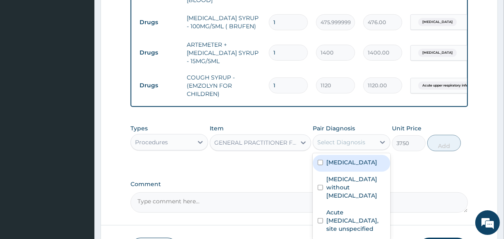
click at [345, 141] on div "Select Diagnosis" at bounding box center [342, 142] width 48 height 8
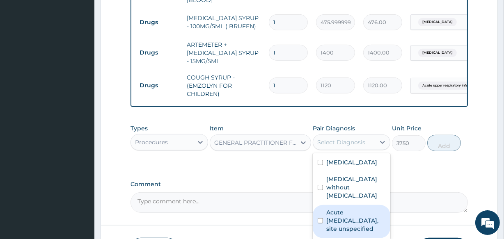
drag, startPoint x: 338, startPoint y: 203, endPoint x: 348, endPoint y: 182, distance: 23.0
click at [339, 205] on div "Acute upper respiratory infection, site unspecified" at bounding box center [352, 221] width 78 height 33
checkbox input "true"
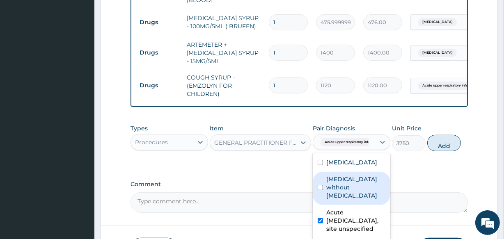
drag, startPoint x: 348, startPoint y: 182, endPoint x: 350, endPoint y: 175, distance: 6.5
click at [349, 179] on label "Sepsis without septic shock" at bounding box center [356, 187] width 59 height 25
checkbox input "true"
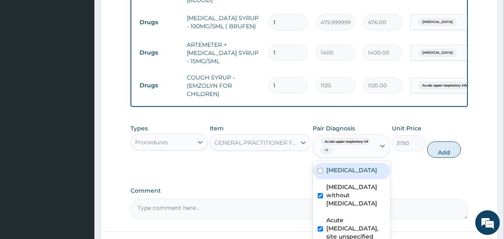
click at [357, 166] on div "Malaria, unspecified" at bounding box center [352, 171] width 78 height 17
checkbox input "true"
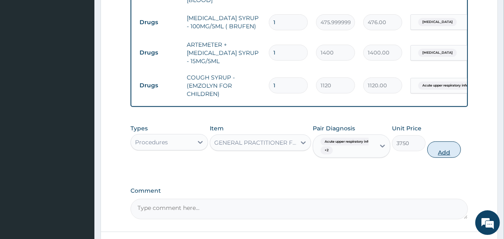
click at [449, 149] on button "Add" at bounding box center [445, 150] width 34 height 16
type input "0"
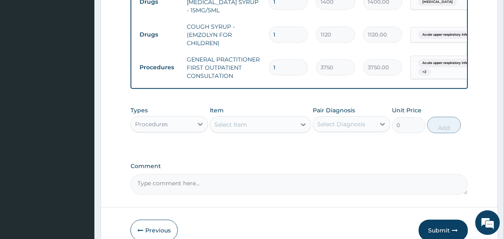
scroll to position [468, 0]
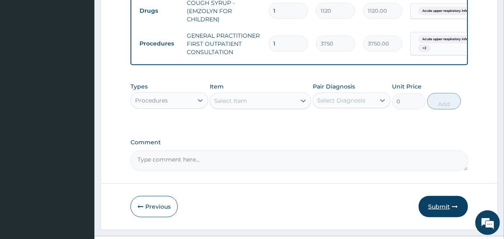
click at [440, 207] on button "Submit" at bounding box center [443, 206] width 49 height 21
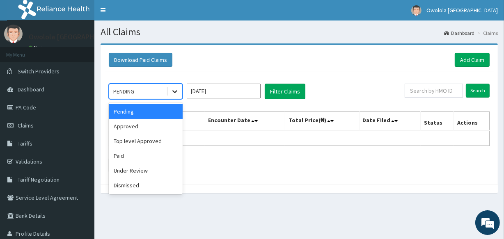
click at [176, 90] on icon at bounding box center [175, 91] width 8 height 8
drag, startPoint x: 146, startPoint y: 127, endPoint x: 233, endPoint y: 101, distance: 91.0
click at [146, 127] on div "Approved" at bounding box center [146, 126] width 74 height 15
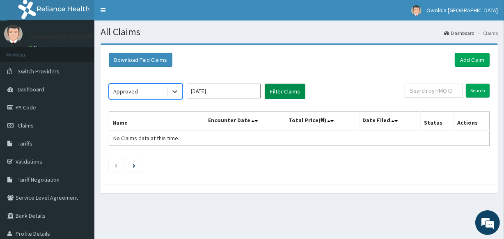
click at [291, 94] on button "Filter Claims" at bounding box center [285, 92] width 41 height 16
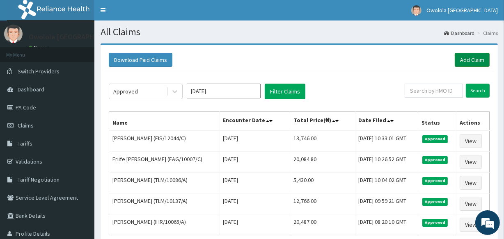
click at [481, 58] on link "Add Claim" at bounding box center [472, 60] width 35 height 14
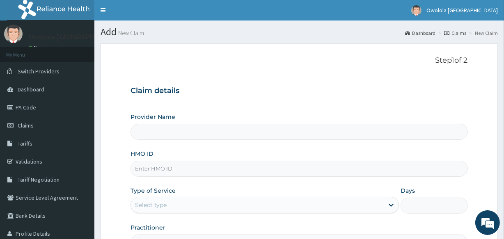
type input "owolola [GEOGRAPHIC_DATA]"
click at [218, 173] on input "HMO ID" at bounding box center [299, 169] width 337 height 16
type input "CWM/10003/B"
click at [191, 204] on div "Select type" at bounding box center [257, 205] width 253 height 13
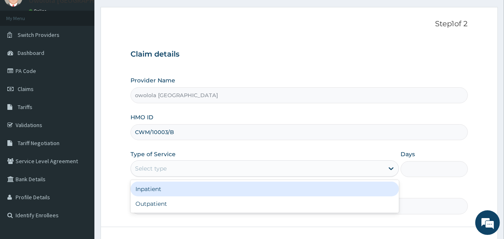
scroll to position [97, 0]
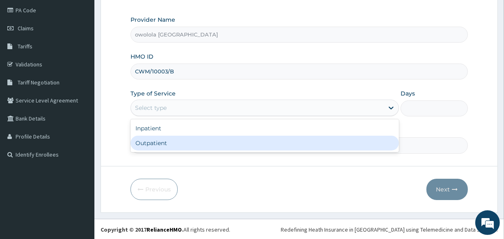
drag, startPoint x: 191, startPoint y: 142, endPoint x: 180, endPoint y: 152, distance: 14.5
click at [189, 143] on div "Outpatient" at bounding box center [265, 143] width 269 height 15
type input "1"
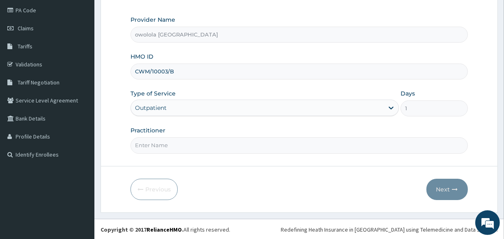
click at [181, 149] on input "Practitioner" at bounding box center [299, 146] width 337 height 16
type input "DR HENRY"
click at [454, 185] on button "Next" at bounding box center [447, 189] width 41 height 21
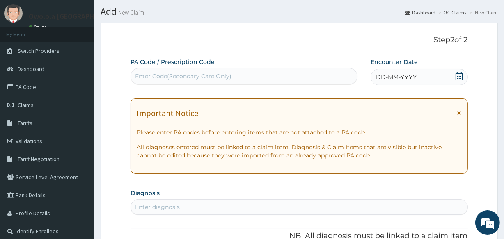
scroll to position [0, 0]
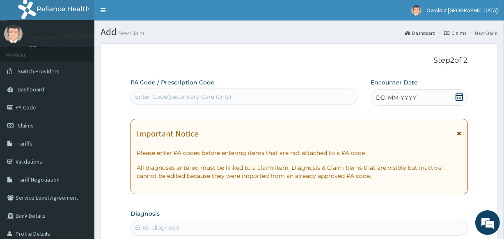
click at [463, 97] on icon at bounding box center [460, 97] width 8 height 8
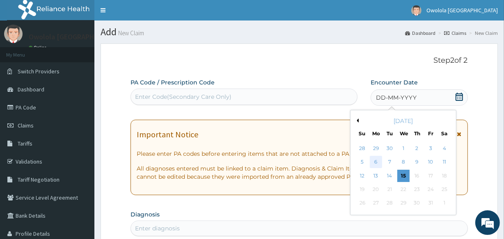
click at [378, 163] on div "6" at bounding box center [376, 163] width 12 height 12
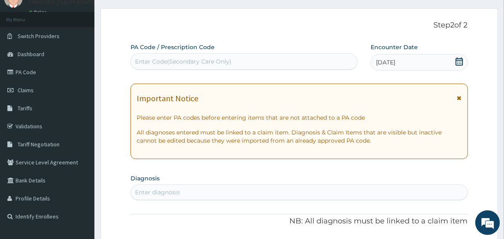
scroll to position [37, 0]
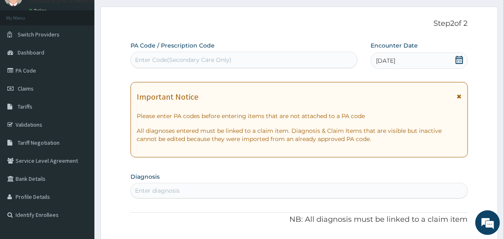
click at [178, 195] on div "Enter diagnosis" at bounding box center [299, 190] width 336 height 13
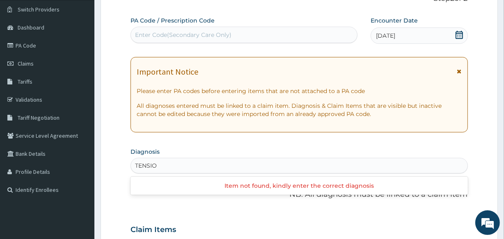
scroll to position [112, 0]
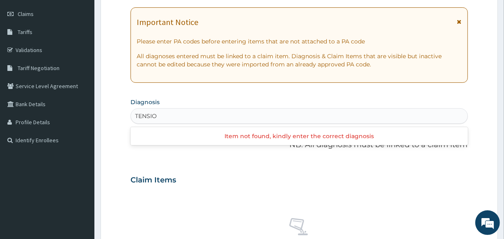
type input "TENSION"
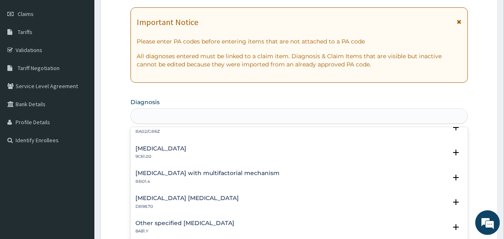
scroll to position [0, 0]
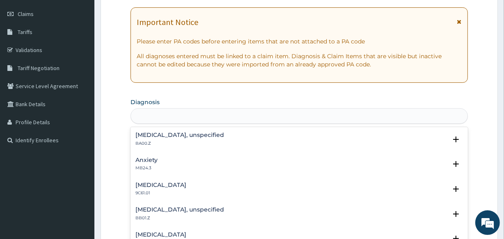
click at [173, 120] on div "TENSION" at bounding box center [299, 116] width 336 height 13
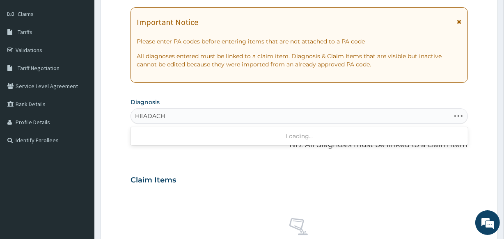
type input "HEADACHE"
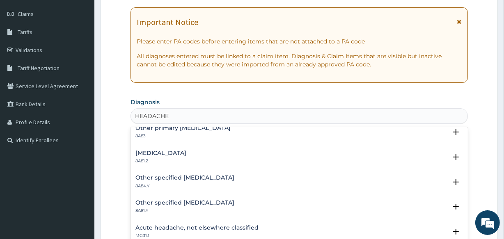
scroll to position [112, 0]
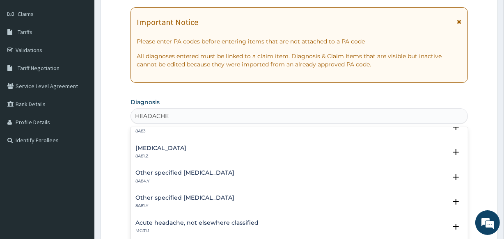
click at [174, 151] on div "Tension-type headache, unspecified 8A81.Z" at bounding box center [161, 152] width 51 height 14
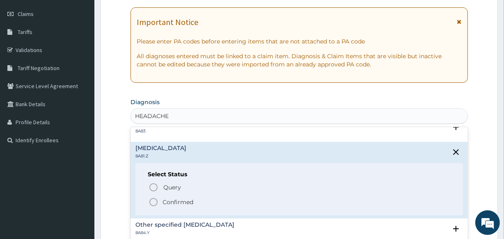
click at [168, 203] on p "Confirmed" at bounding box center [178, 202] width 31 height 8
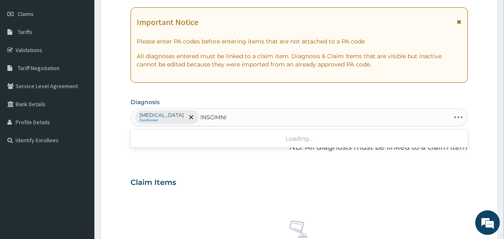
type input "INSOMNIA"
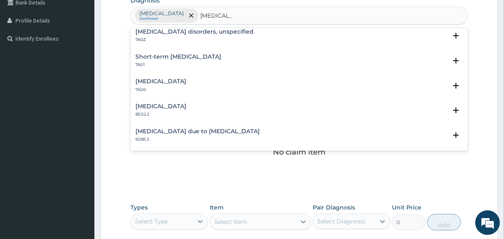
scroll to position [224, 0]
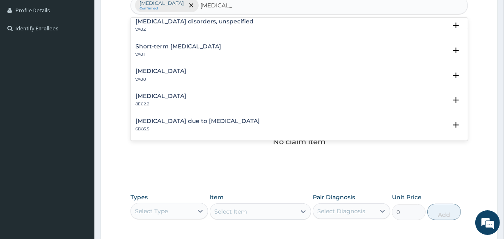
click at [189, 25] on div "Insomnia disorders, unspecified 7A0Z" at bounding box center [195, 25] width 118 height 14
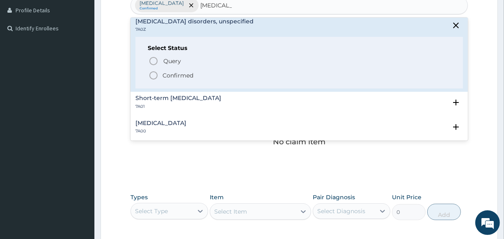
click at [179, 74] on p "Confirmed" at bounding box center [178, 75] width 31 height 8
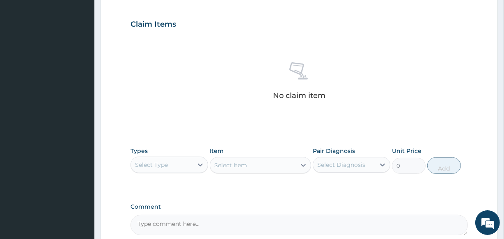
scroll to position [336, 0]
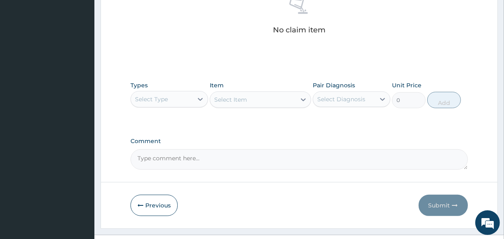
click at [163, 99] on div "Select Type" at bounding box center [151, 99] width 33 height 8
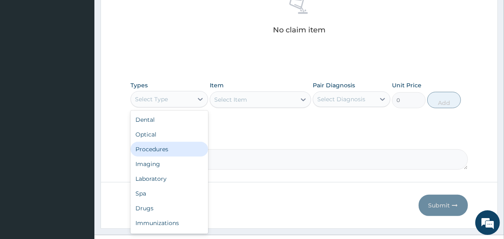
click at [169, 146] on div "Procedures" at bounding box center [170, 149] width 78 height 15
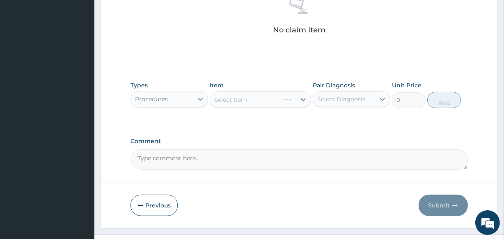
click at [237, 98] on div "Select Item" at bounding box center [260, 100] width 101 height 16
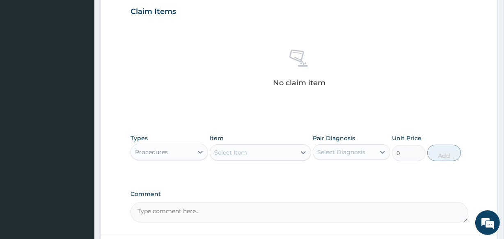
scroll to position [352, 0]
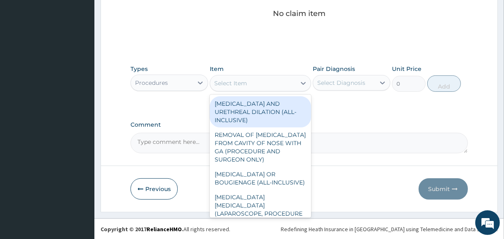
click at [259, 85] on div "Select Item" at bounding box center [252, 83] width 85 height 13
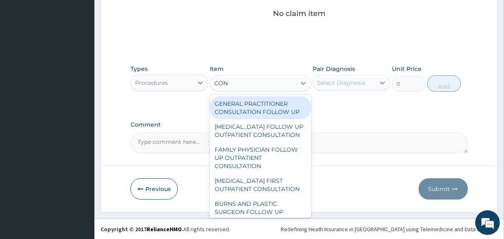
type input "CONS"
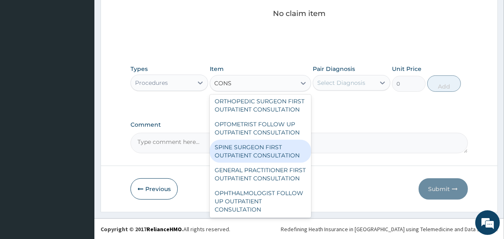
scroll to position [523, 0]
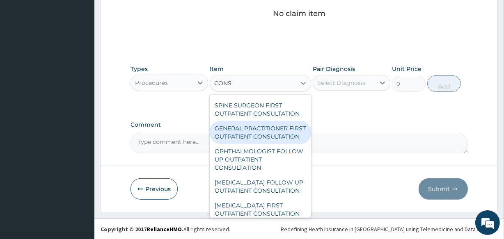
click at [269, 144] on div "GENERAL PRACTITIONER FIRST OUTPATIENT CONSULTATION" at bounding box center [260, 132] width 101 height 23
type input "3750"
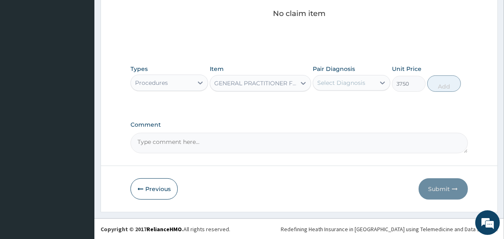
click at [336, 82] on div "Select Diagnosis" at bounding box center [342, 83] width 48 height 8
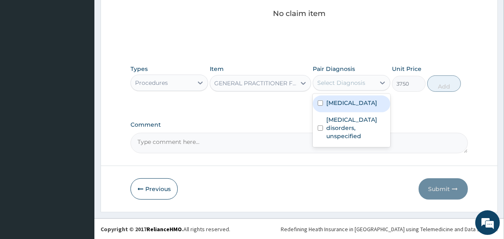
click at [331, 107] on label "Tension-type headache, unspecified" at bounding box center [352, 103] width 51 height 8
checkbox input "true"
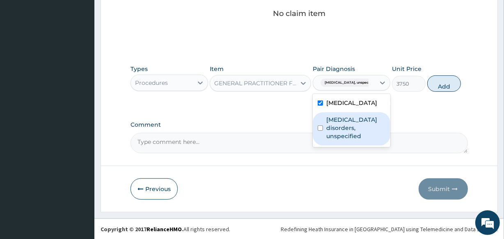
click at [335, 135] on label "Insomnia disorders, unspecified" at bounding box center [356, 128] width 59 height 25
checkbox input "true"
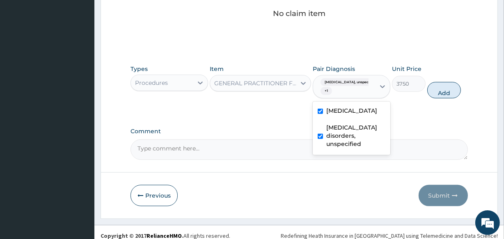
drag, startPoint x: 454, startPoint y: 87, endPoint x: 357, endPoint y: 86, distance: 97.8
click at [454, 88] on button "Add" at bounding box center [445, 90] width 34 height 16
type input "0"
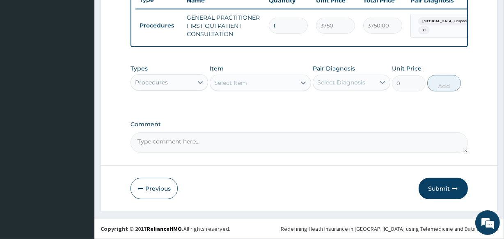
scroll to position [323, 0]
click at [168, 85] on div "Procedures" at bounding box center [162, 82] width 62 height 13
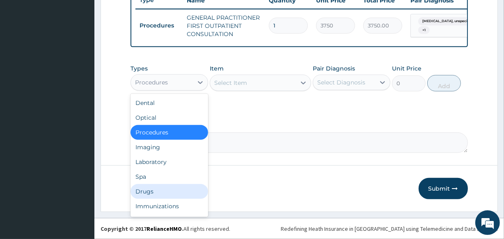
drag, startPoint x: 150, startPoint y: 189, endPoint x: 179, endPoint y: 153, distance: 45.9
click at [151, 187] on div "Drugs" at bounding box center [170, 191] width 78 height 15
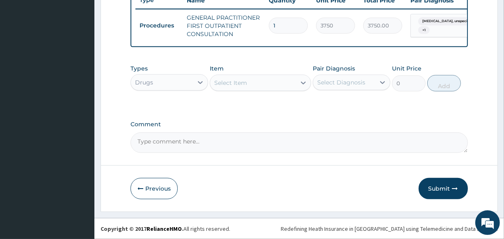
click at [235, 86] on div "Select Item" at bounding box center [230, 83] width 33 height 8
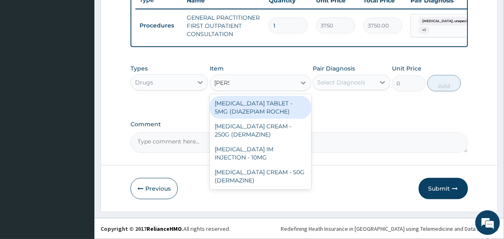
type input "DIAZE"
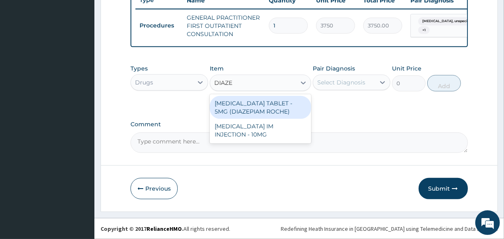
click at [271, 107] on div "[MEDICAL_DATA] TABLET - 5MG (DIAZEPIAM ROCHE)" at bounding box center [260, 107] width 101 height 23
type input "280"
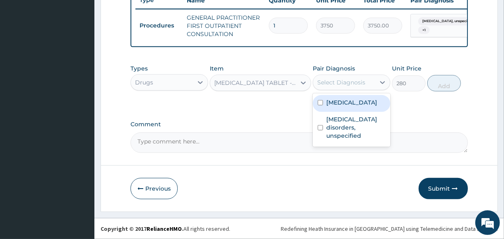
click at [342, 85] on div "Select Diagnosis" at bounding box center [342, 82] width 48 height 8
click at [337, 107] on label "Tension-type headache, unspecified" at bounding box center [352, 103] width 51 height 8
checkbox input "true"
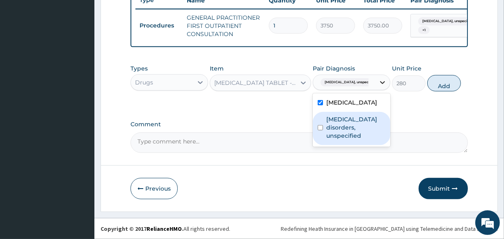
drag, startPoint x: 343, startPoint y: 140, endPoint x: 384, endPoint y: 92, distance: 62.9
click at [342, 138] on label "Insomnia disorders, unspecified" at bounding box center [356, 127] width 59 height 25
checkbox input "true"
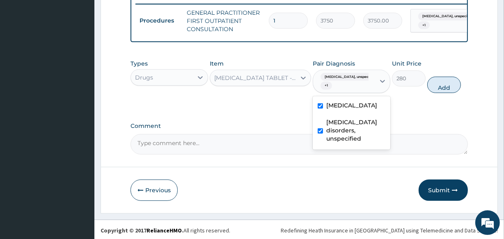
drag, startPoint x: 455, startPoint y: 90, endPoint x: 402, endPoint y: 72, distance: 56.0
click at [453, 90] on button "Add" at bounding box center [445, 85] width 34 height 16
type input "0"
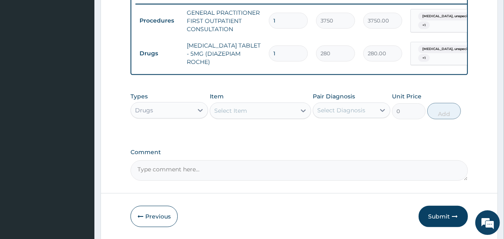
drag, startPoint x: 288, startPoint y: 48, endPoint x: 253, endPoint y: 58, distance: 35.5
click at [253, 58] on tr "Drugs DIAZEPAM TABLET - 5MG (DIAZEPIAM ROCHE) 1 280 280.00 Tension-type headach…" at bounding box center [337, 53] width 403 height 33
type input "6"
type input "1680.00"
type input "6"
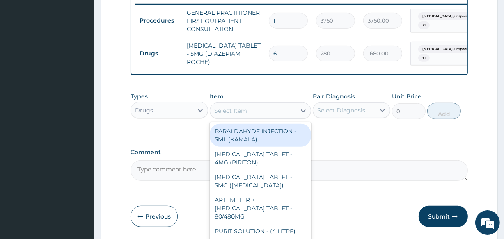
click at [238, 115] on div "Select Item" at bounding box center [230, 111] width 33 height 8
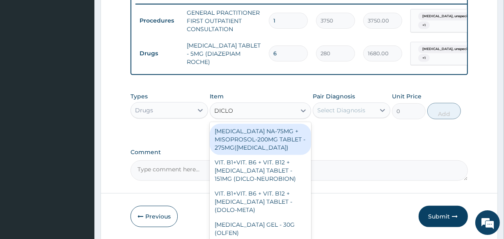
type input "DICLOF"
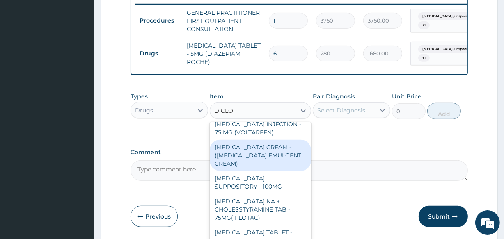
scroll to position [228, 0]
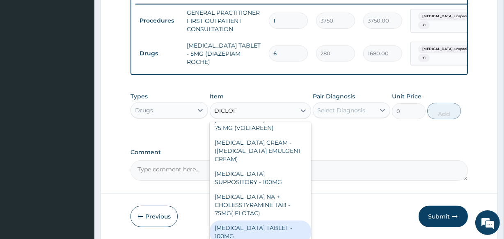
click at [246, 228] on div "[MEDICAL_DATA] TABLET - 100MG" at bounding box center [260, 232] width 101 height 23
type input "112"
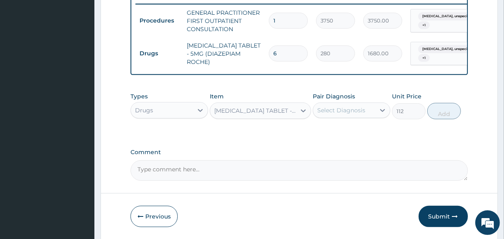
click at [362, 115] on div "Select Diagnosis" at bounding box center [342, 110] width 48 height 8
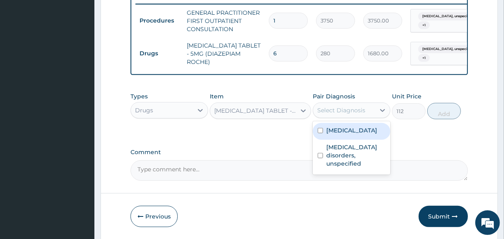
click at [357, 135] on label "Tension-type headache, unspecified" at bounding box center [352, 131] width 51 height 8
checkbox input "true"
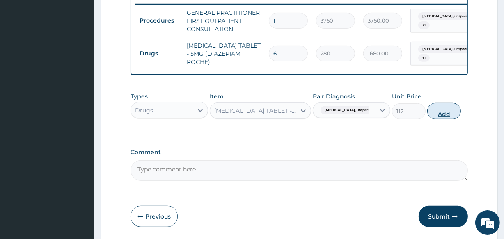
click at [441, 115] on button "Add" at bounding box center [445, 111] width 34 height 16
type input "0"
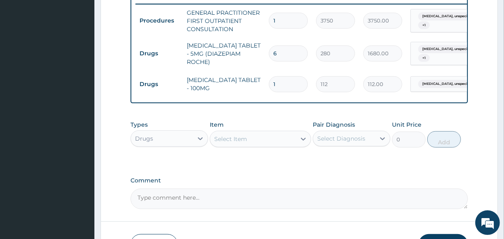
drag, startPoint x: 278, startPoint y: 85, endPoint x: 260, endPoint y: 97, distance: 21.3
click at [260, 96] on tr "Drugs DICLOFENAC TABLET - 100MG 1 112 112.00 Tension-type headache, unspeci... …" at bounding box center [337, 84] width 403 height 28
type input "5"
type input "560.00"
type input "5"
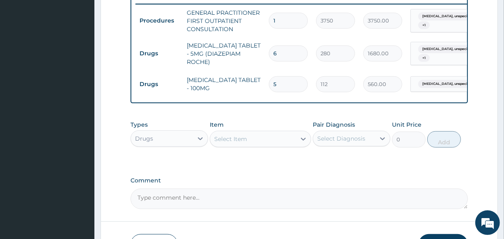
drag, startPoint x: 225, startPoint y: 152, endPoint x: 230, endPoint y: 150, distance: 5.7
click at [229, 150] on div "Types Drugs Item Select Item Pair Diagnosis Select Diagnosis Unit Price 0 Add" at bounding box center [299, 134] width 337 height 35
click at [232, 143] on div "Select Item" at bounding box center [230, 139] width 33 height 8
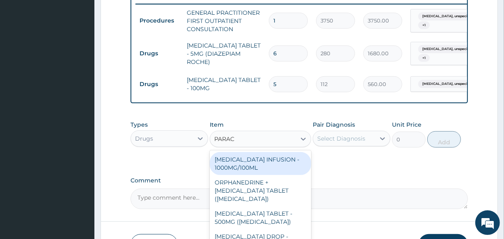
type input "PARACE"
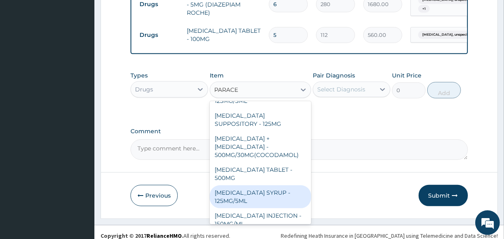
scroll to position [383, 0]
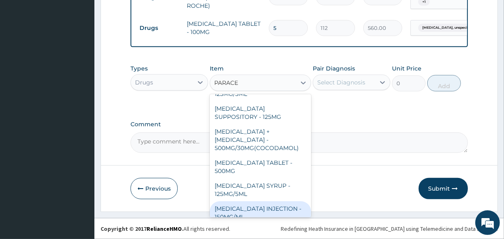
click at [286, 204] on div "[MEDICAL_DATA] INJECTION - 150MG/ML" at bounding box center [260, 213] width 101 height 23
type input "560"
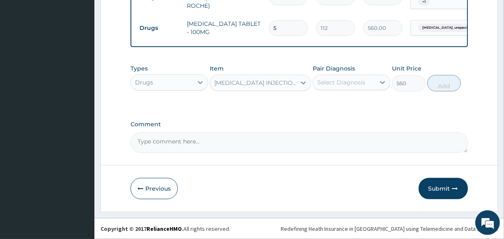
click at [345, 81] on div "Select Diagnosis" at bounding box center [342, 82] width 48 height 8
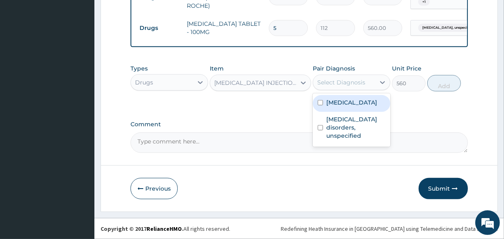
click at [345, 107] on label "Tension-type headache, unspecified" at bounding box center [352, 103] width 51 height 8
checkbox input "true"
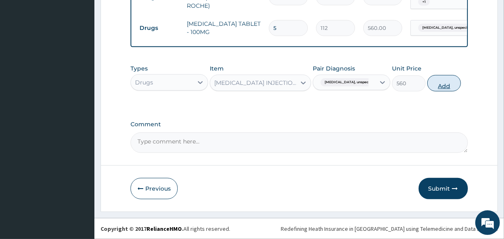
click at [458, 81] on button "Add" at bounding box center [445, 83] width 34 height 16
type input "0"
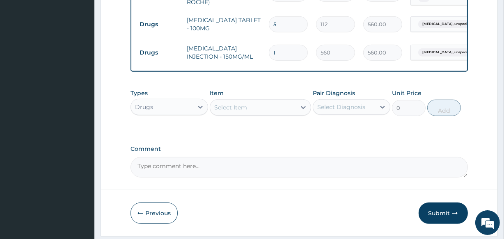
drag, startPoint x: 300, startPoint y: 46, endPoint x: 223, endPoint y: 61, distance: 78.2
click at [223, 61] on tr "Drugs PARACETAMOL INJECTION - 150MG/ML 1 560 560.00 Tension-type headache, unsp…" at bounding box center [337, 53] width 403 height 28
type input "2"
type input "1120.00"
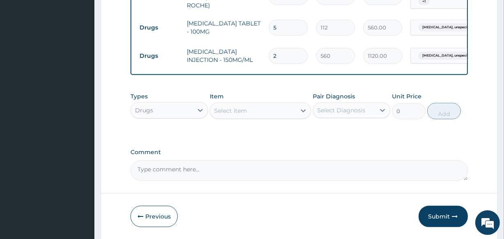
scroll to position [337, 0]
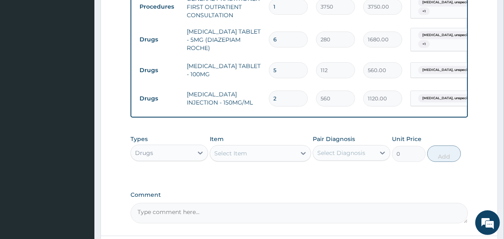
drag, startPoint x: 278, startPoint y: 97, endPoint x: 256, endPoint y: 101, distance: 22.6
click at [256, 101] on tr "Drugs PARACETAMOL INJECTION - 150MG/ML 2 560 1120.00 Tension-type headache, uns…" at bounding box center [337, 99] width 403 height 28
type input "4"
type input "2240.00"
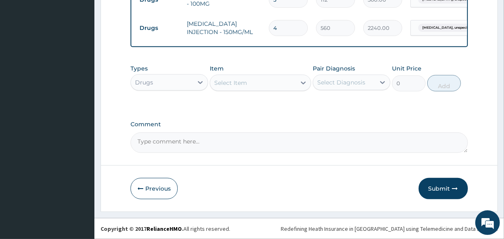
scroll to position [412, 0]
type input "4"
click at [435, 183] on button "Submit" at bounding box center [443, 188] width 49 height 21
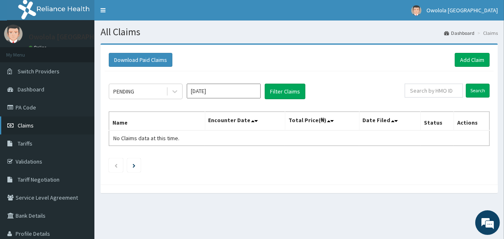
click at [36, 130] on link "Claims" at bounding box center [47, 126] width 94 height 18
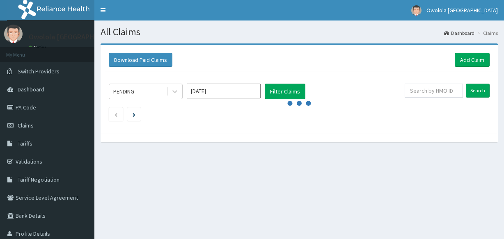
click at [25, 121] on link "Claims" at bounding box center [47, 126] width 94 height 18
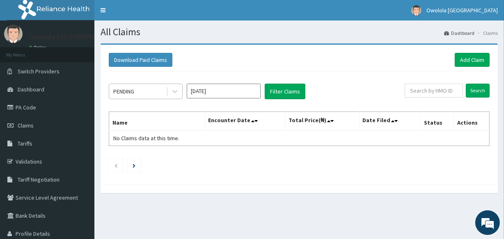
click at [157, 93] on div "PENDING" at bounding box center [137, 91] width 57 height 13
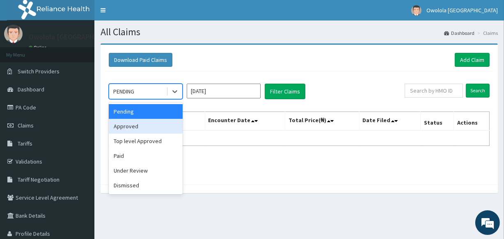
click at [141, 127] on div "Approved" at bounding box center [146, 126] width 74 height 15
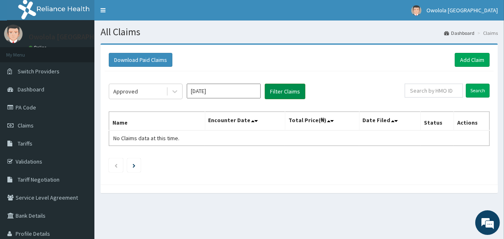
click at [292, 94] on button "Filter Claims" at bounding box center [285, 92] width 41 height 16
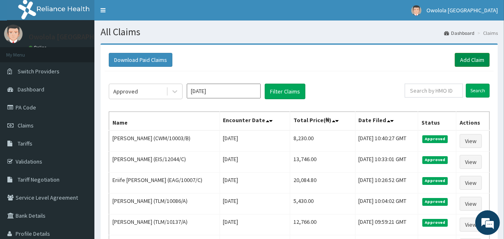
click at [483, 58] on link "Add Claim" at bounding box center [472, 60] width 35 height 14
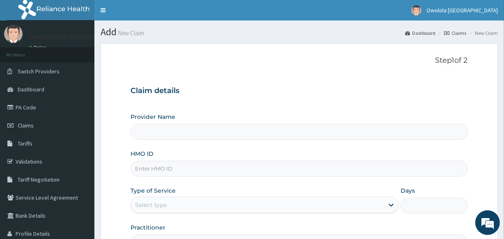
type input "owolola [GEOGRAPHIC_DATA]"
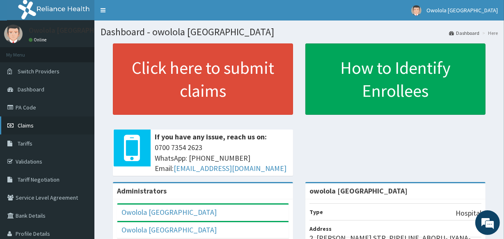
click at [48, 127] on link "Claims" at bounding box center [47, 126] width 94 height 18
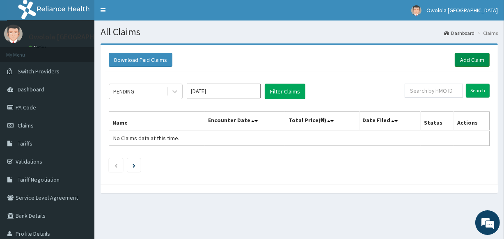
click at [467, 55] on link "Add Claim" at bounding box center [472, 60] width 35 height 14
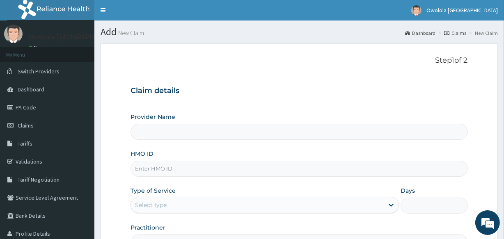
type input "owolola [GEOGRAPHIC_DATA]"
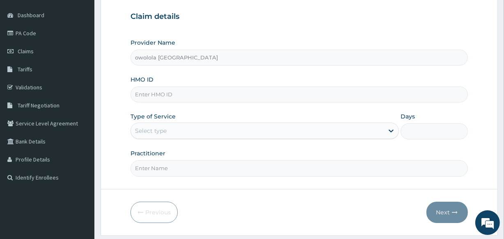
click at [235, 92] on input "HMO ID" at bounding box center [299, 95] width 337 height 16
type input "KNL/10313/A"
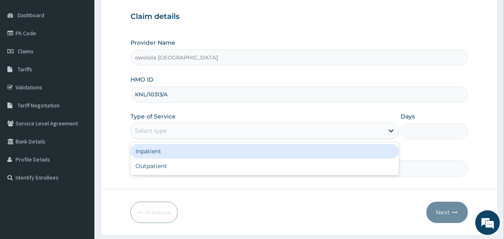
click at [350, 131] on div "Select type" at bounding box center [257, 130] width 253 height 13
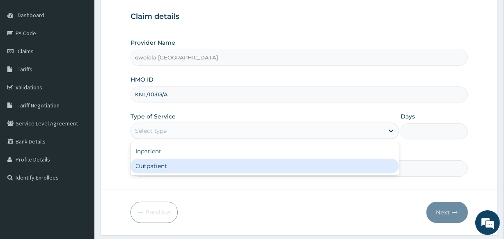
click at [286, 168] on div "Outpatient" at bounding box center [265, 166] width 269 height 15
type input "1"
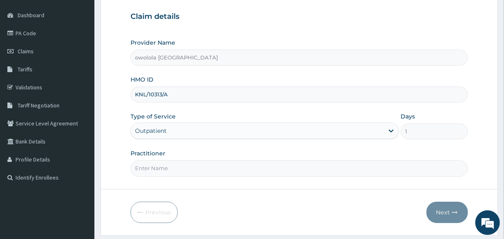
click at [286, 168] on input "Practitioner" at bounding box center [299, 169] width 337 height 16
type input "DR HENRY"
click at [456, 212] on icon "button" at bounding box center [456, 213] width 6 height 6
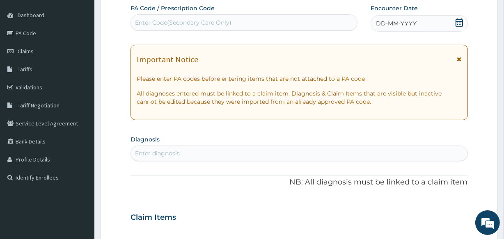
click at [460, 23] on icon at bounding box center [460, 22] width 8 height 8
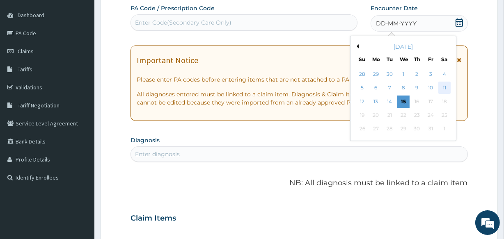
click at [444, 87] on div "11" at bounding box center [444, 88] width 12 height 12
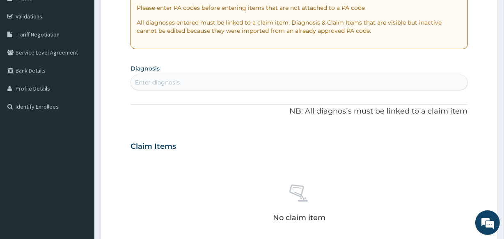
scroll to position [149, 0]
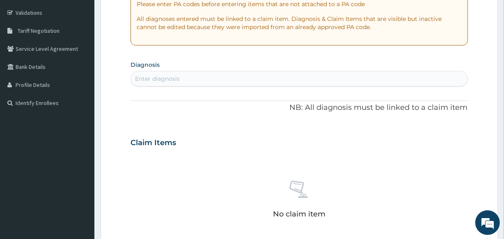
click at [214, 75] on div "Enter diagnosis" at bounding box center [299, 78] width 336 height 13
click at [260, 75] on div "Enter diagnosis" at bounding box center [299, 78] width 336 height 13
type input "MALARIA"
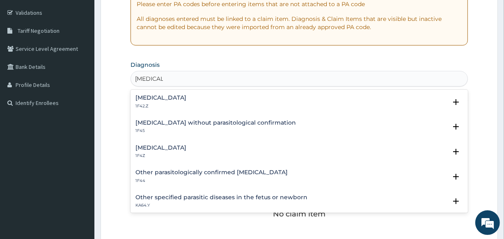
click at [157, 152] on div "Malaria, unspecified 1F4Z" at bounding box center [161, 152] width 51 height 14
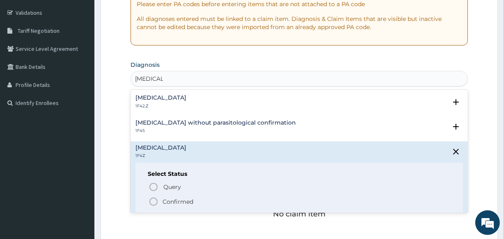
click at [185, 198] on p "Confirmed" at bounding box center [178, 202] width 31 height 8
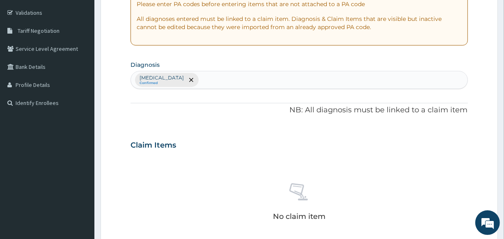
type input "H"
type input "SEPSIS"
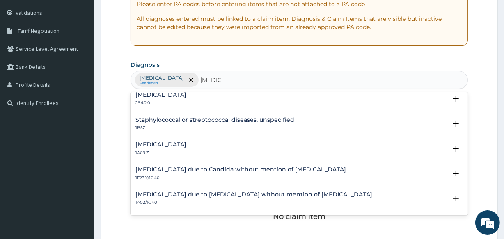
scroll to position [0, 0]
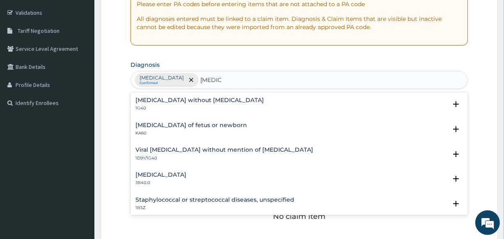
click at [163, 98] on h4 "Sepsis without septic shock" at bounding box center [200, 100] width 129 height 6
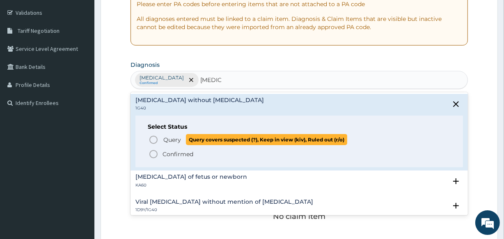
click at [168, 142] on span "Query" at bounding box center [172, 140] width 18 height 8
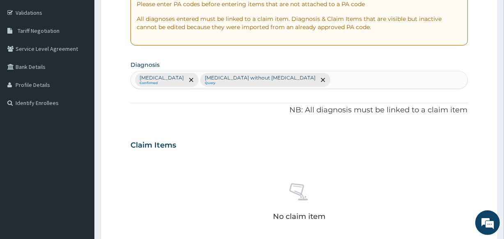
click at [301, 82] on div "Malaria, unspecified Confirmed Sepsis without septic shock Query" at bounding box center [299, 79] width 336 height 17
type input "UPPER"
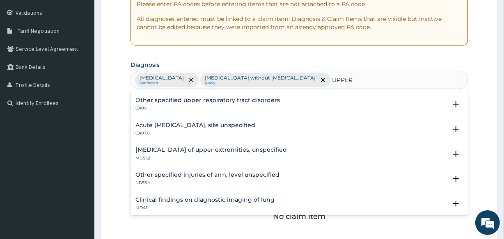
click at [207, 124] on h4 "Acute upper respiratory infection, site unspecified" at bounding box center [196, 125] width 120 height 6
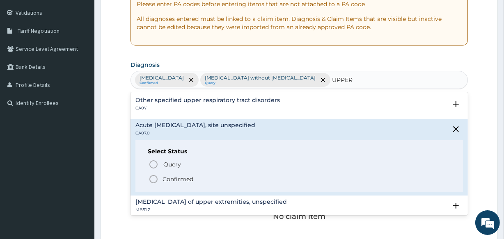
click at [183, 178] on p "Confirmed" at bounding box center [178, 179] width 31 height 8
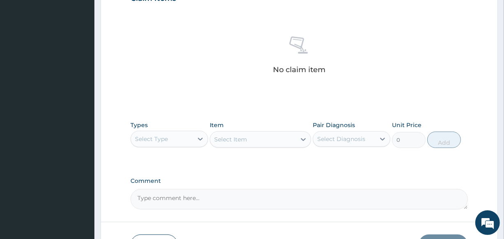
scroll to position [299, 0]
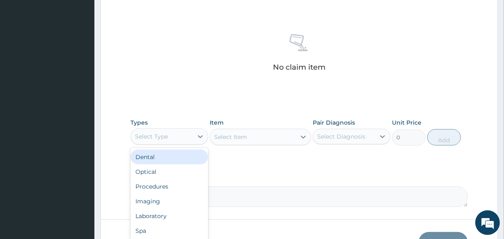
click at [186, 131] on div "Select Type" at bounding box center [162, 136] width 62 height 13
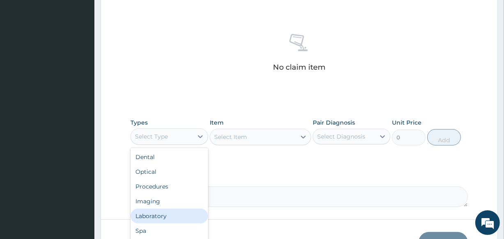
scroll to position [28, 0]
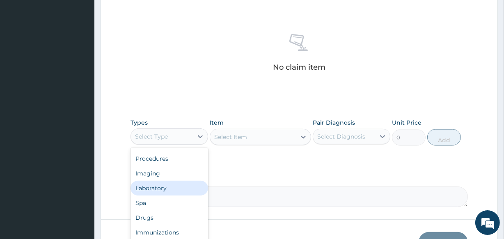
click at [175, 190] on div "Laboratory" at bounding box center [170, 188] width 78 height 15
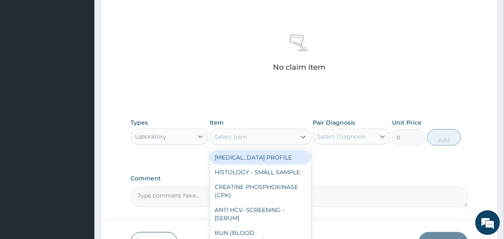
click at [284, 136] on div "Select Item" at bounding box center [252, 137] width 85 height 13
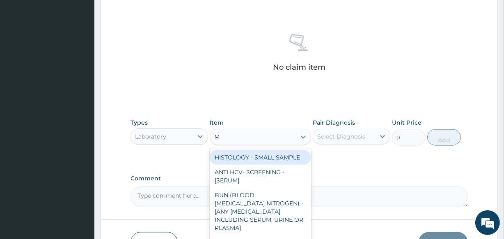
type input "MP"
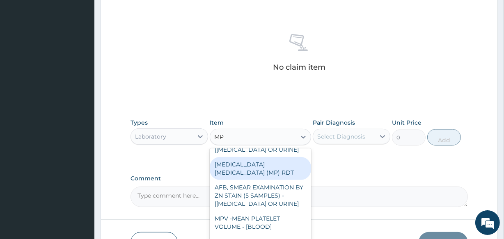
scroll to position [74, 0]
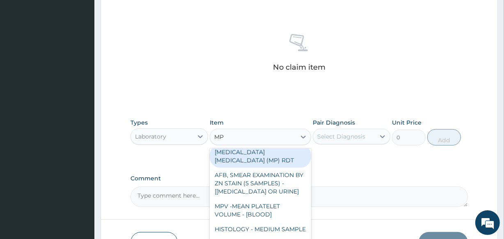
click at [268, 157] on div "[MEDICAL_DATA] [MEDICAL_DATA] (MP) RDT" at bounding box center [260, 156] width 101 height 23
type input "2000"
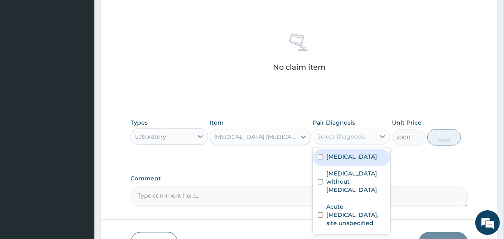
click at [338, 135] on div "Select Diagnosis" at bounding box center [342, 137] width 48 height 8
click at [343, 165] on div "[MEDICAL_DATA]" at bounding box center [352, 158] width 78 height 17
checkbox input "true"
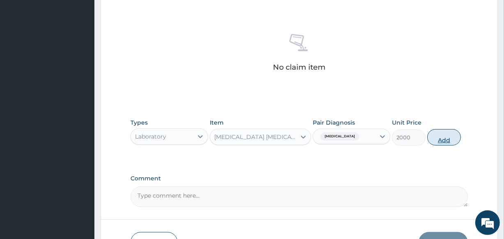
click at [443, 134] on button "Add" at bounding box center [445, 137] width 34 height 16
type input "0"
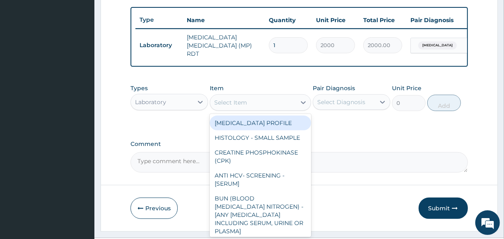
click at [267, 98] on div "Select Item" at bounding box center [252, 102] width 85 height 13
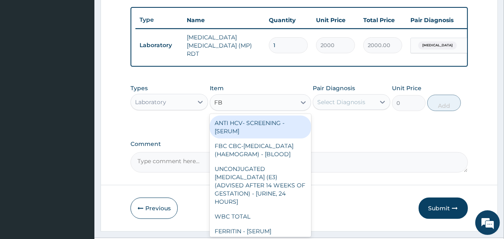
type input "FBC"
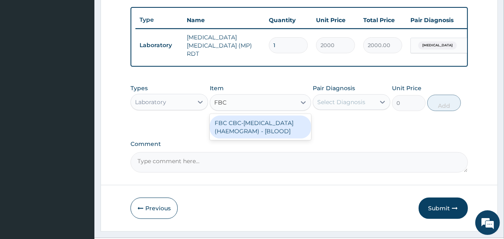
click at [251, 131] on div "FBC CBC-[MEDICAL_DATA] (HAEMOGRAM) - [BLOOD]" at bounding box center [260, 127] width 101 height 23
type input "5000"
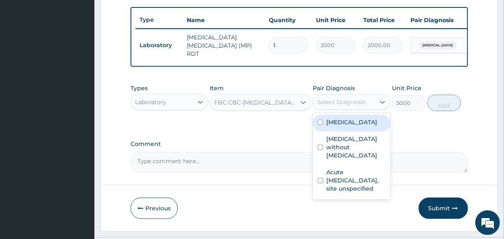
click at [335, 101] on div "Select Diagnosis" at bounding box center [342, 102] width 48 height 8
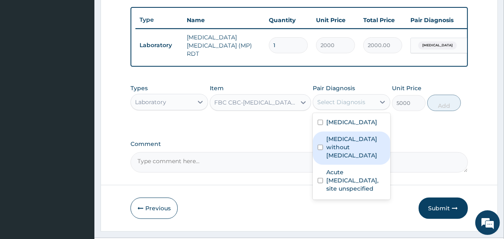
drag, startPoint x: 342, startPoint y: 147, endPoint x: 345, endPoint y: 144, distance: 4.4
click at [343, 147] on label "[MEDICAL_DATA] without [MEDICAL_DATA]" at bounding box center [356, 147] width 59 height 25
checkbox input "true"
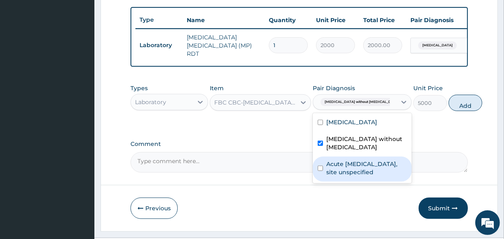
drag, startPoint x: 331, startPoint y: 176, endPoint x: 476, endPoint y: 88, distance: 169.2
click at [352, 160] on div "Acute upper respiratory infection, site unspecified" at bounding box center [362, 169] width 99 height 25
checkbox input "true"
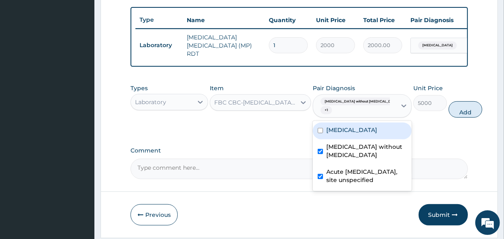
drag, startPoint x: 456, startPoint y: 111, endPoint x: 309, endPoint y: 108, distance: 147.1
click at [454, 111] on button "Add" at bounding box center [466, 109] width 34 height 16
type input "0"
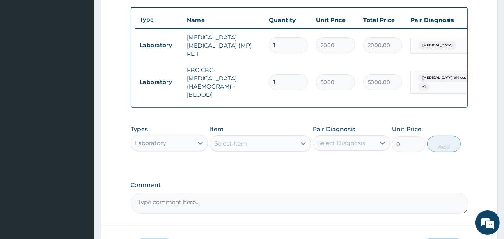
click at [182, 145] on div "Laboratory" at bounding box center [162, 143] width 62 height 13
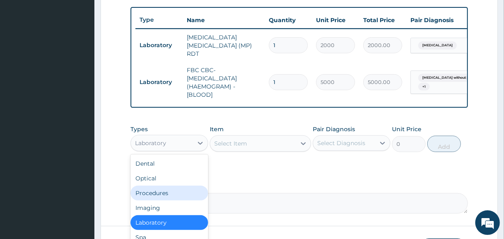
scroll to position [28, 0]
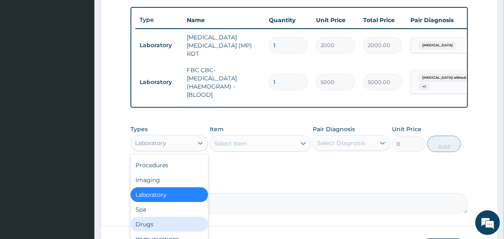
click at [164, 223] on div "Drugs" at bounding box center [170, 224] width 78 height 15
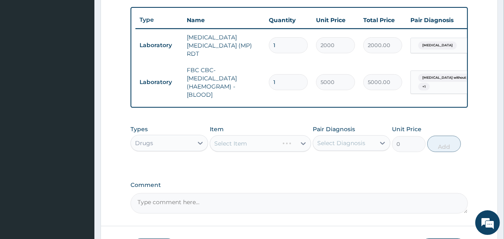
click at [242, 152] on div "Select Item" at bounding box center [260, 144] width 101 height 16
click at [253, 136] on div "Select Item" at bounding box center [260, 144] width 101 height 16
click at [258, 143] on div "Select Item" at bounding box center [260, 144] width 101 height 16
click at [258, 143] on div "Select Item" at bounding box center [252, 143] width 85 height 13
click at [219, 139] on div "Select Item" at bounding box center [252, 143] width 85 height 13
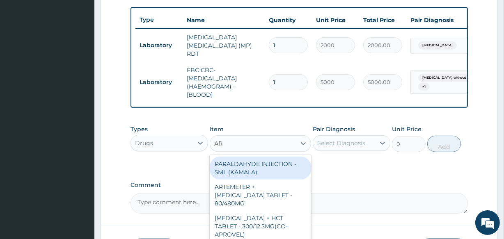
type input "ART"
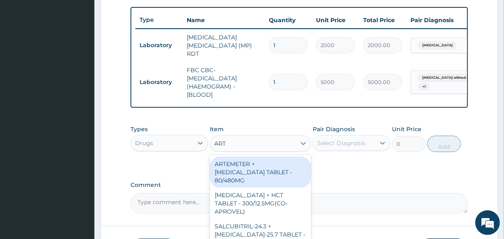
click at [251, 179] on div "ARTEMETER + [MEDICAL_DATA] TABLET - 80/480MG" at bounding box center [260, 172] width 101 height 31
type input "364"
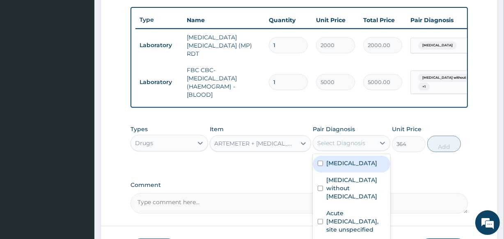
click at [363, 142] on div "Select Diagnosis" at bounding box center [342, 143] width 48 height 8
click at [363, 158] on div "[MEDICAL_DATA]" at bounding box center [352, 164] width 78 height 17
checkbox input "true"
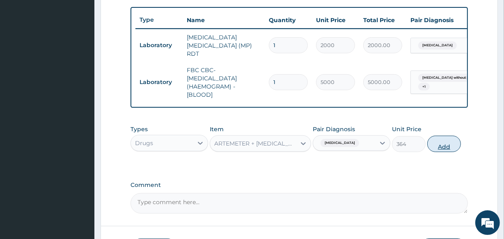
click at [430, 143] on button "Add" at bounding box center [445, 144] width 34 height 16
type input "0"
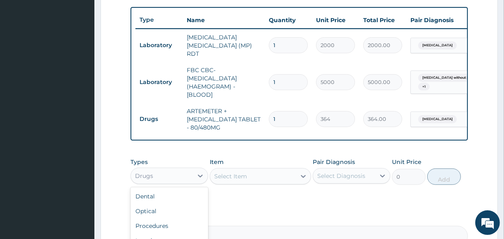
click at [174, 175] on div "Drugs" at bounding box center [162, 176] width 62 height 13
click at [237, 178] on div "Select Item" at bounding box center [230, 177] width 33 height 8
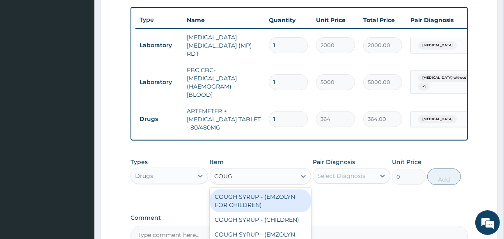
type input "COUGH"
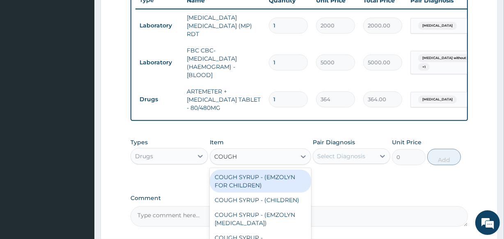
scroll to position [336, 0]
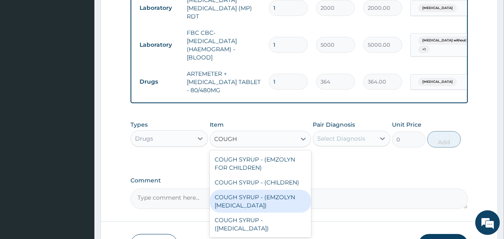
click at [286, 197] on div "COUGH SYRUP - (EMZOLYN [MEDICAL_DATA])" at bounding box center [260, 201] width 101 height 23
type input "1120"
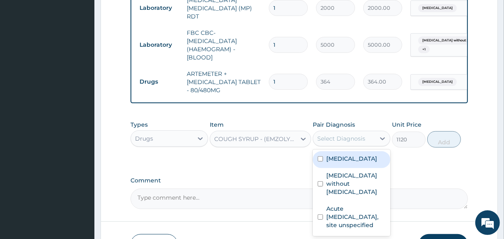
click at [359, 131] on div "Select Diagnosis" at bounding box center [352, 139] width 78 height 16
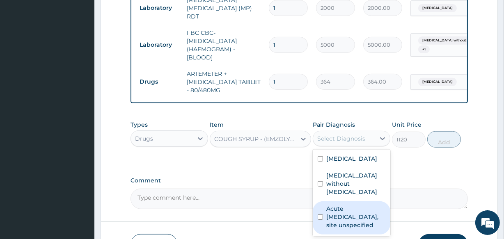
click at [346, 221] on label "Acute upper respiratory infection, site unspecified" at bounding box center [356, 217] width 59 height 25
checkbox input "true"
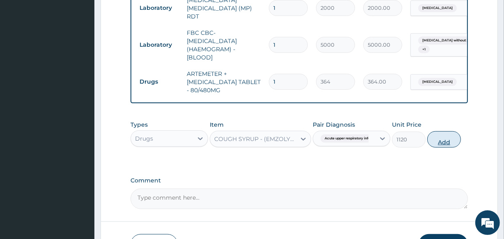
click at [452, 140] on button "Add" at bounding box center [445, 139] width 34 height 16
type input "0"
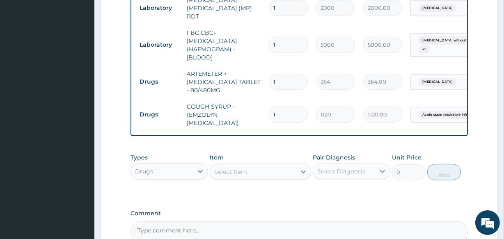
click at [257, 171] on div "Select Item" at bounding box center [252, 172] width 85 height 13
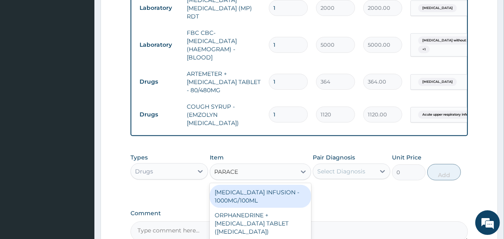
type input "PARACET"
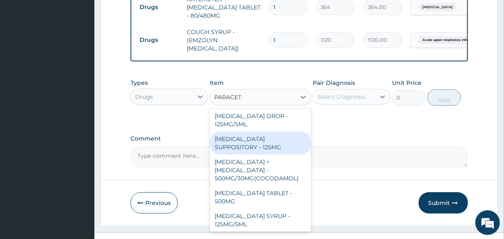
scroll to position [95, 0]
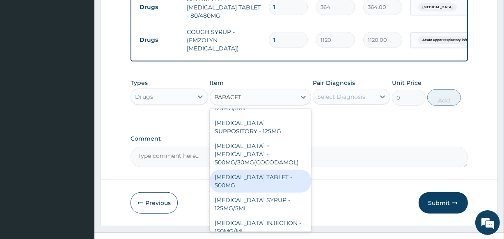
click at [259, 170] on div "[MEDICAL_DATA] TABLET - 500MG" at bounding box center [260, 181] width 101 height 23
type input "33.599999999999994"
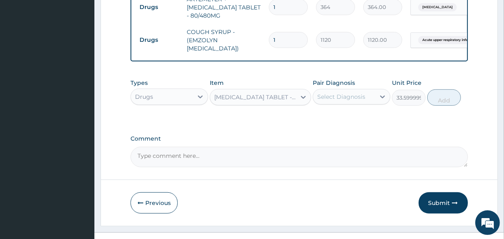
click at [344, 91] on div "Select Diagnosis" at bounding box center [344, 96] width 62 height 13
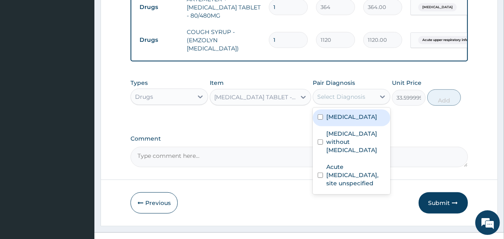
click at [359, 119] on label "[MEDICAL_DATA]" at bounding box center [352, 117] width 51 height 8
checkbox input "true"
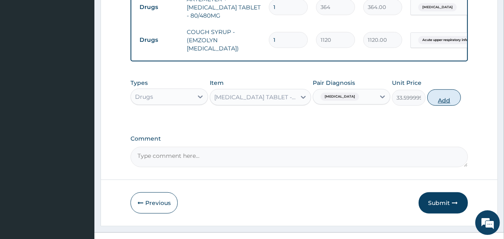
click at [445, 101] on button "Add" at bounding box center [445, 98] width 34 height 16
type input "0"
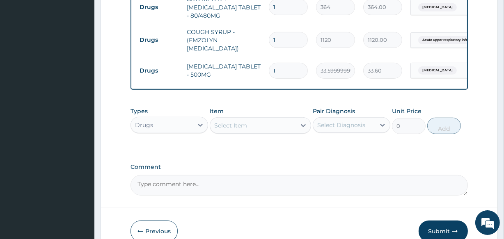
type input "18"
type input "604.80"
type input "19"
type input "638.40"
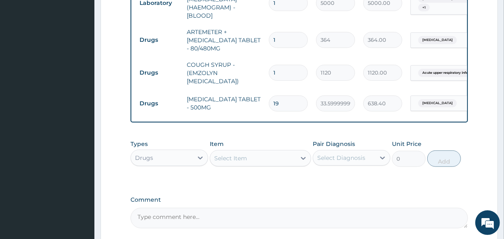
scroll to position [373, 0]
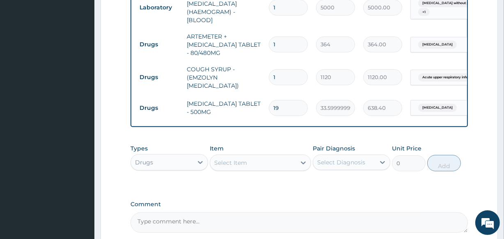
type input "19"
drag, startPoint x: 289, startPoint y: 41, endPoint x: 272, endPoint y: 42, distance: 17.7
click at [272, 42] on input "1" at bounding box center [288, 45] width 39 height 16
type input "6"
type input "2184.00"
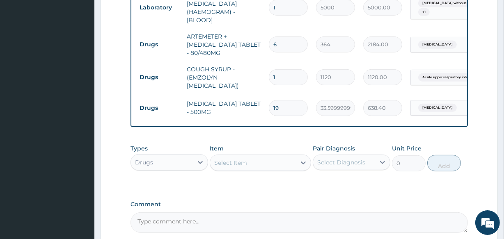
type input "6"
click at [189, 165] on div "Drugs" at bounding box center [162, 162] width 62 height 13
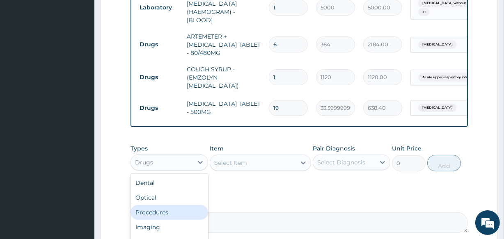
click at [170, 214] on div "Procedures" at bounding box center [170, 212] width 78 height 15
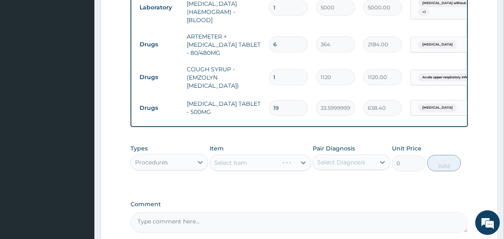
click at [279, 161] on div "Select Item" at bounding box center [260, 163] width 101 height 16
click at [296, 111] on input "19" at bounding box center [288, 108] width 39 height 16
type input "1"
type input "33.60"
type input "18"
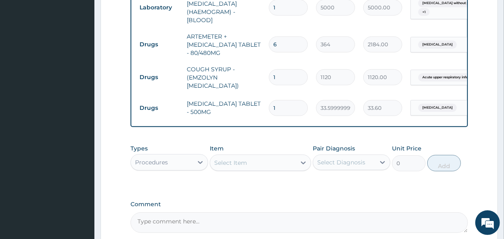
type input "604.80"
type input "19"
type input "638.40"
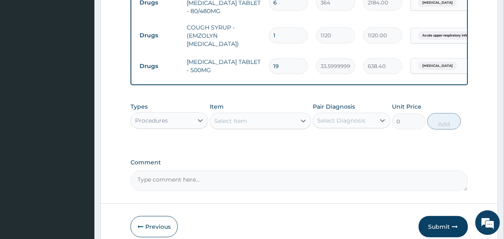
scroll to position [342, 0]
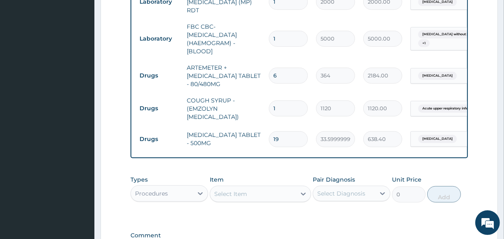
type input "1"
type input "33.60"
type input "18"
type input "604.80"
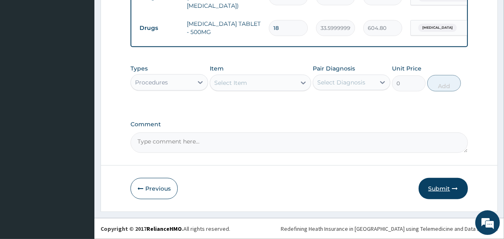
type input "18"
click at [432, 184] on button "Submit" at bounding box center [443, 188] width 49 height 21
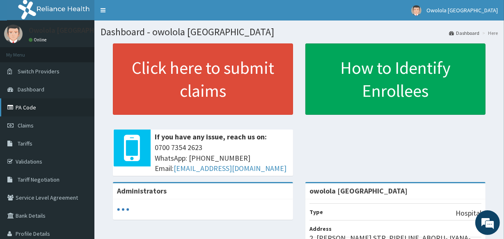
click at [35, 108] on link "PA Code" at bounding box center [47, 108] width 94 height 18
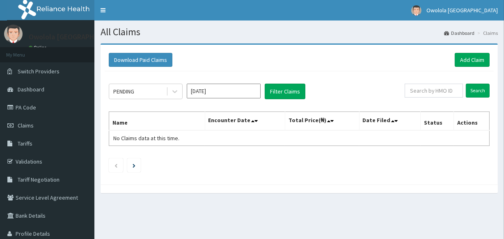
click at [40, 127] on link "Claims" at bounding box center [47, 126] width 94 height 18
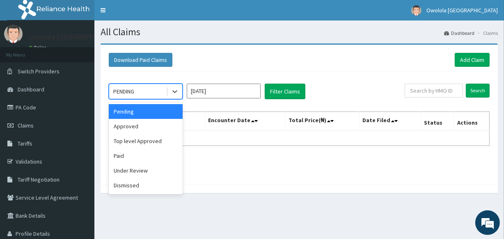
click at [150, 88] on div "PENDING" at bounding box center [137, 91] width 57 height 13
click at [140, 126] on div "Approved" at bounding box center [146, 126] width 74 height 15
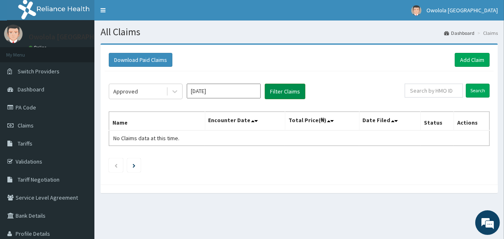
click at [274, 90] on button "Filter Claims" at bounding box center [285, 92] width 41 height 16
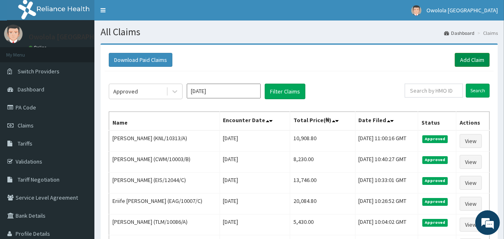
click at [467, 61] on link "Add Claim" at bounding box center [472, 60] width 35 height 14
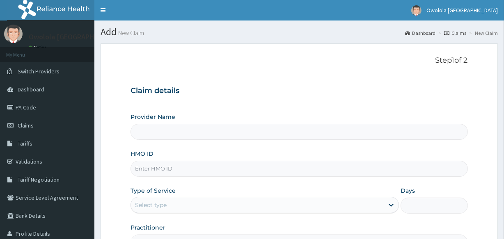
type input "owolola [GEOGRAPHIC_DATA]"
click at [183, 173] on input "HMO ID" at bounding box center [299, 169] width 337 height 16
type input "LPN/10202/A"
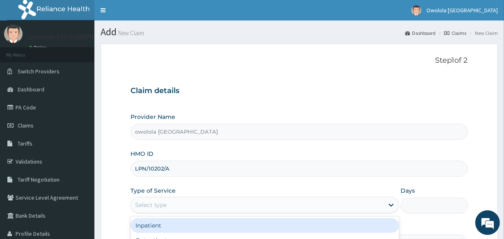
click at [168, 201] on div "Select type" at bounding box center [257, 205] width 253 height 13
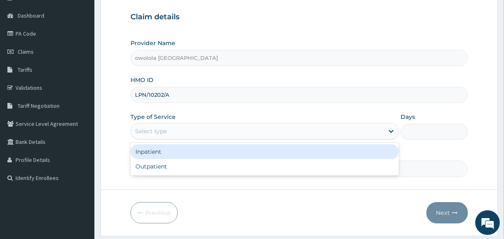
scroll to position [74, 0]
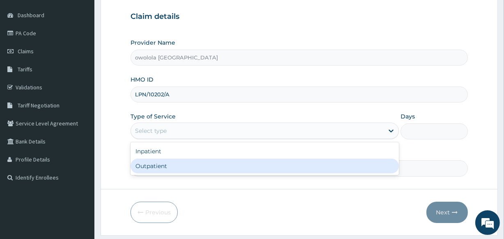
drag, startPoint x: 183, startPoint y: 167, endPoint x: 219, endPoint y: 160, distance: 36.4
click at [183, 166] on div "Outpatient" at bounding box center [265, 166] width 269 height 15
type input "1"
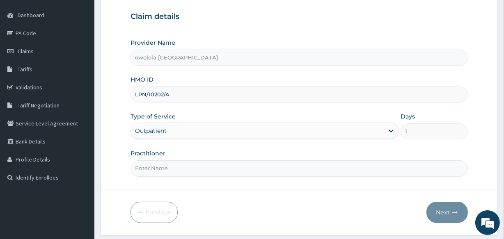
click at [248, 165] on input "Practitioner" at bounding box center [299, 169] width 337 height 16
type input "[PERSON_NAME]"
click at [445, 209] on button "Next" at bounding box center [447, 212] width 41 height 21
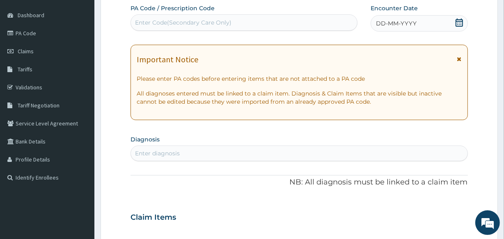
click at [460, 23] on icon at bounding box center [460, 22] width 8 height 8
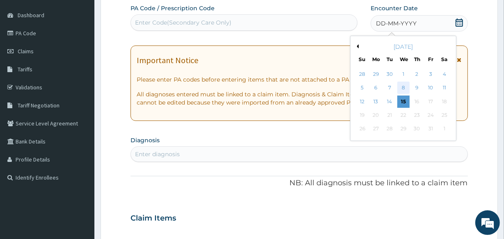
click at [405, 85] on div "8" at bounding box center [403, 88] width 12 height 12
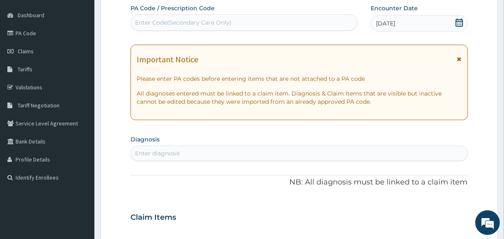
click at [197, 152] on div "Enter diagnosis" at bounding box center [299, 153] width 336 height 13
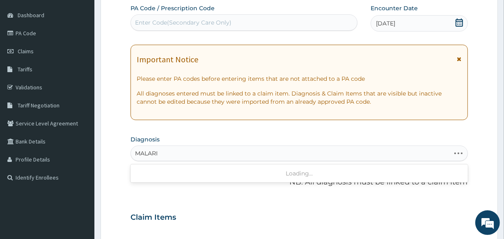
type input "[MEDICAL_DATA]"
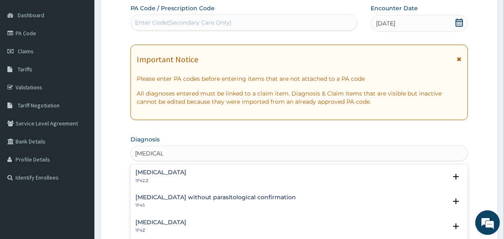
click at [166, 221] on h4 "[MEDICAL_DATA]" at bounding box center [161, 223] width 51 height 6
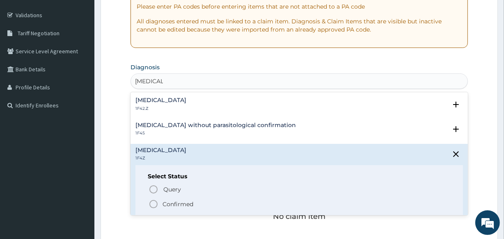
scroll to position [149, 0]
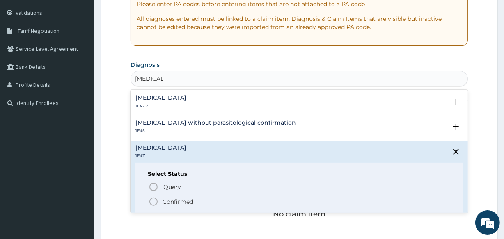
drag, startPoint x: 175, startPoint y: 201, endPoint x: 189, endPoint y: 148, distance: 54.3
click at [176, 201] on p "Confirmed" at bounding box center [178, 202] width 31 height 8
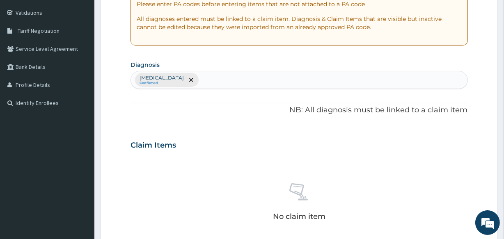
click at [199, 82] on div "[MEDICAL_DATA] Confirmed" at bounding box center [167, 80] width 64 height 14
type input "[MEDICAL_DATA]"
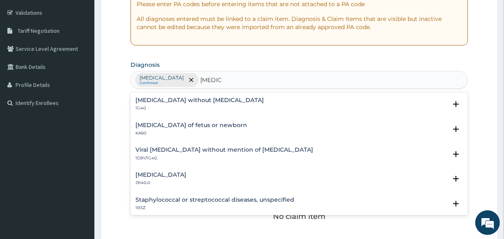
click at [210, 109] on p "1G40" at bounding box center [200, 109] width 129 height 6
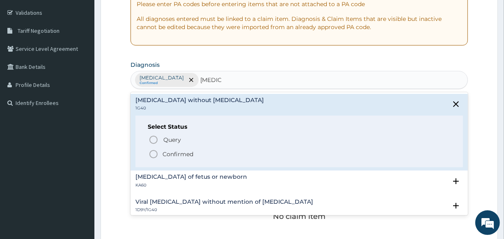
click at [182, 154] on p "Confirmed" at bounding box center [178, 154] width 31 height 8
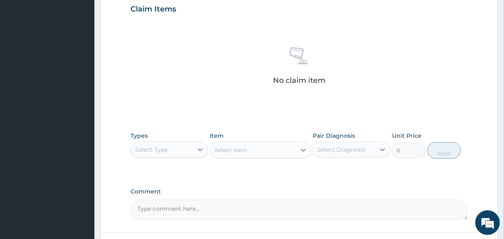
scroll to position [299, 0]
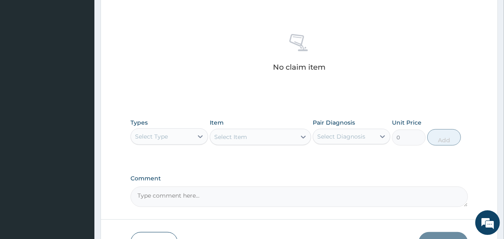
click at [166, 126] on div "Types Select Type" at bounding box center [170, 132] width 78 height 27
click at [161, 133] on div "Select Type" at bounding box center [151, 137] width 33 height 8
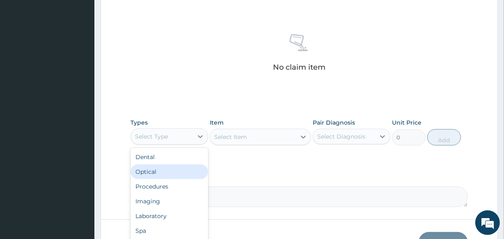
scroll to position [28, 0]
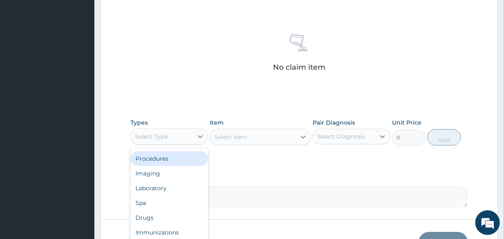
click at [163, 161] on div "Procedures" at bounding box center [170, 159] width 78 height 15
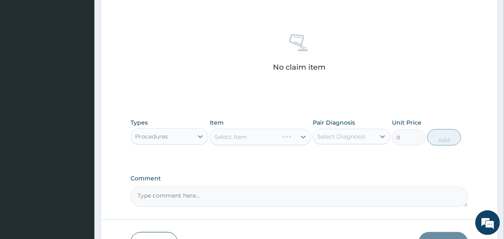
click at [255, 136] on div "Select Item" at bounding box center [260, 137] width 101 height 16
click at [253, 133] on div "Select Item" at bounding box center [252, 137] width 85 height 13
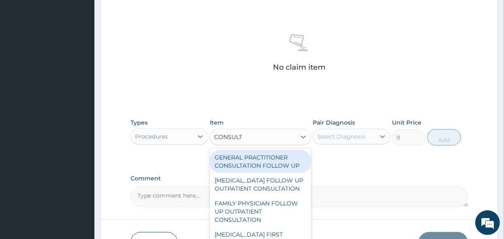
type input "CONSULTA"
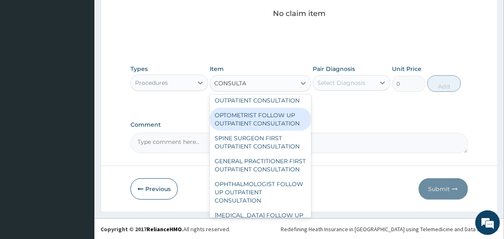
scroll to position [485, 0]
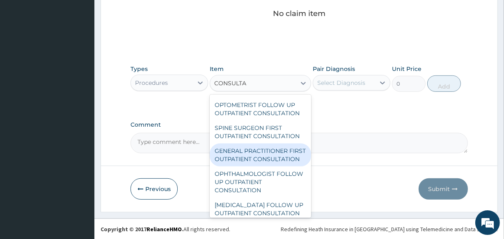
click at [259, 167] on div "GENERAL PRACTITIONER FIRST OUTPATIENT CONSULTATION" at bounding box center [260, 155] width 101 height 23
type input "3750"
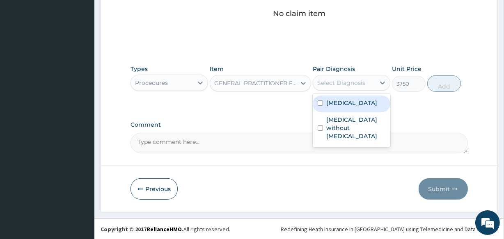
click at [334, 83] on div "Select Diagnosis" at bounding box center [342, 83] width 48 height 8
drag, startPoint x: 329, startPoint y: 109, endPoint x: 329, endPoint y: 132, distance: 23.0
click at [328, 121] on div "[MEDICAL_DATA] [MEDICAL_DATA] without [MEDICAL_DATA]" at bounding box center [352, 120] width 78 height 53
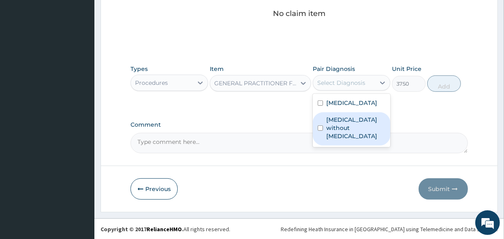
click at [331, 117] on label "[MEDICAL_DATA] without [MEDICAL_DATA]" at bounding box center [356, 128] width 59 height 25
checkbox input "true"
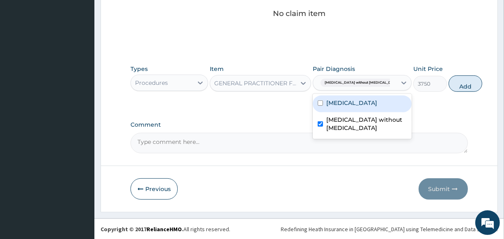
click at [337, 103] on label "[MEDICAL_DATA]" at bounding box center [352, 103] width 51 height 8
checkbox input "true"
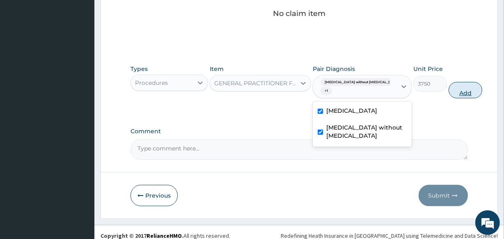
click at [452, 92] on button "Add" at bounding box center [466, 90] width 34 height 16
type input "0"
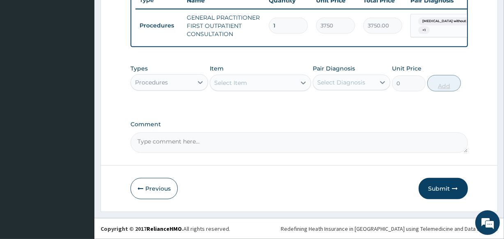
scroll to position [323, 0]
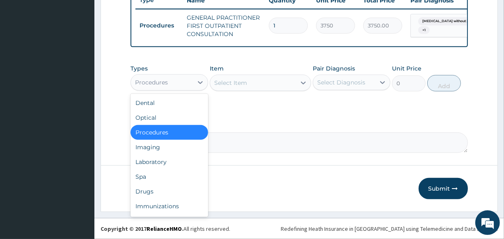
click at [190, 80] on div "Procedures" at bounding box center [162, 82] width 62 height 13
drag, startPoint x: 164, startPoint y: 157, endPoint x: 175, endPoint y: 142, distance: 18.5
click at [165, 157] on div "Laboratory" at bounding box center [170, 162] width 78 height 15
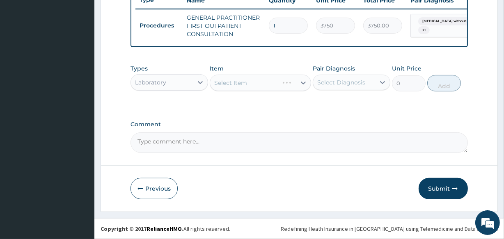
click at [231, 121] on label "Comment" at bounding box center [299, 124] width 337 height 7
click at [231, 133] on textarea "Comment" at bounding box center [299, 143] width 337 height 21
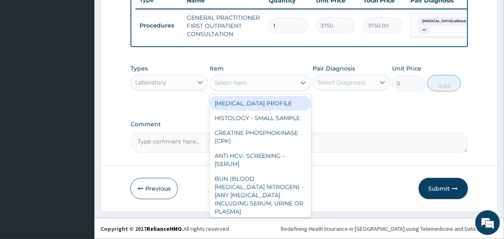
click at [286, 84] on div "Select Item" at bounding box center [252, 82] width 85 height 13
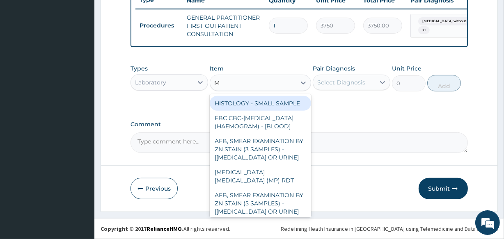
type input "MP"
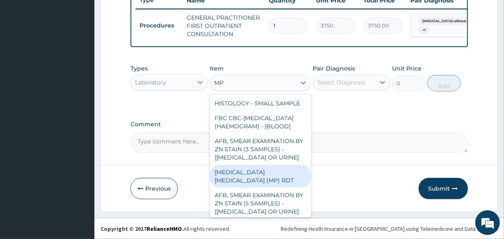
click at [220, 183] on div "[MEDICAL_DATA] [MEDICAL_DATA] (MP) RDT" at bounding box center [260, 176] width 101 height 23
type input "2000"
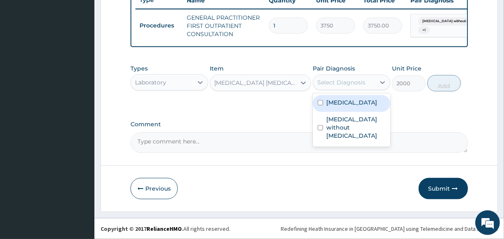
click at [355, 80] on div "Select Diagnosis" at bounding box center [342, 82] width 48 height 8
click at [351, 100] on label "[MEDICAL_DATA]" at bounding box center [352, 103] width 51 height 8
checkbox input "true"
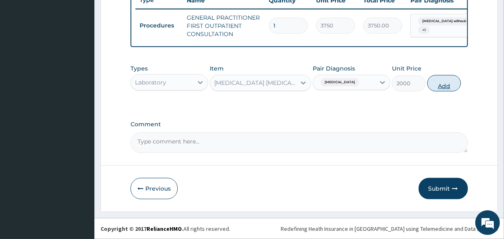
click at [440, 82] on button "Add" at bounding box center [445, 83] width 34 height 16
type input "0"
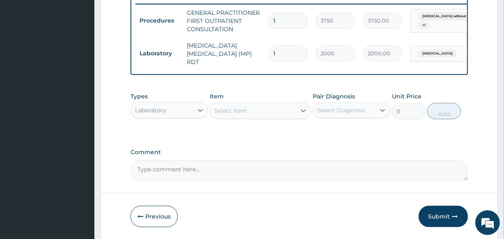
click at [276, 116] on div "Select Item" at bounding box center [252, 110] width 85 height 13
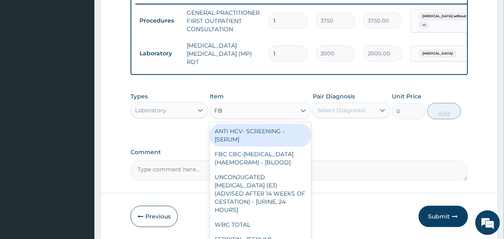
type input "FBC"
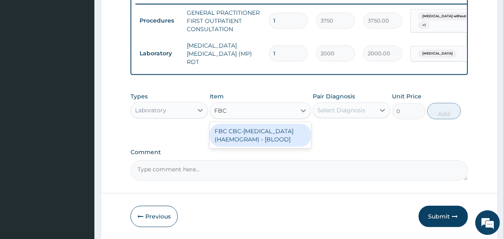
click at [255, 127] on div "FBC CBC-[MEDICAL_DATA] (HAEMOGRAM) - [BLOOD]" at bounding box center [260, 135] width 101 height 23
type input "5000"
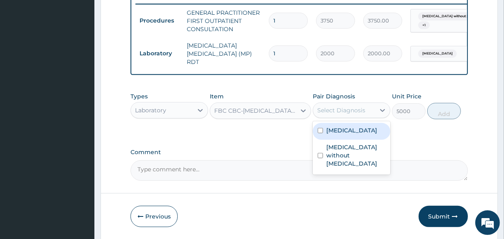
click at [332, 108] on div "Select Diagnosis" at bounding box center [342, 110] width 48 height 8
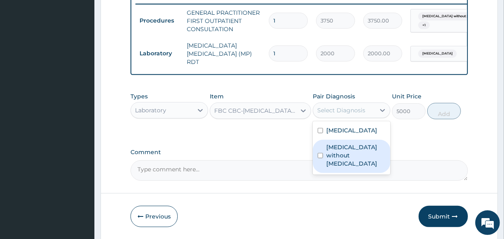
drag, startPoint x: 338, startPoint y: 143, endPoint x: 373, endPoint y: 137, distance: 35.7
click at [338, 142] on div "[MEDICAL_DATA] without [MEDICAL_DATA]" at bounding box center [352, 156] width 78 height 33
checkbox input "true"
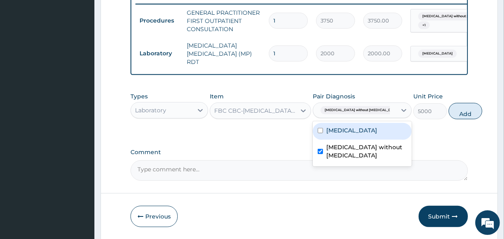
click at [449, 110] on button "Add" at bounding box center [466, 111] width 34 height 16
type input "0"
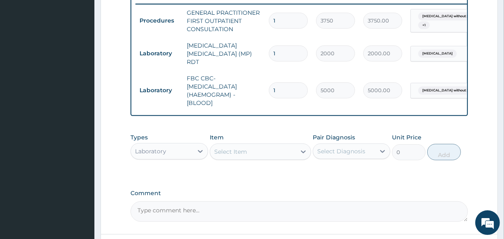
click at [175, 150] on div "Laboratory" at bounding box center [162, 151] width 62 height 13
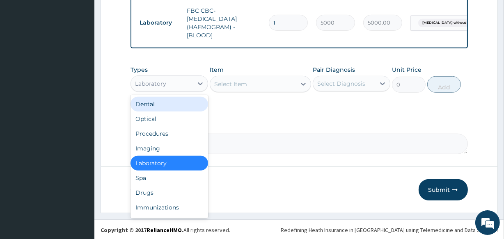
scroll to position [393, 0]
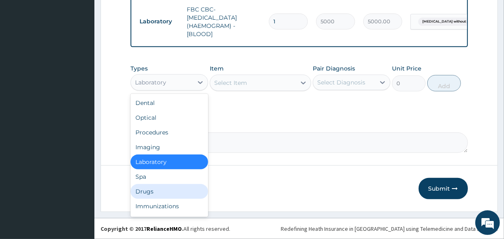
click at [175, 189] on div "Drugs" at bounding box center [170, 191] width 78 height 15
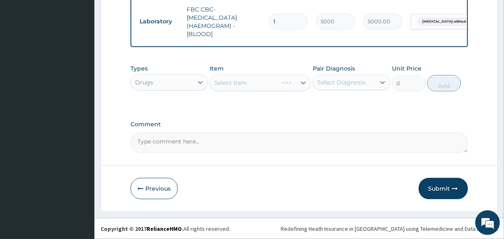
click at [258, 82] on div "Select Item" at bounding box center [260, 83] width 101 height 16
click at [253, 81] on div "Select Item" at bounding box center [260, 83] width 101 height 16
click at [255, 80] on div "Select Item" at bounding box center [252, 82] width 85 height 13
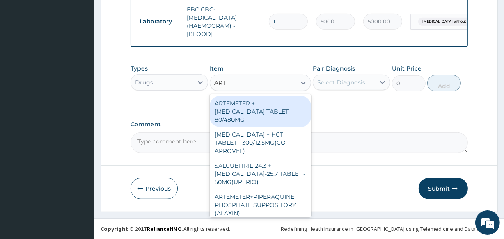
type input "ARTE"
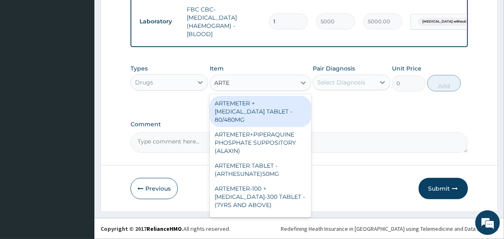
click at [243, 120] on div "ARTEMETER + [MEDICAL_DATA] TABLET - 80/480MG" at bounding box center [260, 111] width 101 height 31
type input "364"
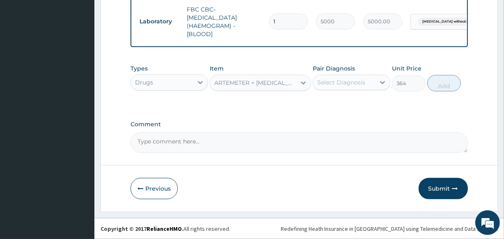
click at [368, 81] on div "Select Diagnosis" at bounding box center [344, 82] width 62 height 13
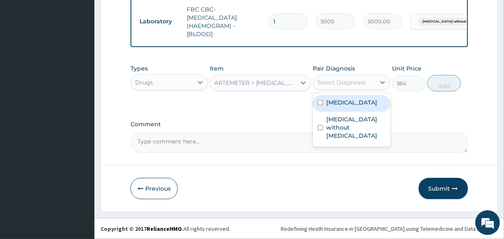
click at [373, 105] on label "[MEDICAL_DATA]" at bounding box center [352, 103] width 51 height 8
checkbox input "true"
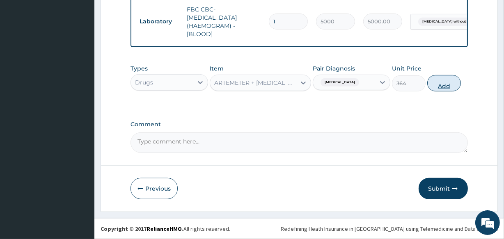
click at [457, 82] on button "Add" at bounding box center [445, 83] width 34 height 16
type input "0"
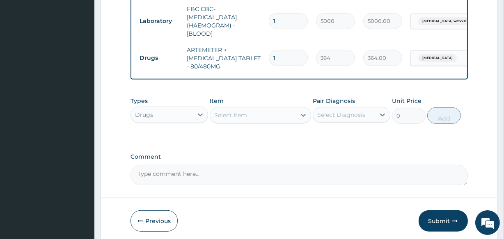
click at [274, 119] on div "Select Item" at bounding box center [252, 115] width 85 height 13
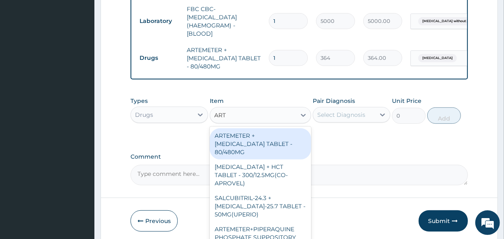
type input "ARTE"
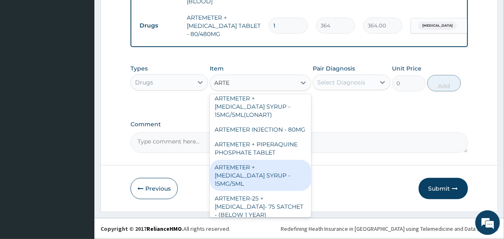
scroll to position [419, 0]
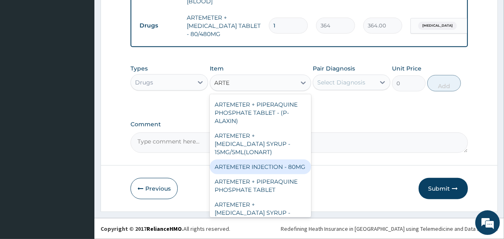
click at [263, 171] on div "ARTEMETER INJECTION - 80MG" at bounding box center [260, 167] width 101 height 15
type input "475.99999999999994"
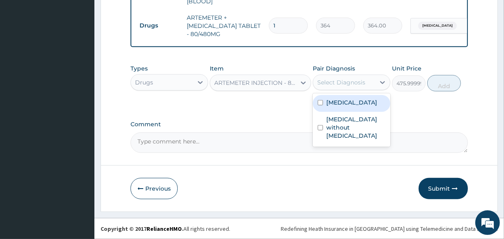
click at [334, 81] on div "Select Diagnosis" at bounding box center [342, 82] width 48 height 8
drag, startPoint x: 349, startPoint y: 104, endPoint x: 474, endPoint y: 76, distance: 127.9
click at [356, 99] on label "[MEDICAL_DATA]" at bounding box center [352, 103] width 51 height 8
checkbox input "true"
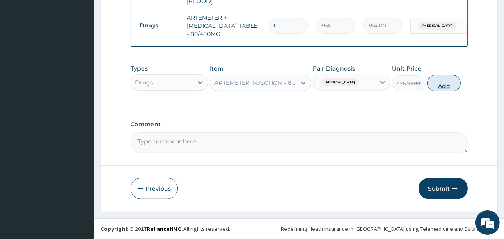
click at [445, 81] on button "Add" at bounding box center [445, 83] width 34 height 16
type input "0"
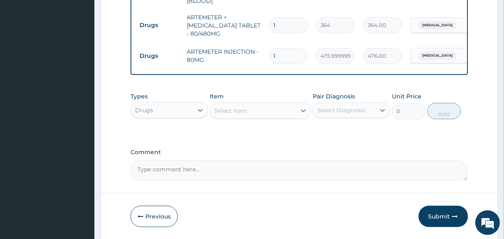
click at [261, 115] on div "Select Item" at bounding box center [252, 110] width 85 height 13
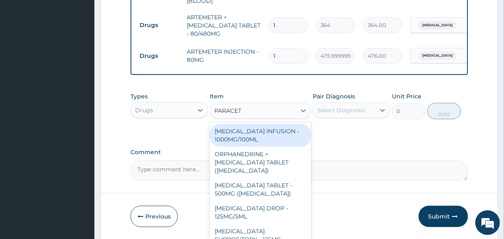
type input "PARACETA"
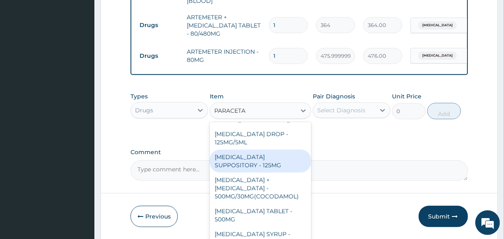
scroll to position [95, 0]
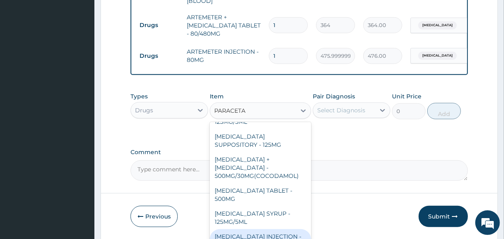
click at [276, 232] on div "[MEDICAL_DATA] INJECTION - 150MG/ML" at bounding box center [260, 241] width 101 height 23
type input "560"
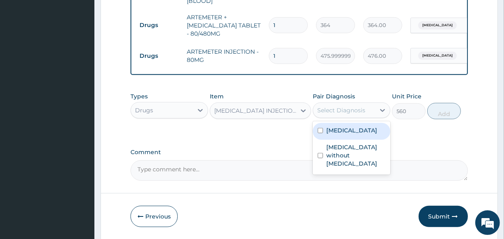
click at [349, 107] on div "Select Diagnosis" at bounding box center [342, 110] width 48 height 8
click at [351, 132] on label "[MEDICAL_DATA]" at bounding box center [352, 131] width 51 height 8
checkbox input "true"
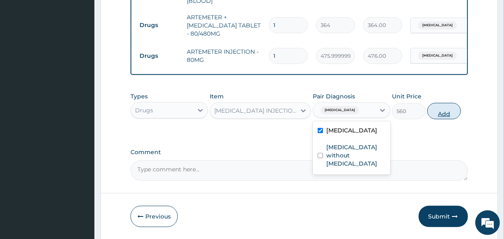
click at [445, 115] on button "Add" at bounding box center [445, 111] width 34 height 16
type input "0"
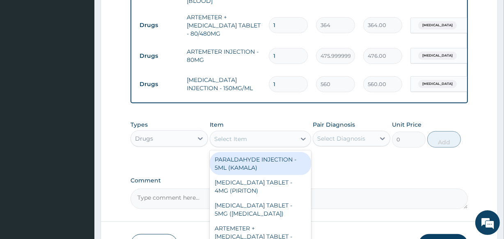
click at [246, 145] on div "Select Item" at bounding box center [252, 139] width 85 height 13
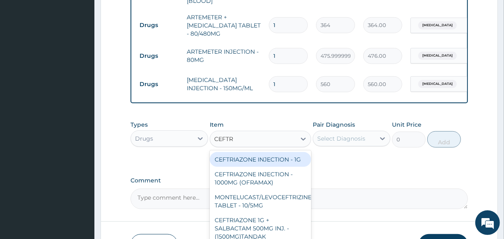
type input "CEFTRI"
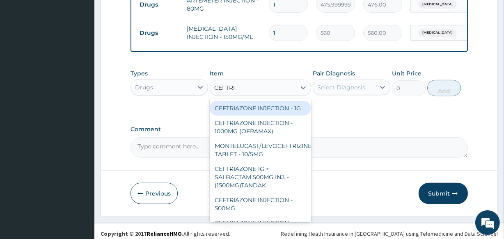
scroll to position [483, 0]
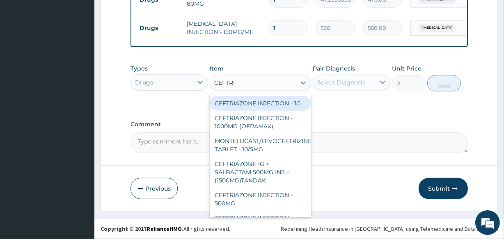
click at [275, 103] on div "CEFTRIAZONE INJECTION - 1G" at bounding box center [260, 103] width 101 height 15
type input "1652"
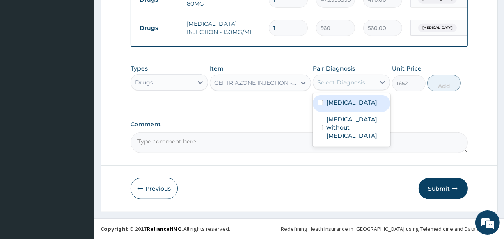
click at [350, 80] on div "Select Diagnosis" at bounding box center [342, 82] width 48 height 8
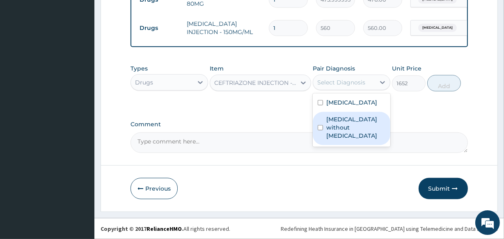
drag, startPoint x: 352, startPoint y: 117, endPoint x: 421, endPoint y: 102, distance: 69.9
click at [353, 117] on label "[MEDICAL_DATA] without [MEDICAL_DATA]" at bounding box center [356, 127] width 59 height 25
checkbox input "true"
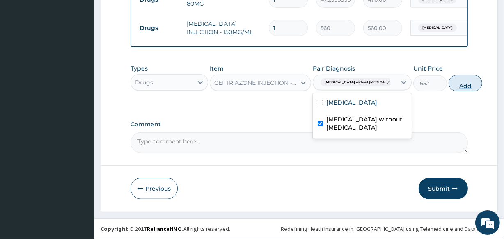
click at [449, 88] on button "Add" at bounding box center [466, 83] width 34 height 16
type input "0"
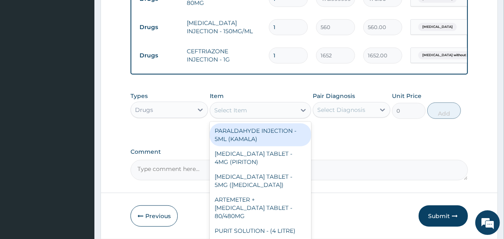
click at [247, 104] on div "Select Item" at bounding box center [260, 110] width 101 height 16
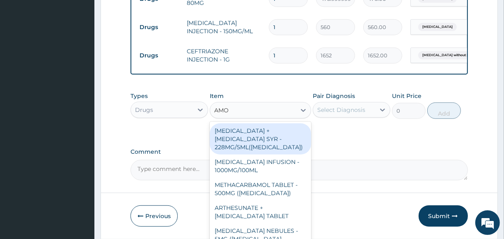
type input "AMOX"
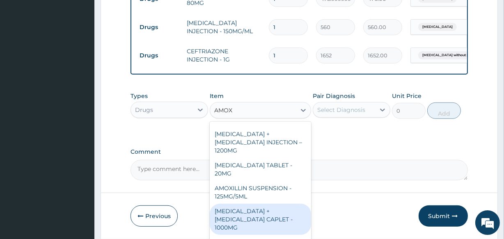
scroll to position [299, 0]
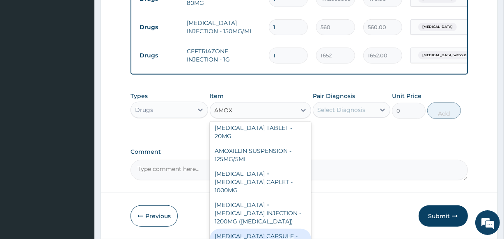
click at [277, 229] on div "[MEDICAL_DATA] CAPSULE - 500MG" at bounding box center [260, 240] width 101 height 23
type input "112"
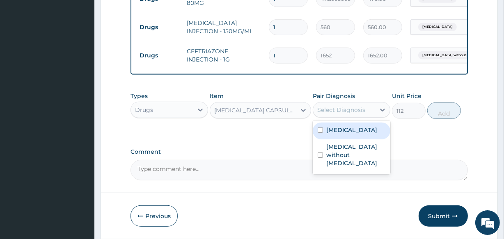
click at [345, 108] on div "Select Diagnosis" at bounding box center [342, 110] width 48 height 8
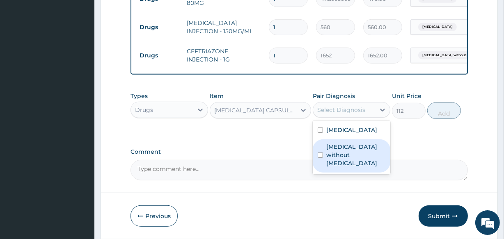
click at [342, 146] on label "[MEDICAL_DATA] without [MEDICAL_DATA]" at bounding box center [356, 155] width 59 height 25
checkbox input "true"
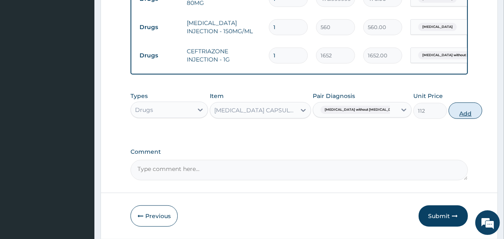
click at [458, 115] on button "Add" at bounding box center [466, 111] width 34 height 16
type input "0"
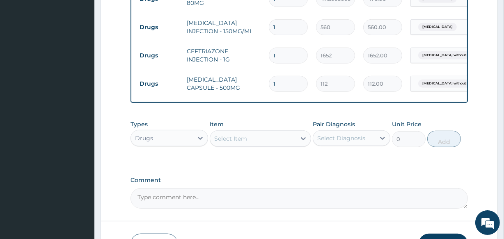
click at [243, 139] on div "Select Item" at bounding box center [230, 139] width 33 height 8
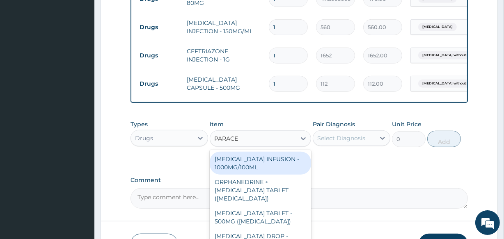
type input "PARACET"
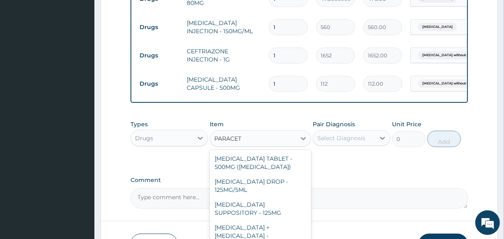
scroll to position [95, 0]
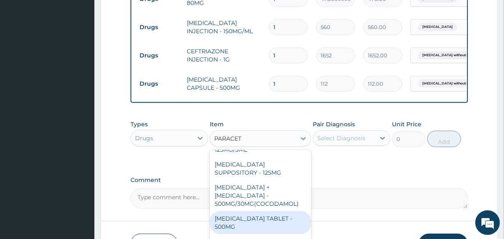
click at [277, 215] on div "[MEDICAL_DATA] TABLET - 500MG" at bounding box center [260, 223] width 101 height 23
type input "33.599999999999994"
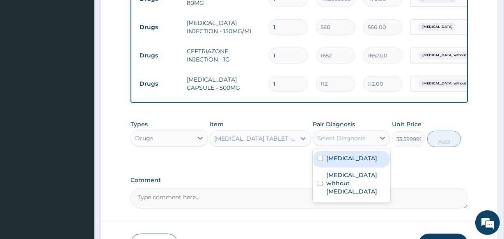
click at [346, 142] on div "Select Diagnosis" at bounding box center [342, 138] width 48 height 8
click at [347, 158] on label "[MEDICAL_DATA]" at bounding box center [352, 158] width 51 height 8
checkbox input "true"
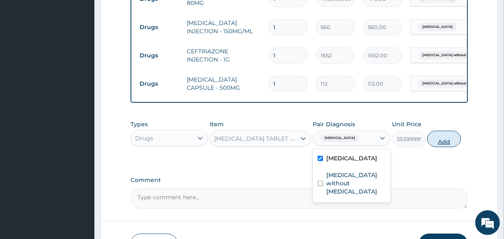
click at [461, 142] on button "Add" at bounding box center [445, 139] width 34 height 16
type input "0"
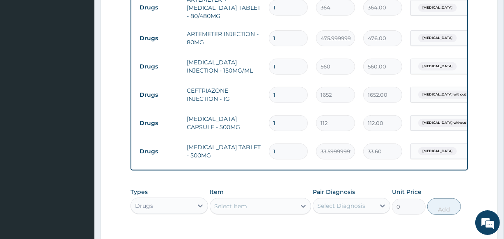
scroll to position [408, 0]
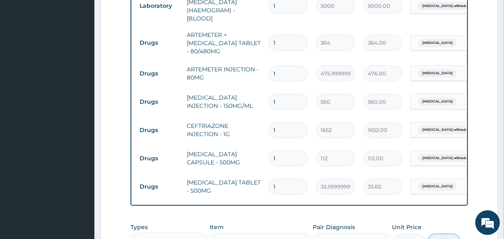
drag, startPoint x: 277, startPoint y: 127, endPoint x: 269, endPoint y: 123, distance: 8.1
click at [269, 123] on input "1" at bounding box center [288, 130] width 39 height 16
type input "2"
type input "3304.00"
type input "2"
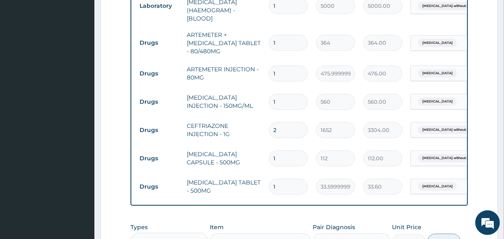
click at [278, 66] on input "1" at bounding box center [288, 74] width 39 height 16
drag, startPoint x: 277, startPoint y: 67, endPoint x: 260, endPoint y: 59, distance: 18.9
click at [260, 60] on tr "Drugs ARTEMETER INJECTION - 80MG 1 475.99999999999994 476.00 [MEDICAL_DATA] Del…" at bounding box center [337, 74] width 403 height 28
type input "4"
type input "1904.00"
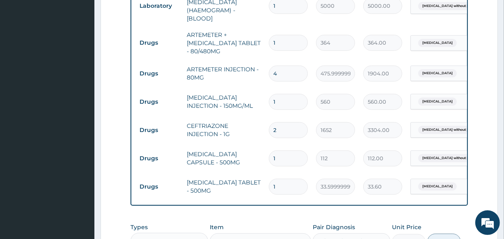
type input "4"
click at [279, 153] on input "1" at bounding box center [288, 159] width 39 height 16
type input "15"
type input "1680.00"
type input "15"
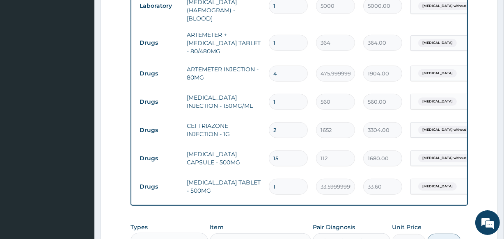
click at [283, 181] on input "1" at bounding box center [288, 187] width 39 height 16
type input "18"
type input "604.80"
type input "18"
drag, startPoint x: 279, startPoint y: 98, endPoint x: 269, endPoint y: 92, distance: 11.8
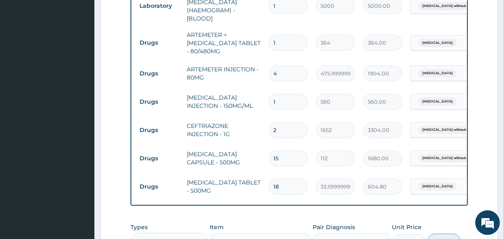
click at [269, 94] on div "1" at bounding box center [288, 102] width 39 height 16
type input "4"
type input "2240.00"
type input "4"
drag, startPoint x: 279, startPoint y: 41, endPoint x: 269, endPoint y: 35, distance: 12.1
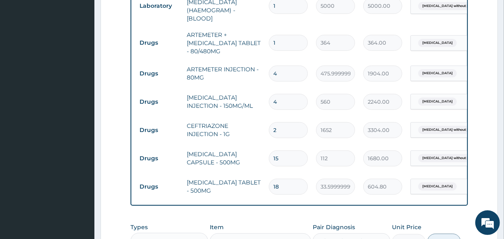
click at [269, 35] on div "1" at bounding box center [288, 43] width 39 height 16
type input "6"
type input "2184.00"
type input "7"
type input "2548.00"
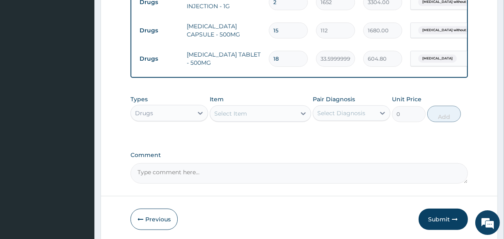
scroll to position [568, 0]
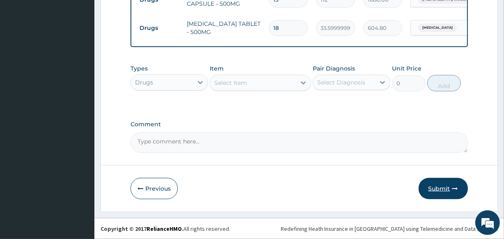
type input "7"
click at [438, 182] on button "Submit" at bounding box center [443, 188] width 49 height 21
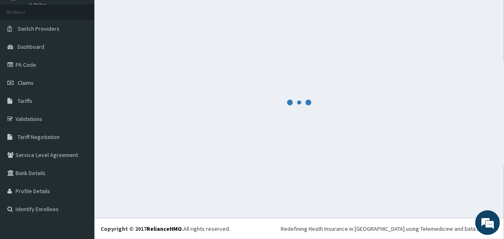
scroll to position [0, 0]
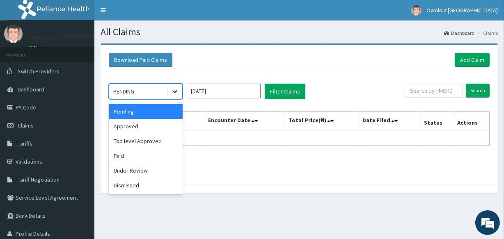
click at [168, 93] on div at bounding box center [175, 91] width 15 height 15
click at [148, 129] on div "Approved" at bounding box center [146, 126] width 74 height 15
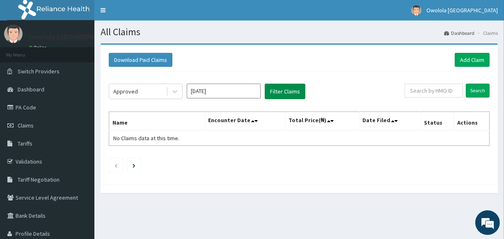
click at [279, 91] on button "Filter Claims" at bounding box center [285, 92] width 41 height 16
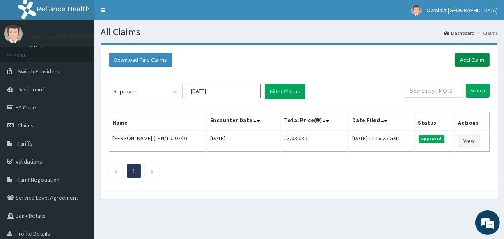
click at [472, 57] on link "Add Claim" at bounding box center [472, 60] width 35 height 14
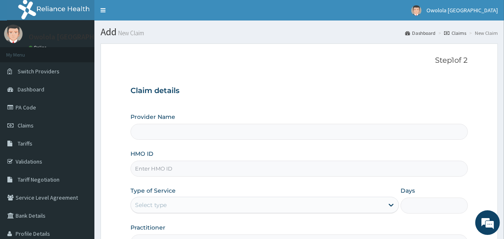
type input "owolola [GEOGRAPHIC_DATA]"
click at [191, 171] on input "HMO ID" at bounding box center [299, 169] width 337 height 16
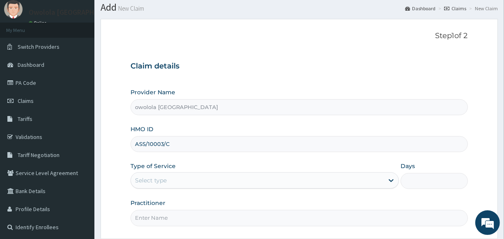
scroll to position [37, 0]
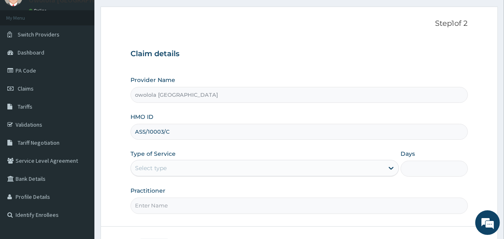
type input "ASS/10003/C"
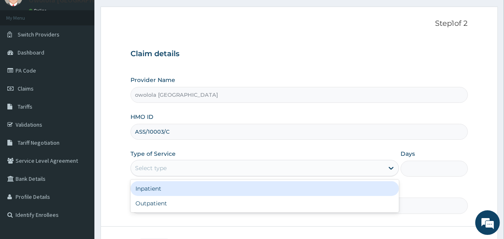
click at [153, 164] on div "Select type" at bounding box center [151, 168] width 32 height 8
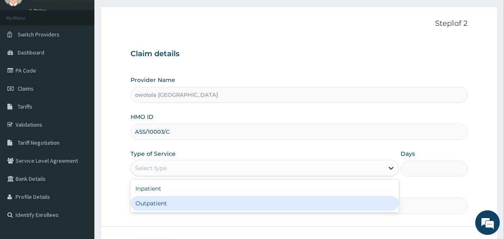
click at [154, 198] on div "Outpatient" at bounding box center [265, 203] width 269 height 15
type input "1"
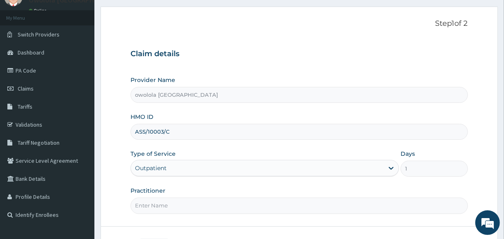
click at [159, 193] on label "Practitioner" at bounding box center [148, 191] width 35 height 8
click at [159, 198] on input "Practitioner" at bounding box center [299, 206] width 337 height 16
click at [160, 201] on input "Practitioner" at bounding box center [299, 206] width 337 height 16
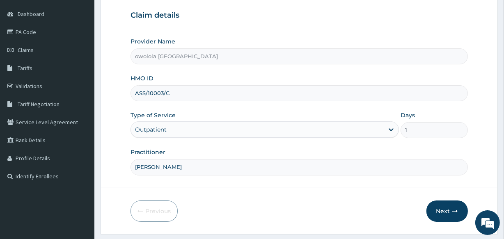
scroll to position [97, 0]
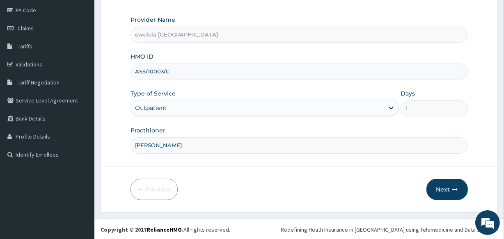
type input "DR OGUNWUSI"
click at [456, 184] on button "Next" at bounding box center [447, 189] width 41 height 21
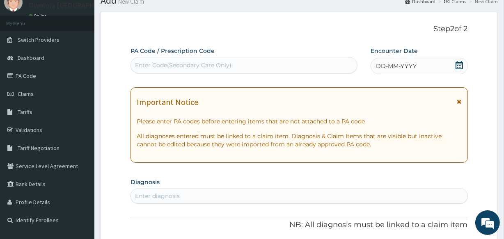
scroll to position [0, 0]
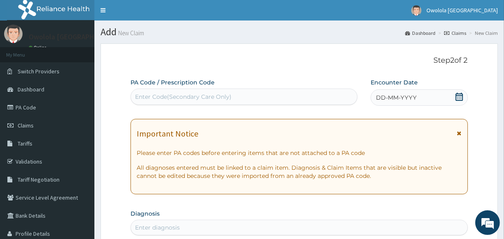
click at [461, 96] on icon at bounding box center [460, 97] width 8 height 8
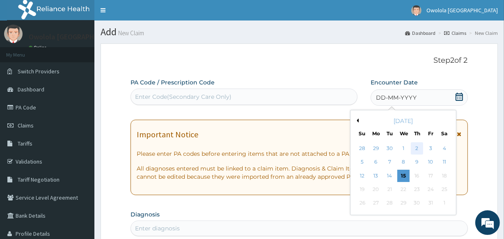
click at [414, 146] on div "2" at bounding box center [417, 149] width 12 height 12
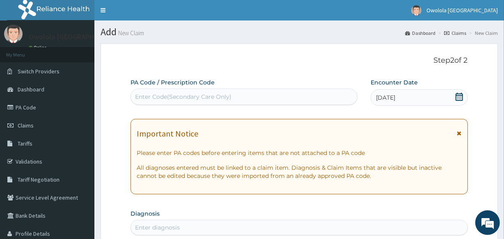
click at [176, 95] on div "Enter Code(Secondary Care Only)" at bounding box center [183, 97] width 97 height 8
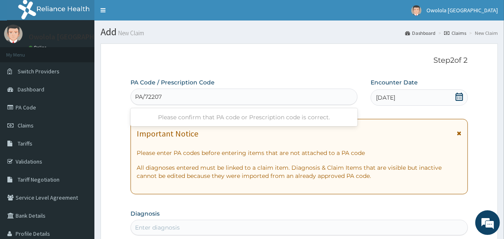
type input "PA/722070"
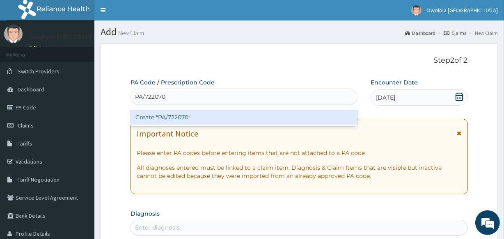
click at [181, 117] on div "Create "PA/722070"" at bounding box center [244, 117] width 227 height 15
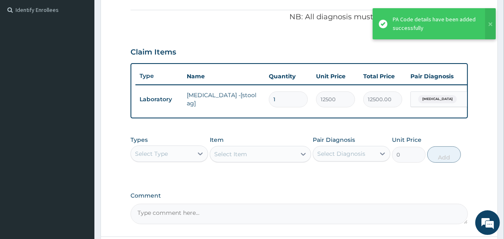
scroll to position [259, 0]
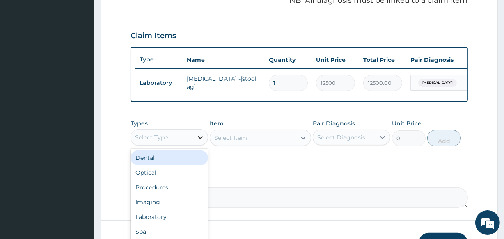
click at [197, 140] on icon at bounding box center [200, 138] width 8 height 8
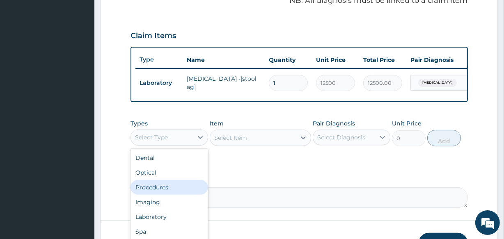
click at [170, 189] on div "Procedures" at bounding box center [170, 187] width 78 height 15
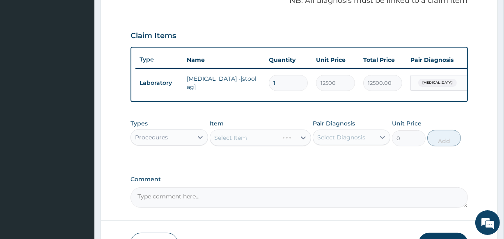
click at [240, 136] on div "Select Item" at bounding box center [260, 138] width 101 height 16
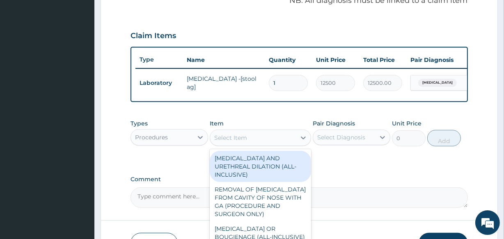
click at [281, 143] on div "Select Item" at bounding box center [252, 137] width 85 height 13
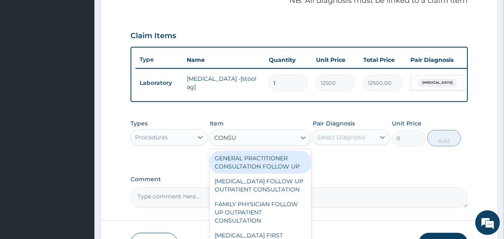
type input "CONSUL"
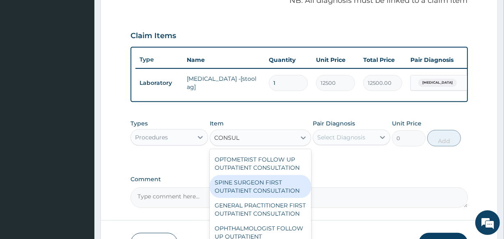
scroll to position [523, 0]
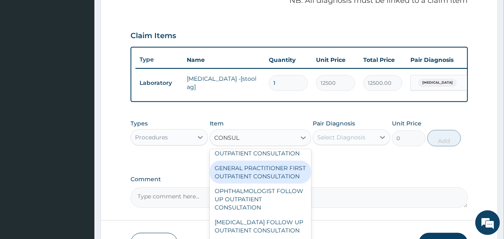
click at [267, 184] on div "GENERAL PRACTITIONER FIRST OUTPATIENT CONSULTATION" at bounding box center [260, 172] width 101 height 23
type input "3750"
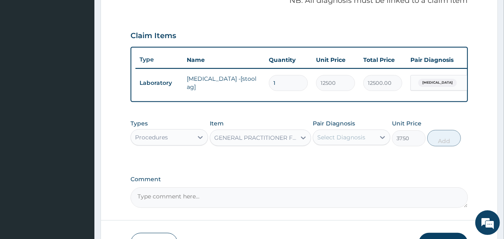
click at [332, 142] on div "Select Diagnosis" at bounding box center [342, 138] width 48 height 8
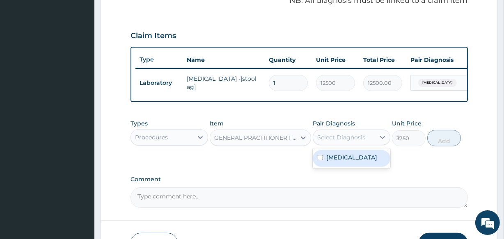
click at [334, 162] on label "Peptic ulcer" at bounding box center [352, 158] width 51 height 8
checkbox input "true"
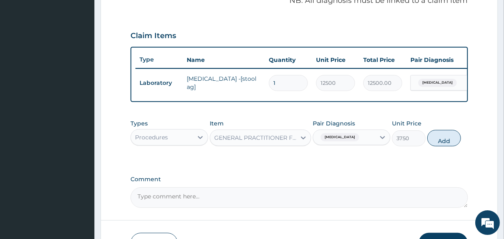
drag, startPoint x: 444, startPoint y: 142, endPoint x: 428, endPoint y: 131, distance: 19.3
click at [444, 141] on button "Add" at bounding box center [445, 138] width 34 height 16
type input "0"
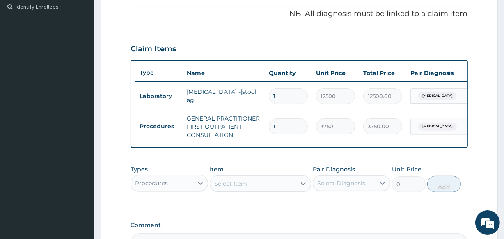
scroll to position [147, 0]
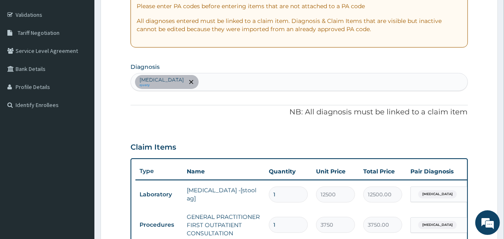
click at [203, 82] on div "Peptic ulcer query" at bounding box center [299, 82] width 336 height 17
type input "MALARIA"
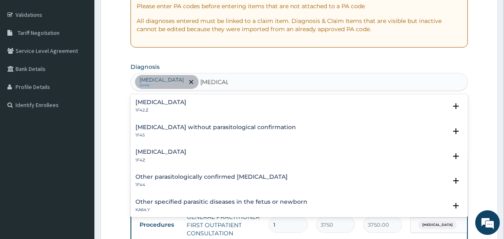
click at [180, 156] on div "Malaria, unspecified 1F4Z" at bounding box center [161, 156] width 51 height 14
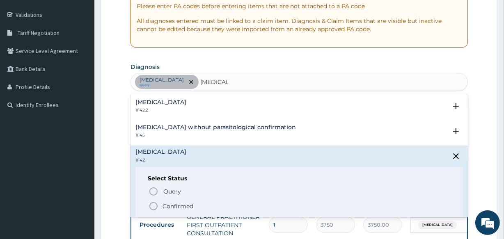
click at [187, 206] on p "Confirmed" at bounding box center [178, 207] width 31 height 8
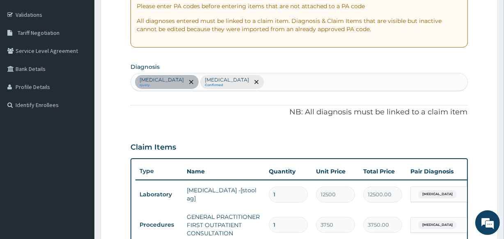
type input "I"
type input "UPPER"
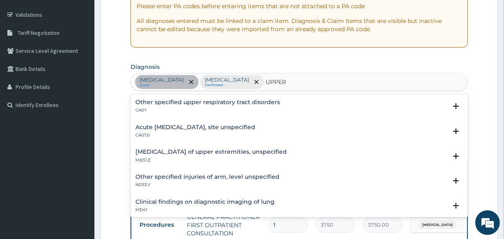
click at [223, 127] on h4 "Acute upper respiratory infection, site unspecified" at bounding box center [196, 127] width 120 height 6
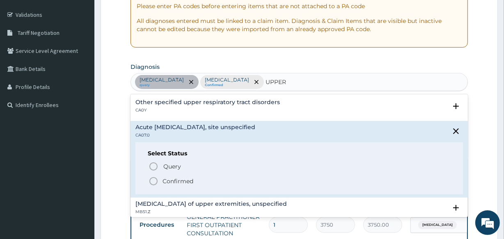
click at [154, 181] on icon "status option filled" at bounding box center [154, 182] width 10 height 10
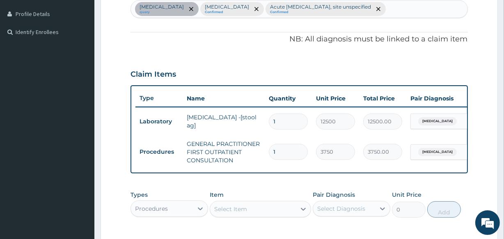
scroll to position [222, 0]
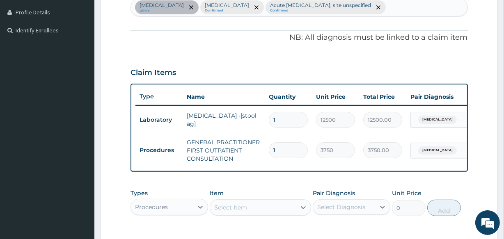
click at [162, 210] on div "Procedures" at bounding box center [151, 207] width 33 height 8
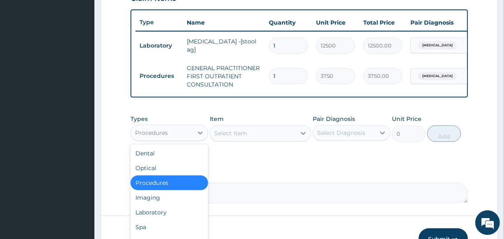
scroll to position [28, 0]
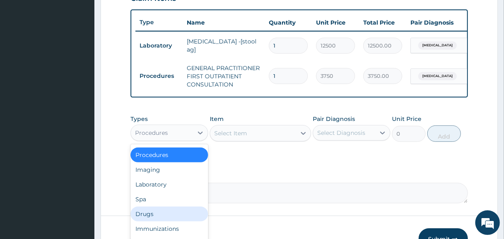
click at [157, 221] on div "Drugs" at bounding box center [170, 214] width 78 height 15
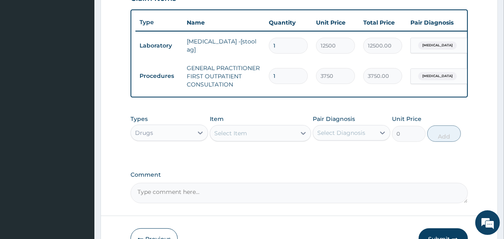
click at [239, 135] on div "Select Item" at bounding box center [230, 133] width 33 height 8
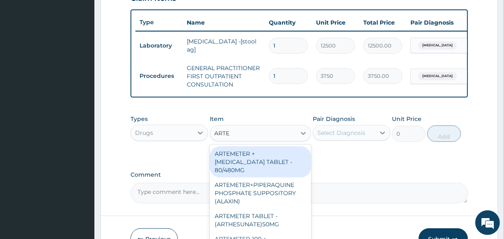
type input "ARTES"
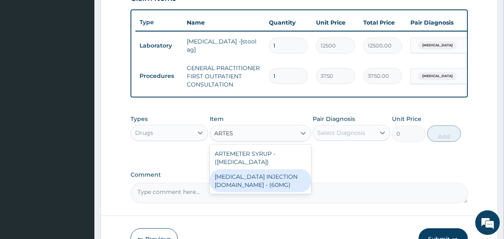
click at [245, 193] on div "ARTESUNATE INJECTION IV.IM - (60MG)" at bounding box center [260, 181] width 101 height 23
type input "1596"
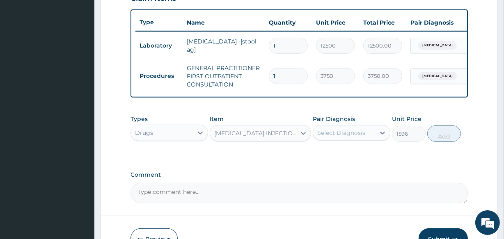
click at [358, 137] on div "Select Diagnosis" at bounding box center [342, 133] width 48 height 8
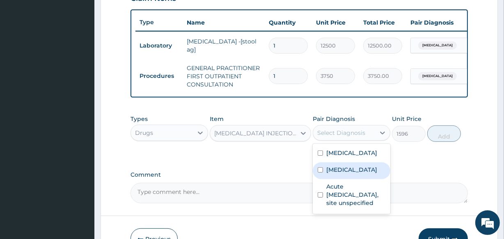
click at [358, 174] on label "Malaria, unspecified" at bounding box center [352, 170] width 51 height 8
checkbox input "true"
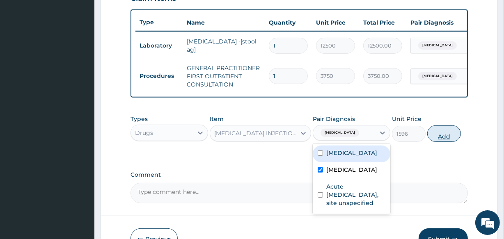
click at [452, 140] on button "Add" at bounding box center [445, 134] width 34 height 16
type input "0"
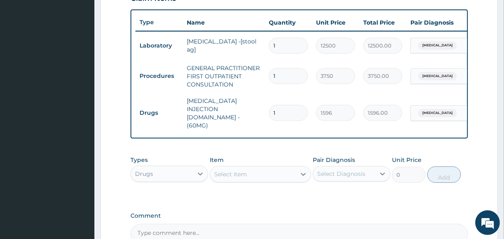
click at [272, 168] on div "Select Item" at bounding box center [252, 174] width 85 height 13
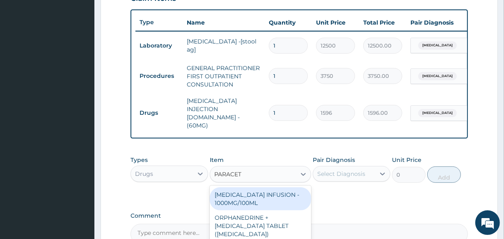
type input "PARACETA"
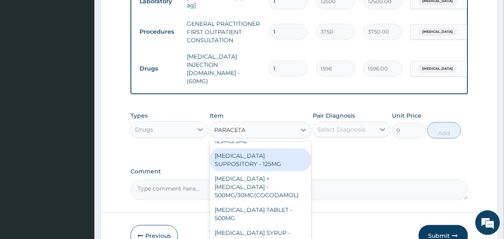
scroll to position [380, 0]
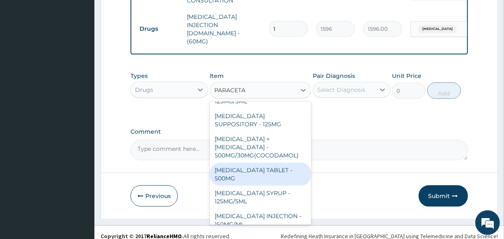
click at [271, 163] on div "PARACETAMOL TABLET - 500MG" at bounding box center [260, 174] width 101 height 23
type input "33.599999999999994"
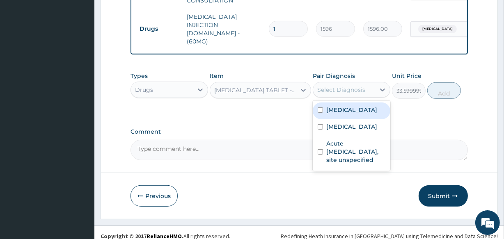
click at [343, 88] on div "Select Diagnosis" at bounding box center [344, 89] width 62 height 13
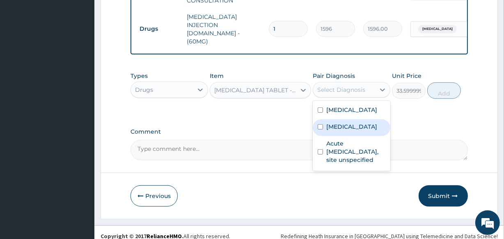
click at [338, 123] on label "Malaria, unspecified" at bounding box center [352, 127] width 51 height 8
checkbox input "true"
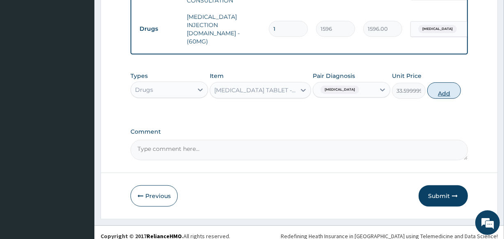
click at [444, 85] on button "Add" at bounding box center [445, 91] width 34 height 16
type input "0"
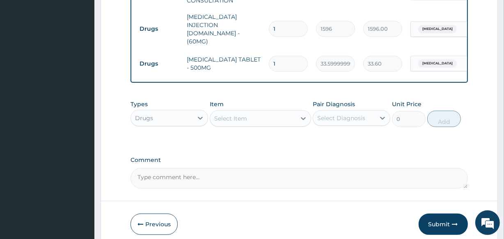
click at [261, 112] on div "Select Item" at bounding box center [252, 118] width 85 height 13
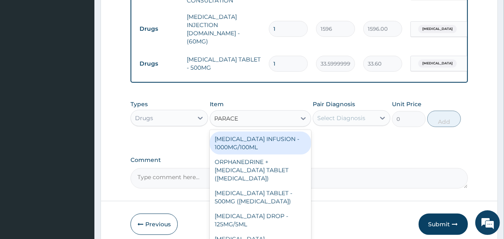
type input "PARACET"
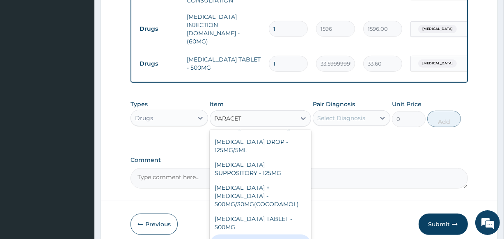
scroll to position [95, 0]
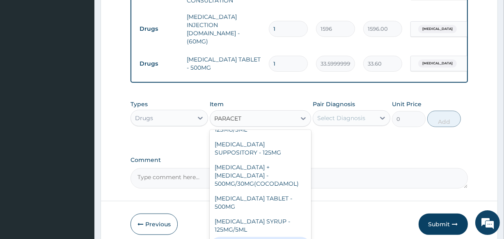
type input "560"
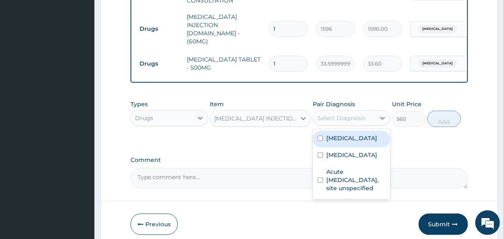
click at [336, 114] on div "Select Diagnosis" at bounding box center [342, 118] width 48 height 8
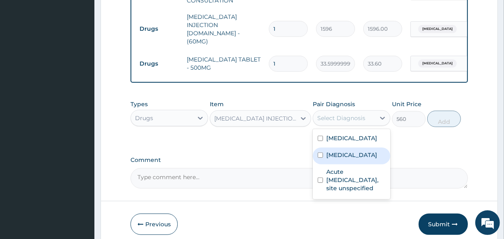
click at [340, 151] on label "Malaria, unspecified" at bounding box center [352, 155] width 51 height 8
checkbox input "true"
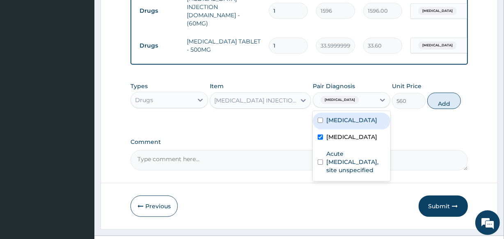
scroll to position [409, 0]
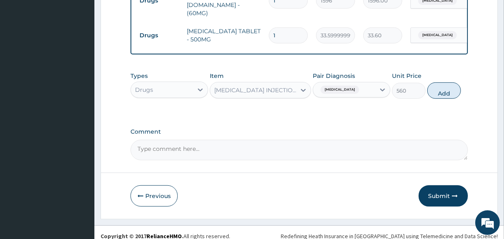
click at [435, 83] on button "Add" at bounding box center [445, 91] width 34 height 16
type input "0"
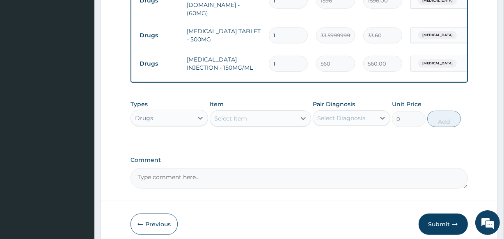
click at [263, 113] on div "Select Item" at bounding box center [252, 118] width 85 height 13
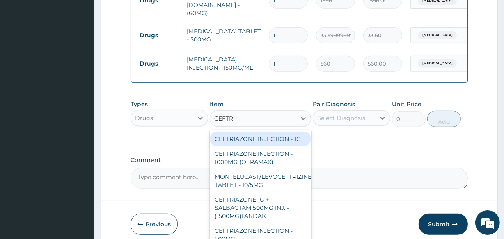
type input "CEFTRI"
click at [260, 132] on div "CEFTRIAZONE INJECTION - 1G" at bounding box center [260, 139] width 101 height 15
type input "1652"
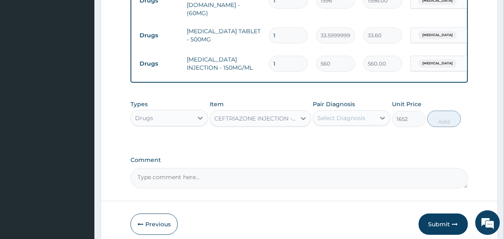
click at [327, 114] on div "Select Diagnosis" at bounding box center [342, 118] width 48 height 8
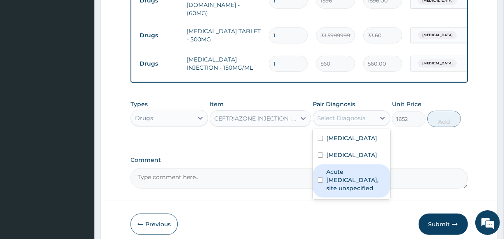
drag, startPoint x: 341, startPoint y: 171, endPoint x: 423, endPoint y: 117, distance: 98.1
click at [341, 169] on label "Acute upper respiratory infection, site unspecified" at bounding box center [356, 180] width 59 height 25
checkbox input "true"
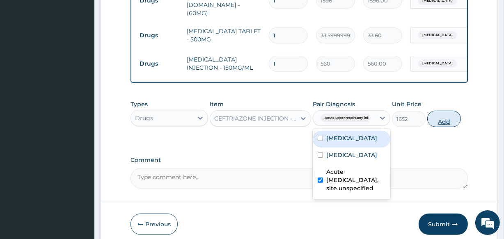
click at [446, 111] on button "Add" at bounding box center [445, 119] width 34 height 16
type input "0"
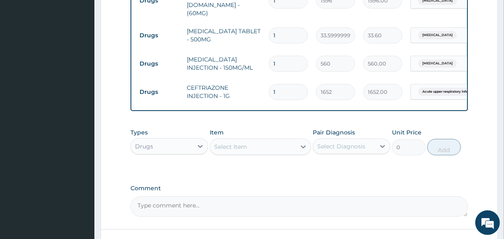
click at [254, 140] on div "Select Item" at bounding box center [252, 146] width 85 height 13
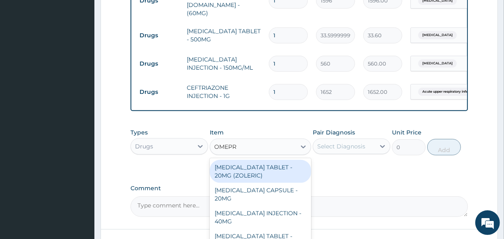
type input "OMEPRA"
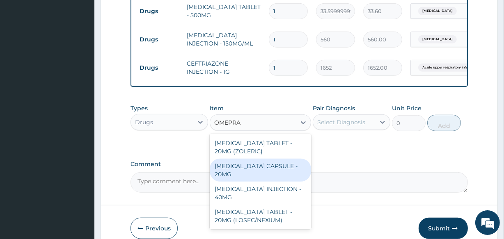
scroll to position [466, 0]
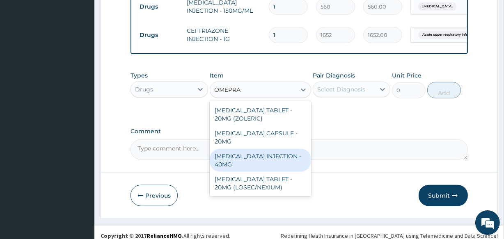
click at [283, 159] on div "OMEPRAZOLE INJECTION - 40MG" at bounding box center [260, 160] width 101 height 23
type input "1400"
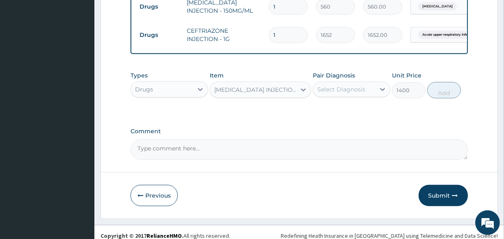
click at [368, 83] on div "Select Diagnosis" at bounding box center [344, 89] width 62 height 13
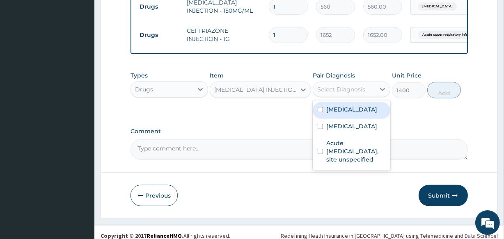
click at [364, 102] on div "Peptic ulcer" at bounding box center [352, 110] width 78 height 17
checkbox input "true"
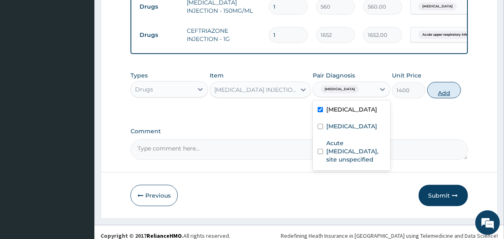
click at [448, 82] on button "Add" at bounding box center [445, 90] width 34 height 16
type input "0"
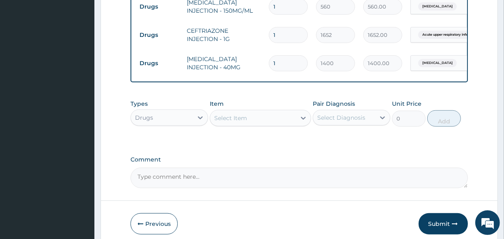
click at [273, 112] on div "Select Item" at bounding box center [252, 118] width 85 height 13
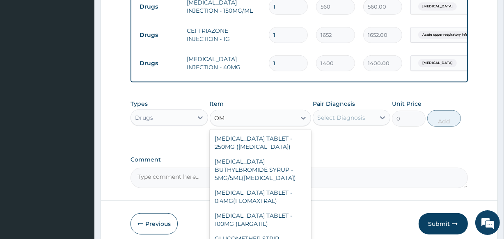
type input "O"
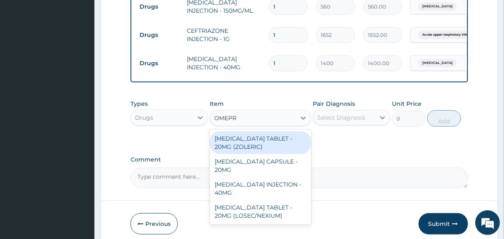
type input "OMEPRA"
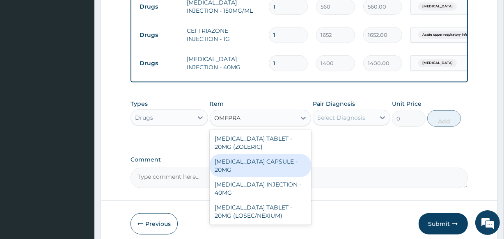
click at [260, 156] on div "OMEPRAZOLE CAPSULE - 20MG" at bounding box center [260, 165] width 101 height 23
type input "140"
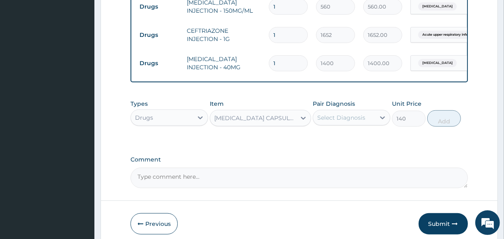
click at [328, 114] on div "Select Diagnosis" at bounding box center [342, 118] width 48 height 8
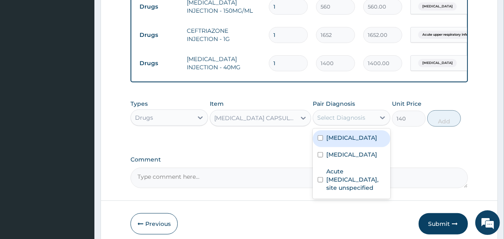
click at [359, 134] on label "Peptic ulcer" at bounding box center [352, 138] width 51 height 8
checkbox input "true"
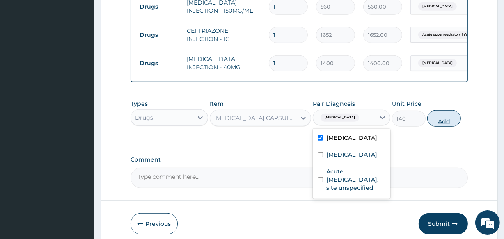
click at [455, 111] on button "Add" at bounding box center [445, 119] width 34 height 16
type input "0"
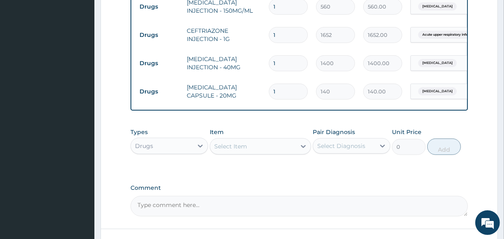
click at [257, 141] on div "Select Item" at bounding box center [252, 146] width 85 height 13
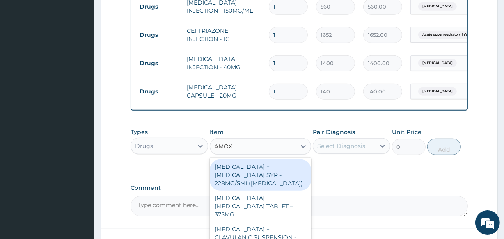
type input "AMOXI"
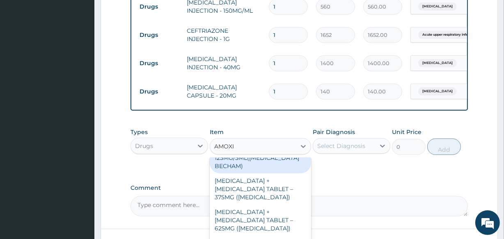
scroll to position [112, 0]
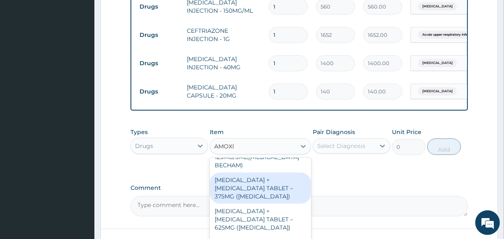
drag, startPoint x: 255, startPoint y: 215, endPoint x: 269, endPoint y: 176, distance: 41.3
click at [269, 176] on div "AMOXICILLIN + CLAVULANIC ACID SYR - 228MG/5ML(AUGMENTIN) AMOXICILLIN + CLAVULAN…" at bounding box center [260, 219] width 101 height 123
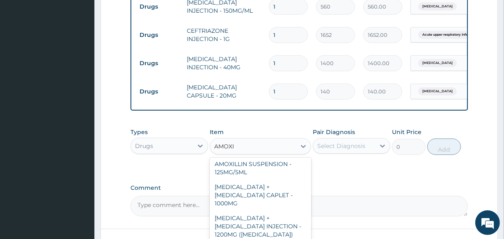
scroll to position [329, 0]
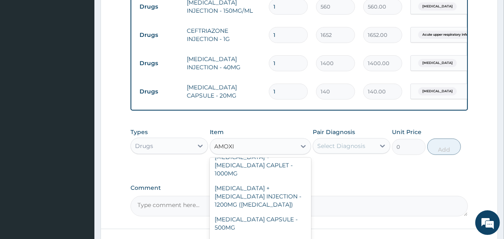
type input "420"
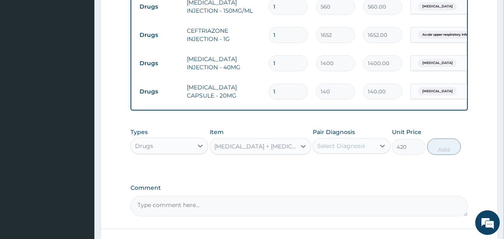
click at [348, 131] on div "Pair Diagnosis Select Diagnosis" at bounding box center [352, 141] width 78 height 27
click at [345, 142] on div "Select Diagnosis" at bounding box center [342, 146] width 48 height 8
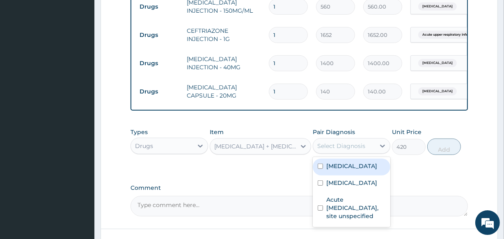
click at [341, 162] on label "Peptic ulcer" at bounding box center [352, 166] width 51 height 8
checkbox input "true"
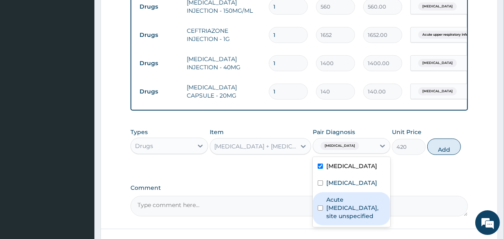
drag, startPoint x: 343, startPoint y: 223, endPoint x: 369, endPoint y: 184, distance: 46.6
click at [343, 223] on div "Acute upper respiratory infection, site unspecified" at bounding box center [352, 209] width 78 height 33
checkbox input "true"
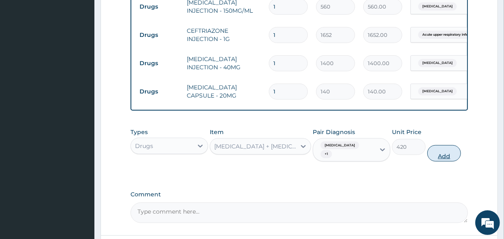
click at [443, 145] on button "Add" at bounding box center [445, 153] width 34 height 16
type input "0"
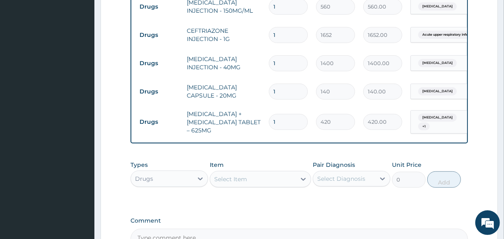
type input "14"
type input "5880.00"
type input "14"
click at [299, 84] on input "1" at bounding box center [288, 92] width 39 height 16
type input "10"
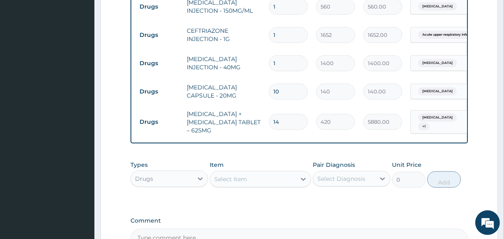
type input "1400.00"
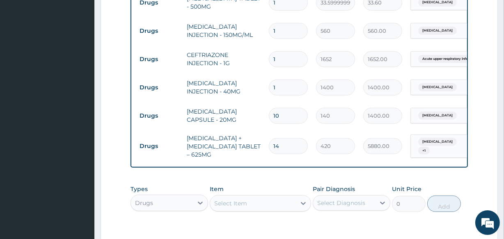
scroll to position [428, 0]
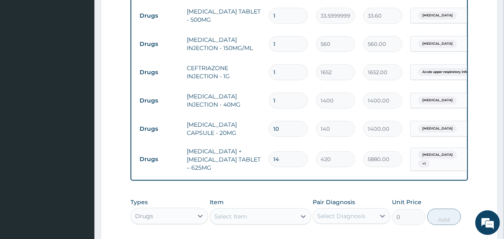
type input "10"
drag, startPoint x: 285, startPoint y: 53, endPoint x: 258, endPoint y: 63, distance: 28.8
click at [258, 63] on tr "Drugs CEFTRIAZONE INJECTION - 1G 1 1652 1652.00 Acute upper respiratory infect.…" at bounding box center [337, 72] width 403 height 28
type input "2"
type input "3304.00"
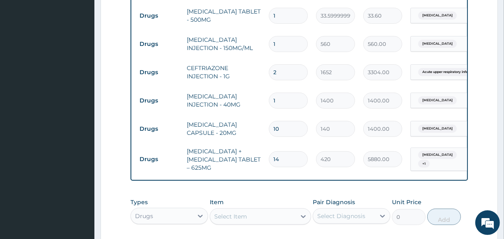
type input "2"
drag, startPoint x: 295, startPoint y: 29, endPoint x: 266, endPoint y: 29, distance: 29.2
click at [266, 32] on td "1" at bounding box center [288, 44] width 47 height 24
type input "4"
type input "2240.00"
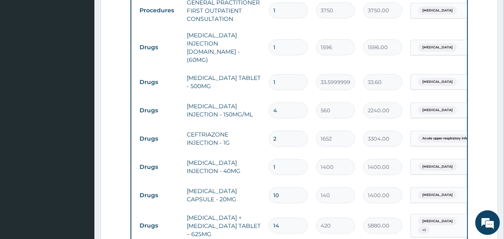
scroll to position [354, 0]
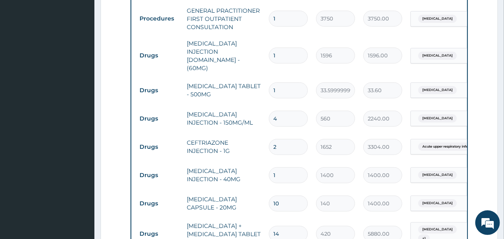
type input "4"
click at [286, 83] on input "1" at bounding box center [288, 91] width 39 height 16
type input "18"
type input "604.80"
type input "18"
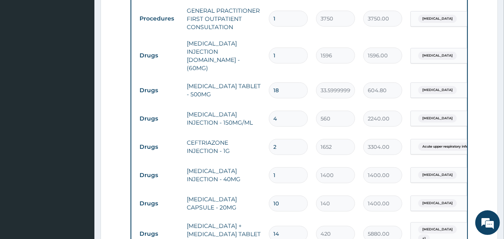
drag, startPoint x: 279, startPoint y: 44, endPoint x: 263, endPoint y: 52, distance: 17.8
click at [263, 52] on tr "Drugs ARTESUNATE INJECTION IV.IM - (60MG) 1 1596 1596.00 Malaria, unspecified D…" at bounding box center [337, 55] width 403 height 41
type input "4"
type input "6384.00"
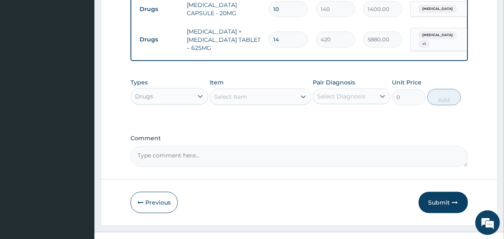
scroll to position [556, 0]
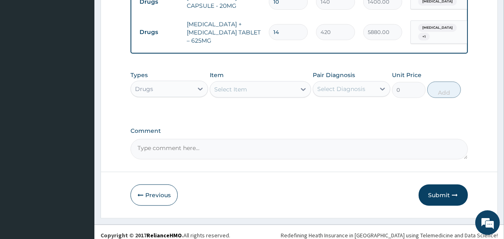
type input "4"
click at [195, 149] on textarea "Comment" at bounding box center [299, 149] width 337 height 21
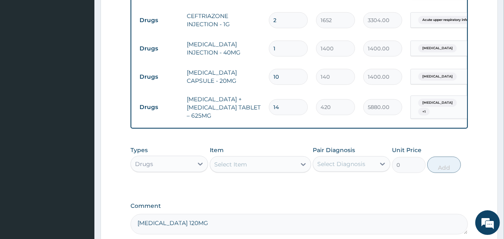
scroll to position [444, 0]
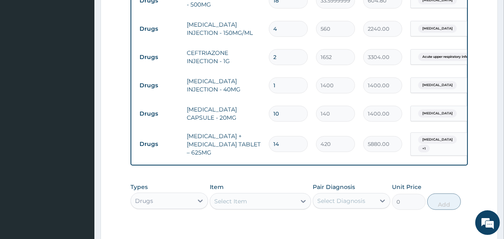
type textarea "ARTESUNATE 120MG"
click at [139, 197] on div "Drugs" at bounding box center [144, 201] width 18 height 8
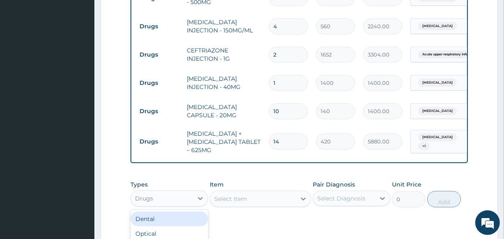
scroll to position [518, 0]
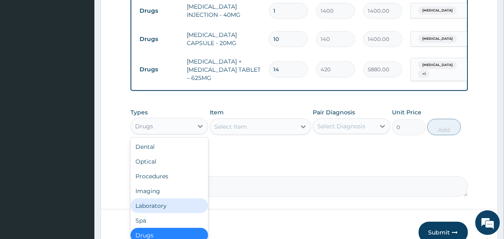
click at [170, 199] on div "Laboratory" at bounding box center [170, 206] width 78 height 15
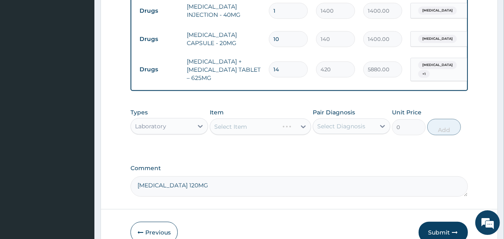
click at [248, 119] on div "Select Item" at bounding box center [260, 127] width 101 height 16
click at [249, 120] on div "Select Item" at bounding box center [252, 126] width 85 height 13
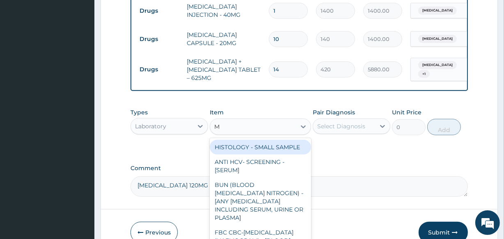
type input "MP"
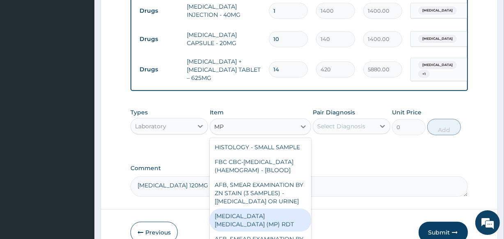
click at [265, 220] on div "MALARIA PARASITE (MP) RDT" at bounding box center [260, 220] width 101 height 23
type input "2000"
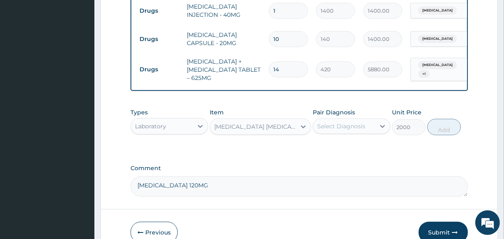
click at [362, 124] on div "Select Diagnosis" at bounding box center [344, 126] width 62 height 13
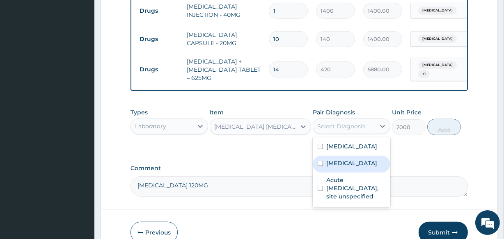
click at [369, 159] on label "Malaria, unspecified" at bounding box center [352, 163] width 51 height 8
checkbox input "true"
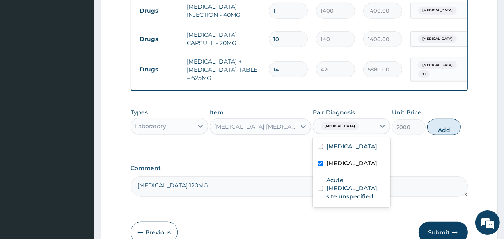
drag, startPoint x: 445, startPoint y: 120, endPoint x: 337, endPoint y: 113, distance: 108.2
click at [445, 120] on button "Add" at bounding box center [445, 127] width 34 height 16
type input "0"
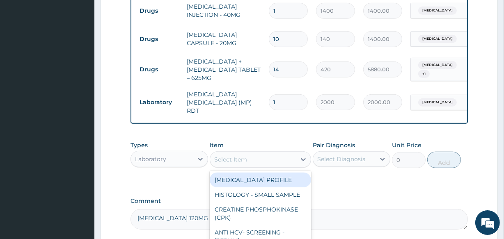
click at [221, 153] on div "Select Item" at bounding box center [252, 159] width 85 height 13
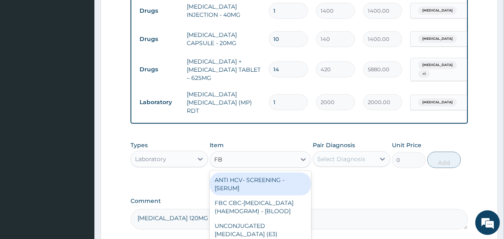
type input "FBC"
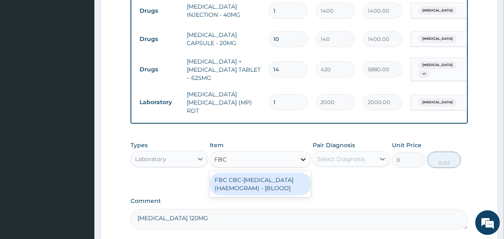
drag, startPoint x: 254, startPoint y: 174, endPoint x: 310, endPoint y: 145, distance: 63.2
click at [255, 173] on div "FBC CBC-COMPLETE BLOOD COUNT (HAEMOGRAM) - [BLOOD]" at bounding box center [260, 184] width 101 height 23
type input "5000"
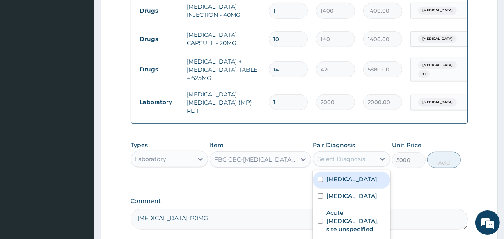
click at [343, 155] on div "Select Diagnosis" at bounding box center [342, 159] width 48 height 8
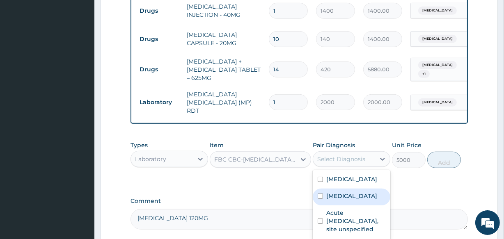
click at [359, 191] on div "Malaria, unspecified" at bounding box center [352, 197] width 78 height 17
checkbox input "true"
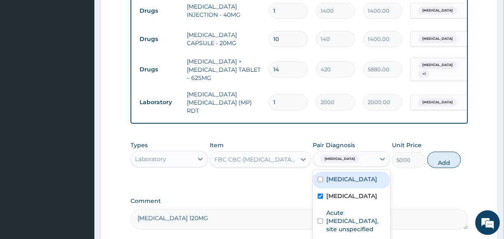
drag, startPoint x: 356, startPoint y: 172, endPoint x: 357, endPoint y: 198, distance: 26.3
click at [355, 175] on div "Peptic ulcer" at bounding box center [352, 180] width 78 height 17
checkbox input "true"
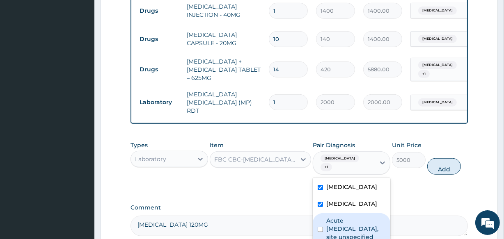
click at [355, 217] on label "Acute upper respiratory infection, site unspecified" at bounding box center [356, 229] width 59 height 25
checkbox input "true"
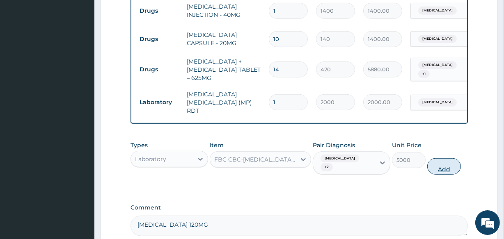
click at [440, 159] on button "Add" at bounding box center [445, 167] width 34 height 16
type input "0"
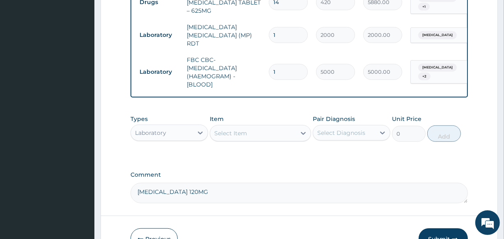
scroll to position [593, 0]
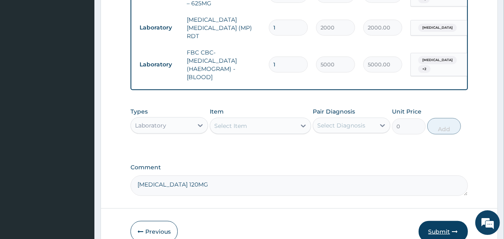
click at [426, 222] on button "Submit" at bounding box center [443, 231] width 49 height 21
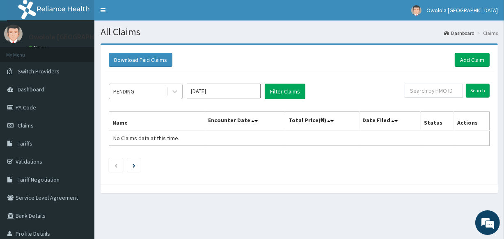
click at [143, 87] on div "PENDING" at bounding box center [137, 91] width 57 height 13
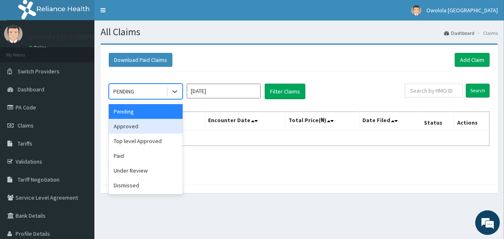
drag, startPoint x: 143, startPoint y: 126, endPoint x: 247, endPoint y: 105, distance: 106.4
click at [144, 126] on div "Approved" at bounding box center [146, 126] width 74 height 15
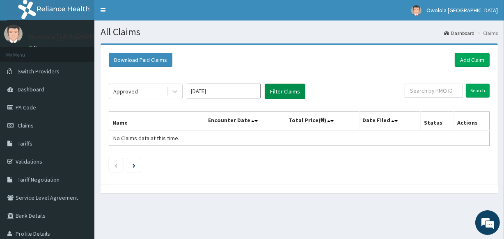
click at [269, 94] on button "Filter Claims" at bounding box center [285, 92] width 41 height 16
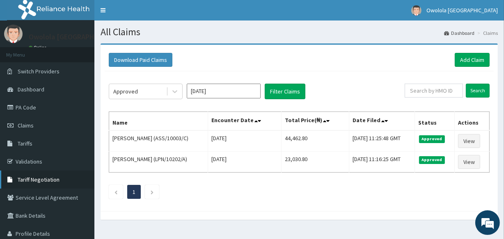
click at [32, 176] on span "Tariff Negotiation" at bounding box center [39, 179] width 42 height 7
